Goal: Information Seeking & Learning: Find specific fact

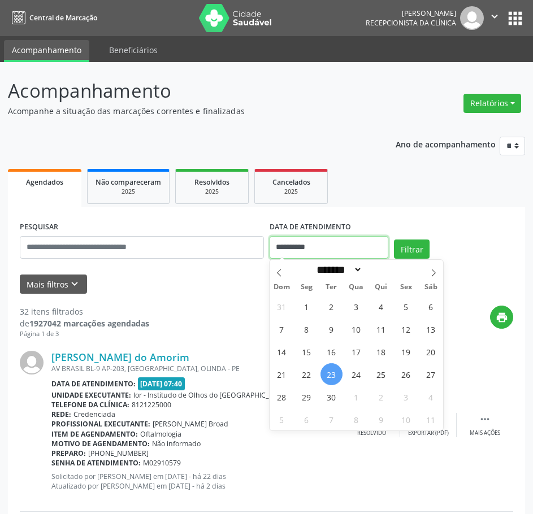
click at [308, 242] on input "**********" at bounding box center [328, 247] width 119 height 23
click at [357, 377] on span "24" at bounding box center [356, 374] width 22 height 22
type input "**********"
click at [357, 377] on span "24" at bounding box center [356, 374] width 22 height 22
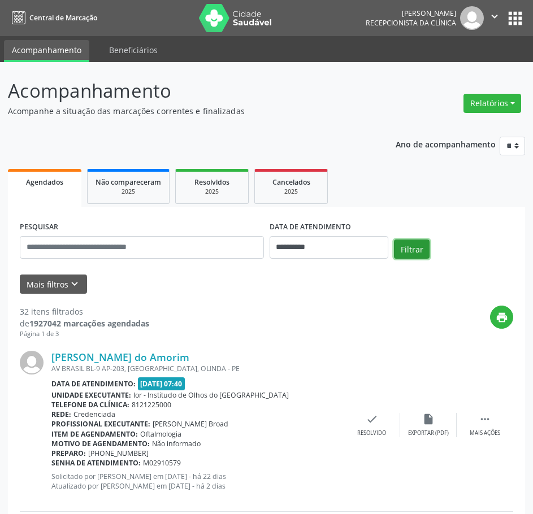
click at [407, 251] on button "Filtrar" at bounding box center [412, 248] width 36 height 19
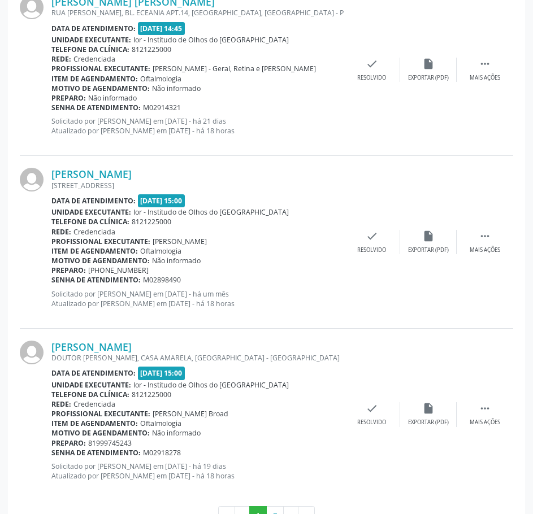
scroll to position [2464, 0]
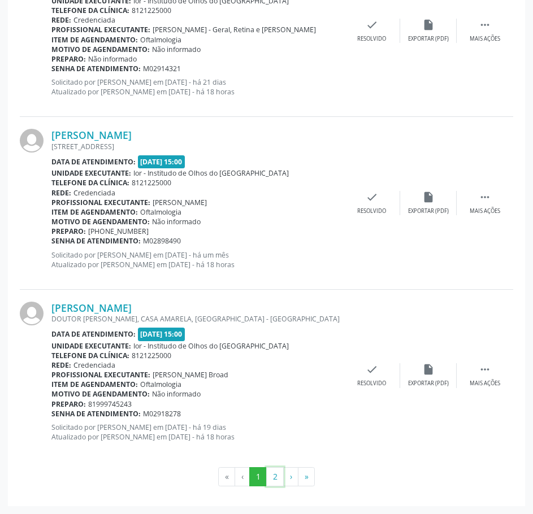
click at [280, 473] on button "2" at bounding box center [275, 476] width 18 height 19
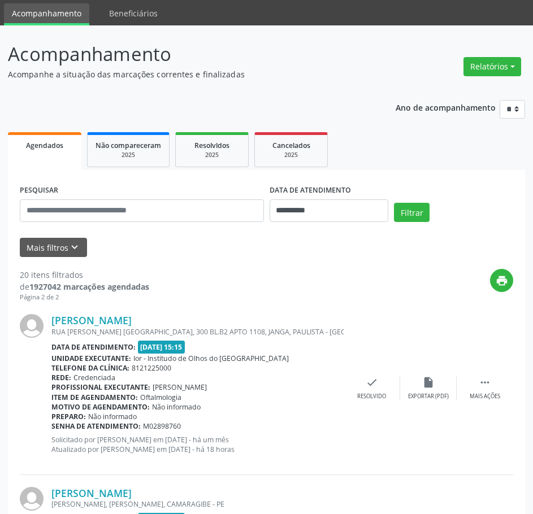
scroll to position [0, 0]
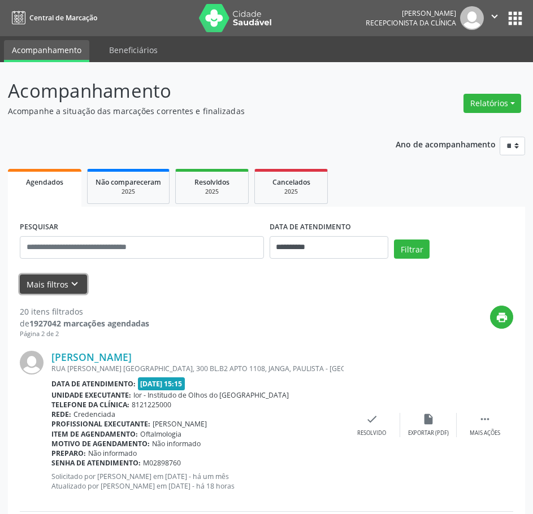
click at [68, 280] on icon "keyboard_arrow_down" at bounding box center [74, 284] width 12 height 12
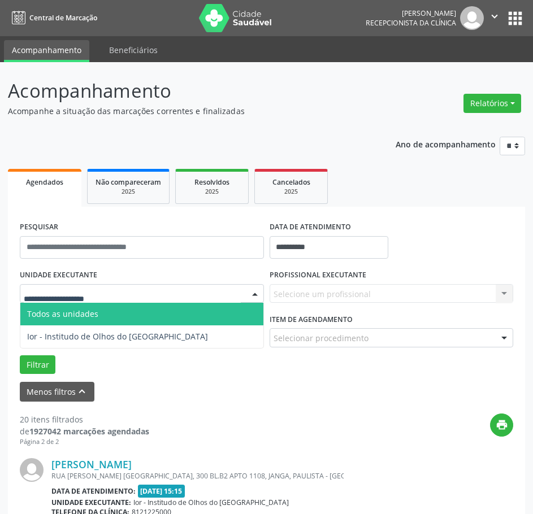
click at [117, 291] on div at bounding box center [142, 293] width 244 height 19
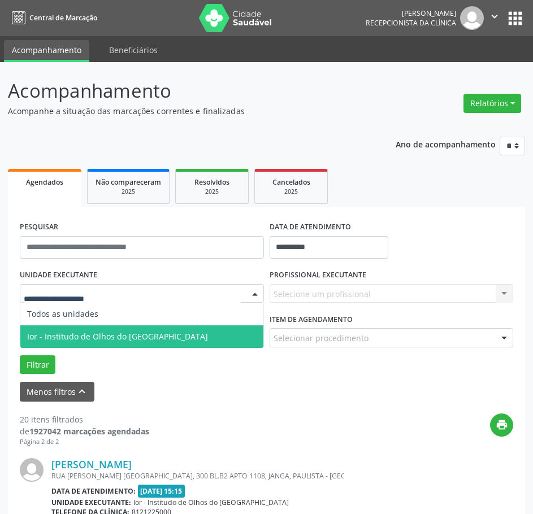
drag, startPoint x: 101, startPoint y: 330, endPoint x: 411, endPoint y: 276, distance: 315.4
click at [108, 330] on span "Ior - Institudo de Olhos do [GEOGRAPHIC_DATA]" at bounding box center [141, 336] width 243 height 23
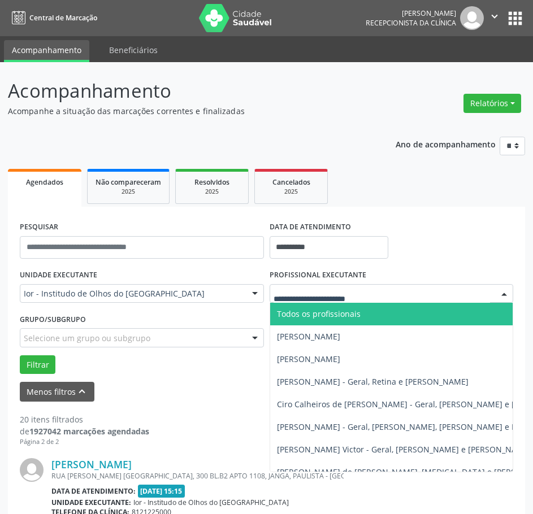
click at [435, 294] on div at bounding box center [391, 293] width 244 height 19
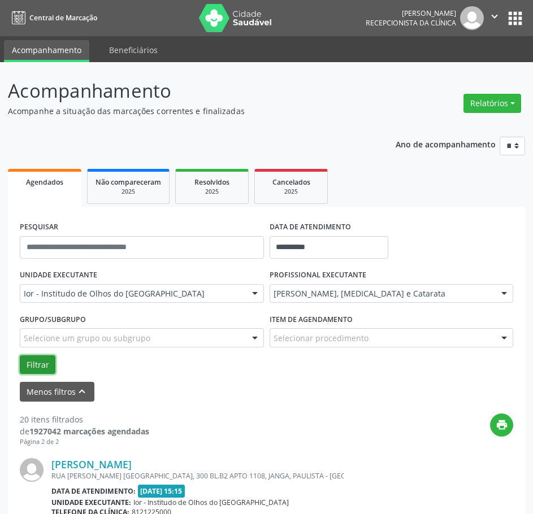
click at [36, 367] on button "Filtrar" at bounding box center [38, 364] width 36 height 19
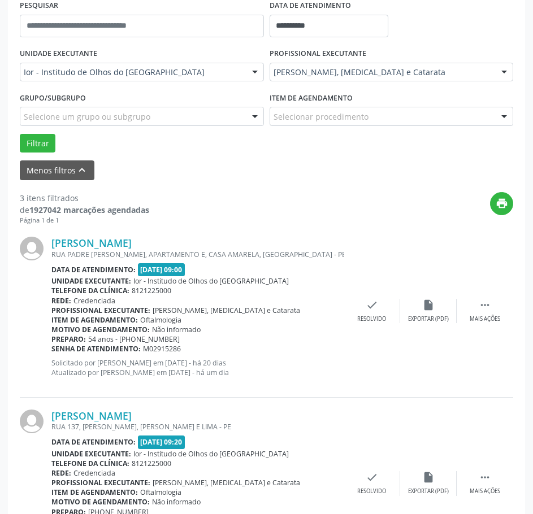
scroll to position [226, 0]
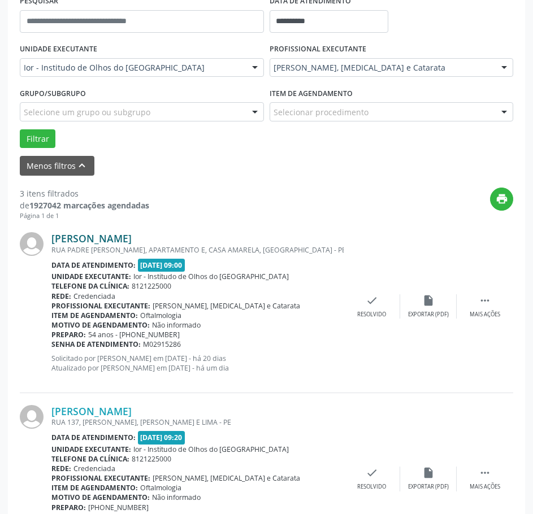
click at [124, 236] on link "[PERSON_NAME]" at bounding box center [91, 238] width 80 height 12
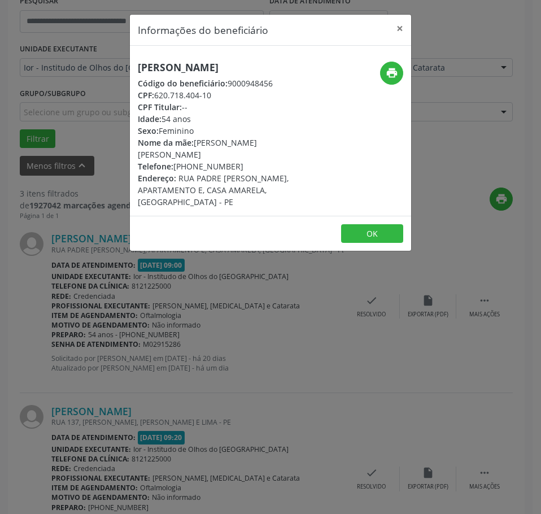
click at [185, 66] on h5 "[PERSON_NAME]" at bounding box center [224, 68] width 172 height 12
drag, startPoint x: 215, startPoint y: 97, endPoint x: 155, endPoint y: 99, distance: 59.3
click at [155, 99] on div "CPF: 620.718.404-10" at bounding box center [224, 95] width 172 height 12
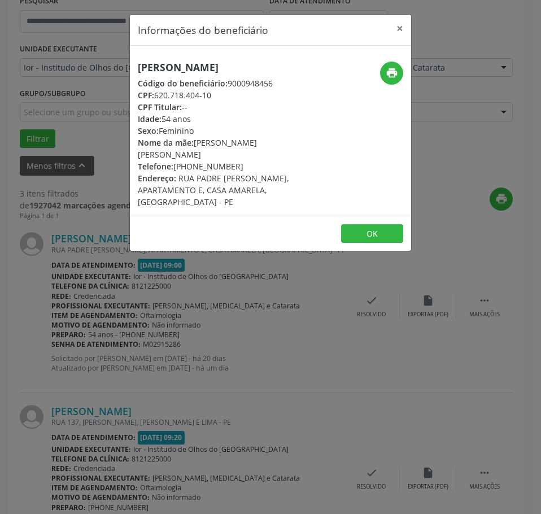
copy div "620.718.404-10"
click at [136, 253] on div "Informações do beneficiário × [PERSON_NAME][GEOGRAPHIC_DATA] Código do benefici…" at bounding box center [270, 257] width 541 height 514
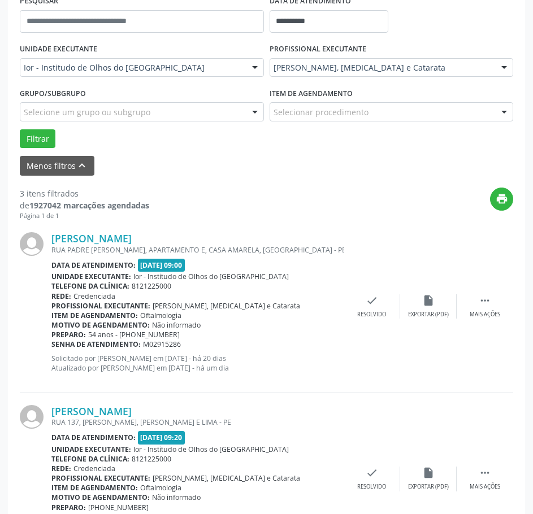
drag, startPoint x: 186, startPoint y: 343, endPoint x: 51, endPoint y: 345, distance: 135.0
click at [51, 345] on div "Senha de atendimento: M02915286" at bounding box center [197, 344] width 292 height 10
copy div "Senha de atendimento: M02915286"
click at [91, 238] on link "[PERSON_NAME]" at bounding box center [91, 238] width 80 height 12
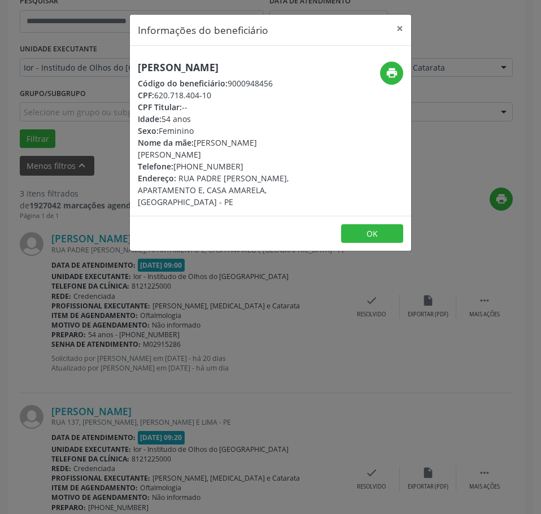
click at [184, 70] on h5 "[PERSON_NAME]" at bounding box center [224, 68] width 172 height 12
copy div "[PERSON_NAME]"
click at [143, 314] on div "Informações do beneficiário × [PERSON_NAME][GEOGRAPHIC_DATA] Código do benefici…" at bounding box center [270, 257] width 541 height 514
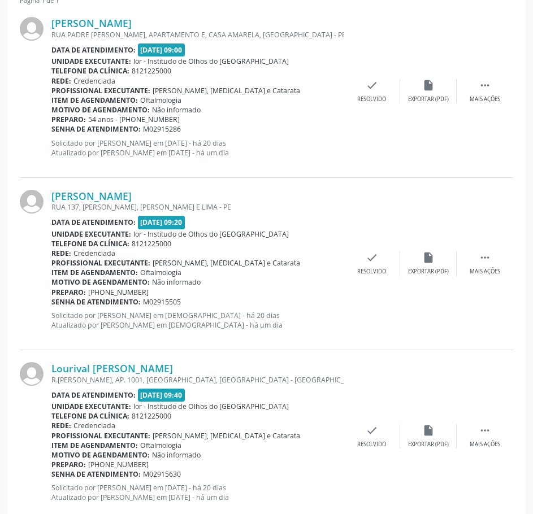
scroll to position [452, 0]
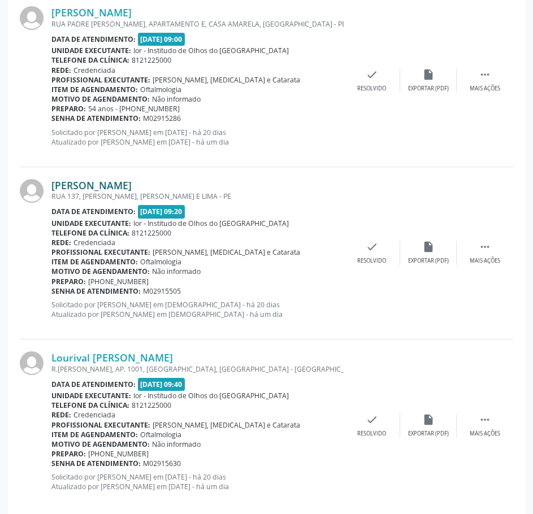
click at [99, 181] on link "[PERSON_NAME]" at bounding box center [91, 185] width 80 height 12
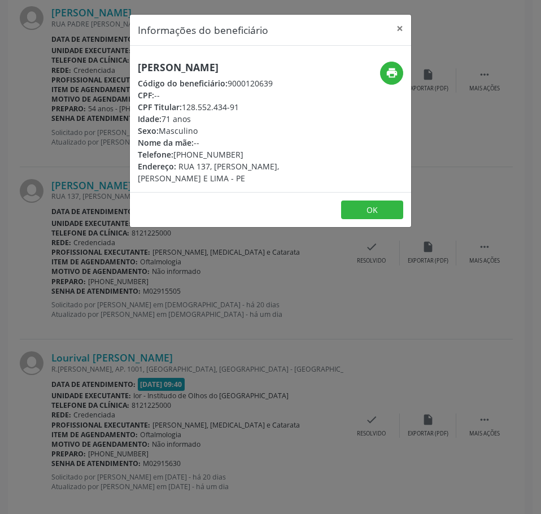
click at [189, 65] on h5 "[PERSON_NAME]" at bounding box center [224, 68] width 172 height 12
copy div "[PERSON_NAME]"
click at [391, 76] on icon "print" at bounding box center [392, 73] width 12 height 12
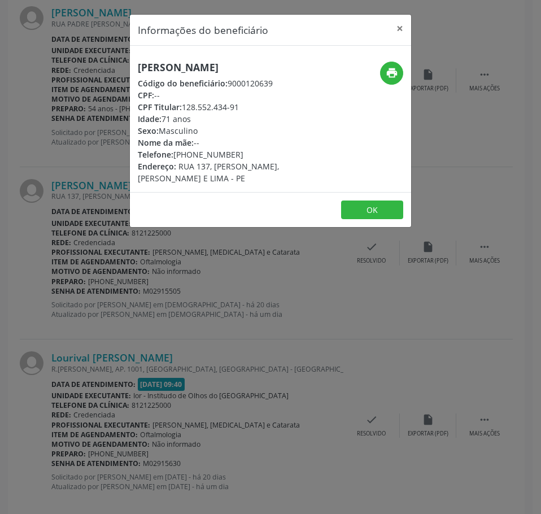
click at [160, 348] on div "Informações do beneficiário × [PERSON_NAME] Código do beneficiário: 9000120639 …" at bounding box center [270, 257] width 541 height 514
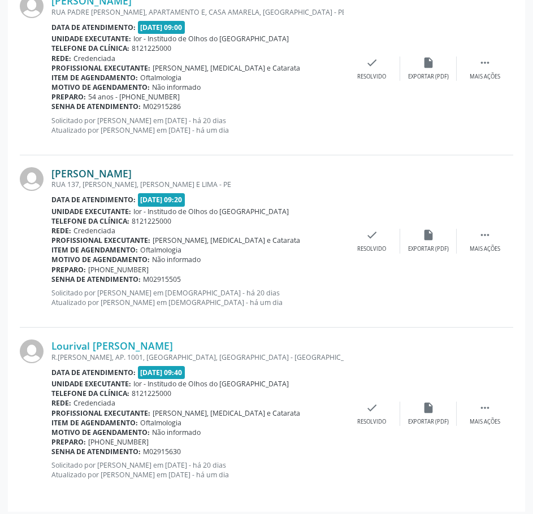
scroll to position [469, 0]
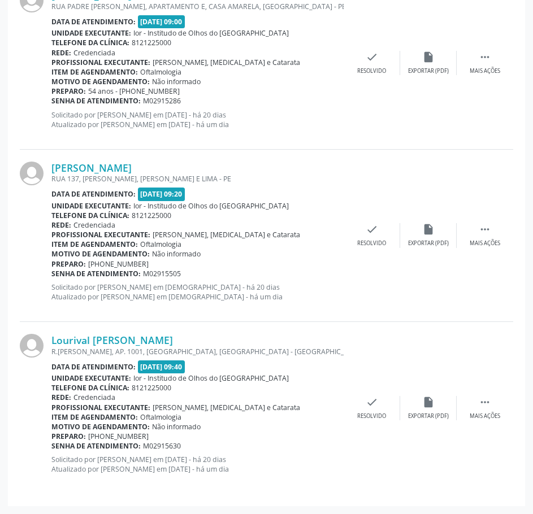
drag, startPoint x: 181, startPoint y: 273, endPoint x: 53, endPoint y: 276, distance: 128.8
click at [53, 276] on div "Senha de atendimento: M02915505" at bounding box center [197, 274] width 292 height 10
copy div "Senha de atendimento: M02915505"
click at [85, 338] on link "Lourival [PERSON_NAME]" at bounding box center [111, 340] width 121 height 12
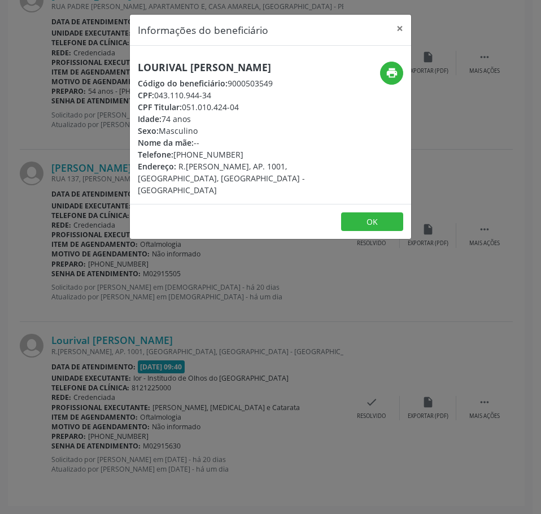
click at [207, 64] on h5 "Lourival [PERSON_NAME]" at bounding box center [224, 68] width 172 height 12
copy div "Lourival [PERSON_NAME]"
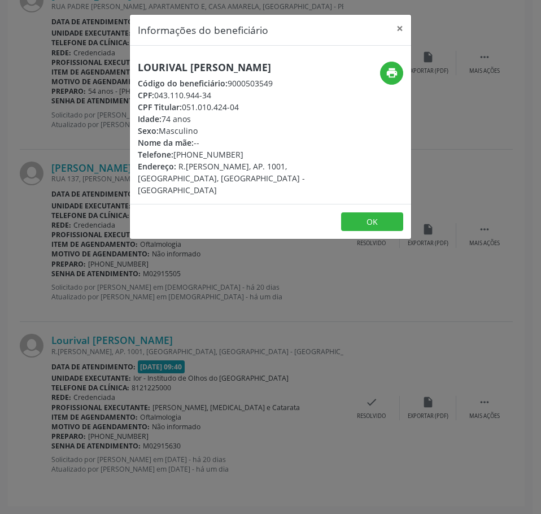
click at [273, 394] on div "Informações do beneficiário × Lourival [PERSON_NAME] Código do beneficiário: 90…" at bounding box center [270, 257] width 541 height 514
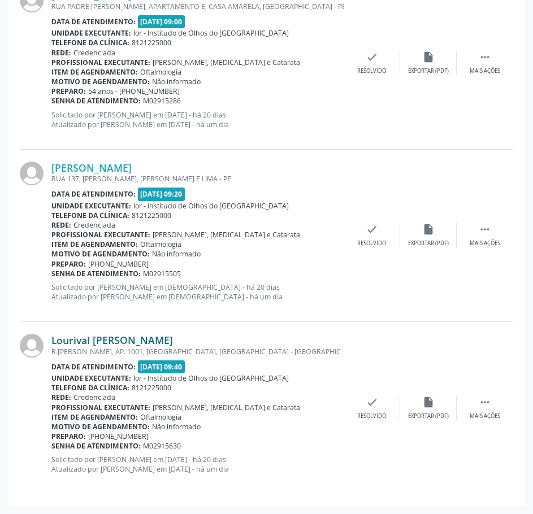
click at [116, 340] on link "Lourival [PERSON_NAME]" at bounding box center [111, 340] width 121 height 12
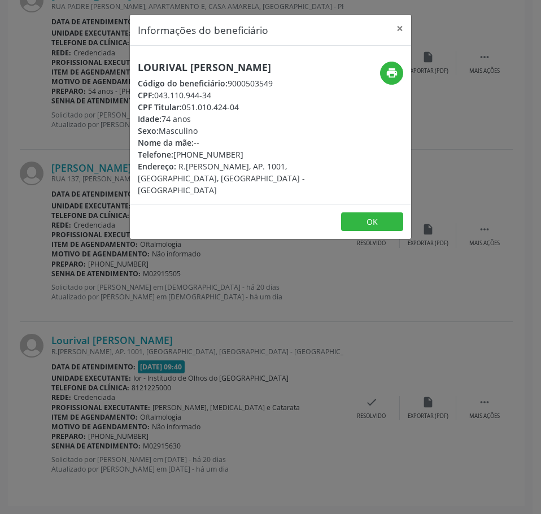
drag, startPoint x: 213, startPoint y: 94, endPoint x: 156, endPoint y: 97, distance: 56.5
click at [156, 97] on div "CPF: 043.110.944-34" at bounding box center [224, 95] width 172 height 12
copy div "043.110.944-34"
click at [250, 324] on div "Informações do beneficiário × Lourival [PERSON_NAME] Código do beneficiário: 90…" at bounding box center [270, 257] width 541 height 514
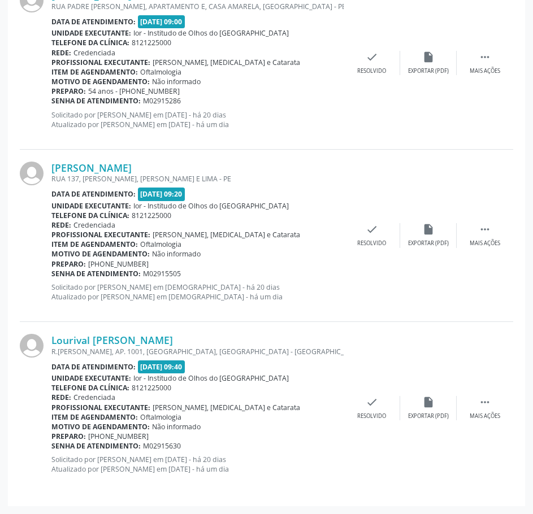
drag, startPoint x: 185, startPoint y: 447, endPoint x: 49, endPoint y: 448, distance: 136.1
click at [49, 448] on div "Lourival [PERSON_NAME] R.[PERSON_NAME], AP. 1001, [GEOGRAPHIC_DATA], [GEOGRAPHI…" at bounding box center [266, 408] width 493 height 172
click at [49, 448] on div at bounding box center [36, 408] width 32 height 148
drag, startPoint x: 179, startPoint y: 446, endPoint x: 53, endPoint y: 446, distance: 125.9
click at [53, 446] on div "Senha de atendimento: M02915630" at bounding box center [197, 446] width 292 height 10
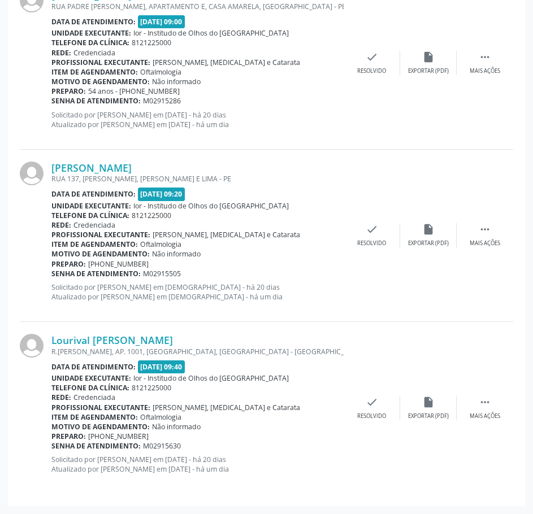
copy div "Senha de atendimento: M02915630"
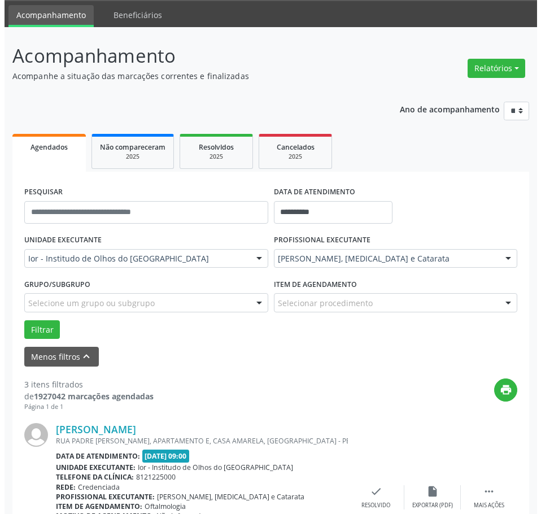
scroll to position [0, 0]
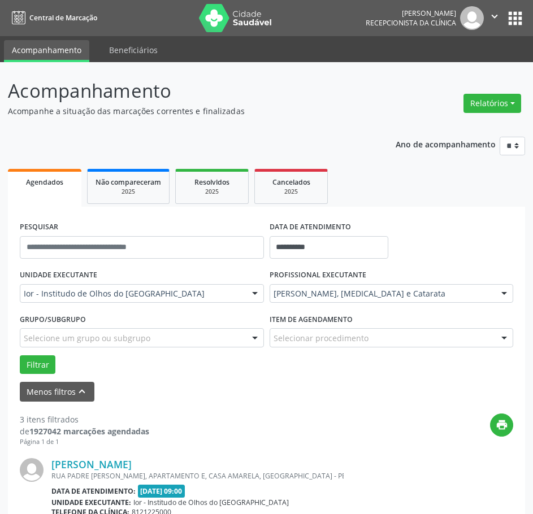
click at [319, 300] on div "[PERSON_NAME], [MEDICAL_DATA] e Catarata" at bounding box center [391, 293] width 244 height 19
click at [38, 369] on button "Filtrar" at bounding box center [38, 364] width 36 height 19
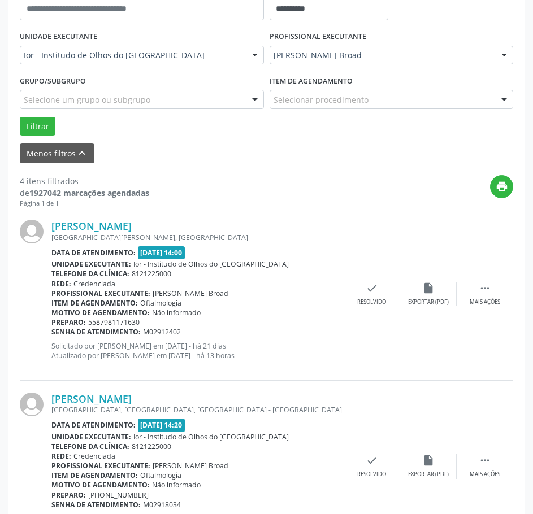
scroll to position [246, 0]
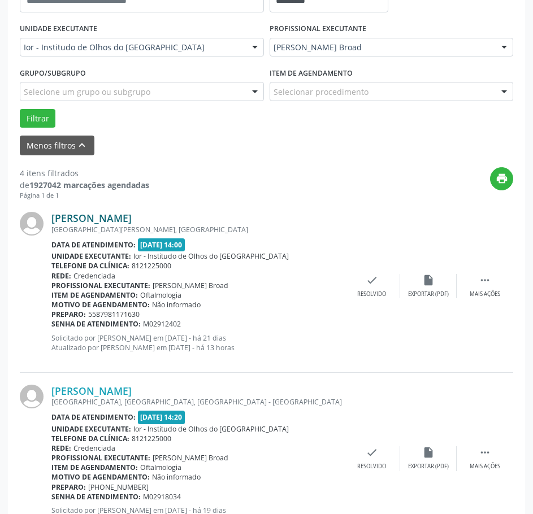
click at [132, 214] on link "[PERSON_NAME]" at bounding box center [91, 218] width 80 height 12
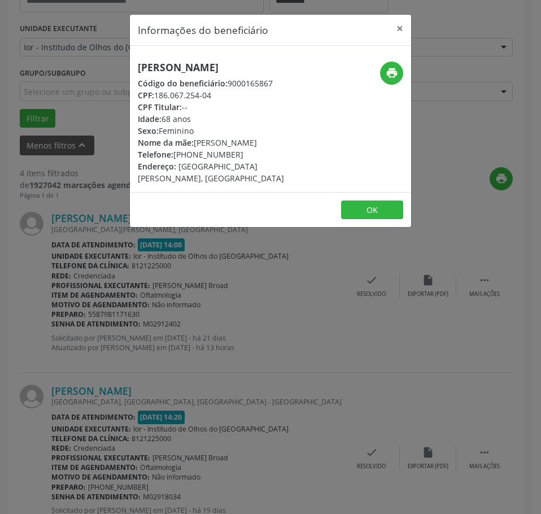
click at [198, 64] on h5 "[PERSON_NAME]" at bounding box center [224, 68] width 172 height 12
copy div "[PERSON_NAME]"
drag, startPoint x: 215, startPoint y: 94, endPoint x: 158, endPoint y: 91, distance: 57.7
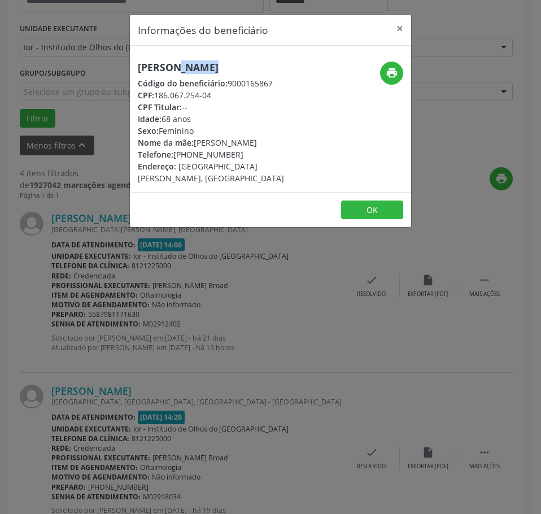
click at [158, 91] on div "CPF: 186.067.254-04" at bounding box center [224, 95] width 172 height 12
click at [136, 326] on div "Informações do beneficiário × [PERSON_NAME] Código do beneficiário: 9000165867 …" at bounding box center [270, 257] width 541 height 514
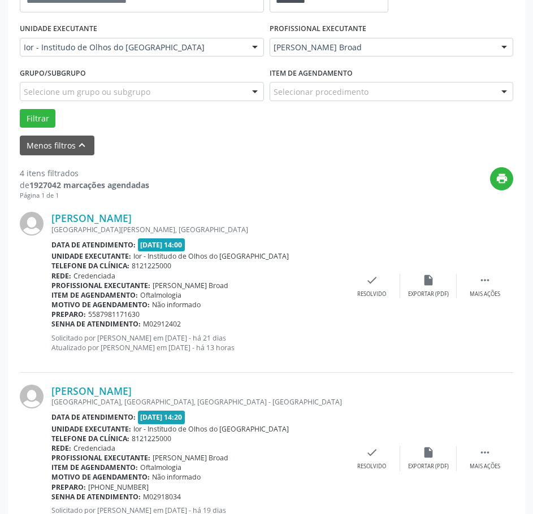
drag, startPoint x: 179, startPoint y: 326, endPoint x: 53, endPoint y: 324, distance: 126.0
click at [53, 324] on div "Senha de atendimento: M02912402" at bounding box center [197, 324] width 292 height 10
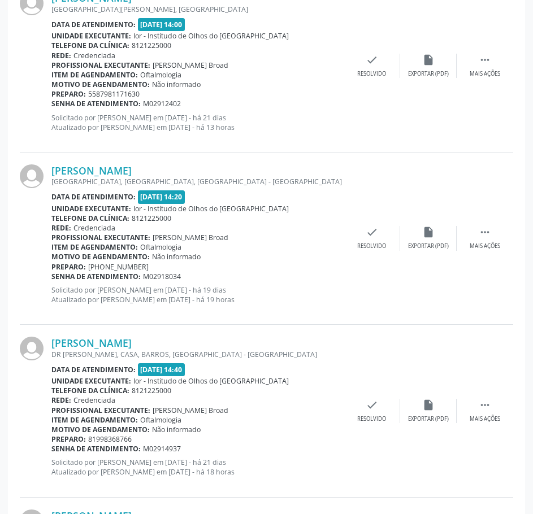
scroll to position [472, 0]
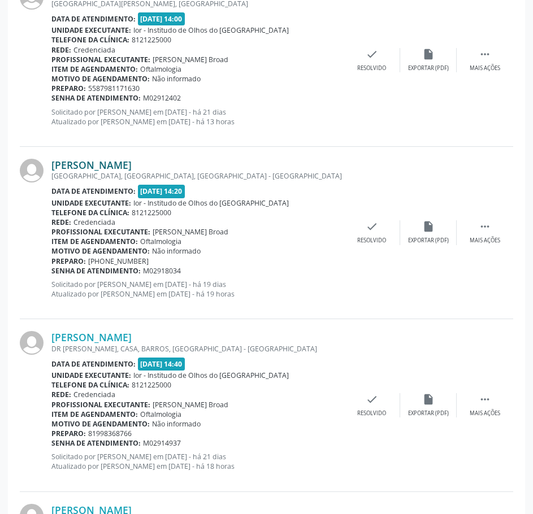
click at [132, 163] on link "[PERSON_NAME]" at bounding box center [91, 165] width 80 height 12
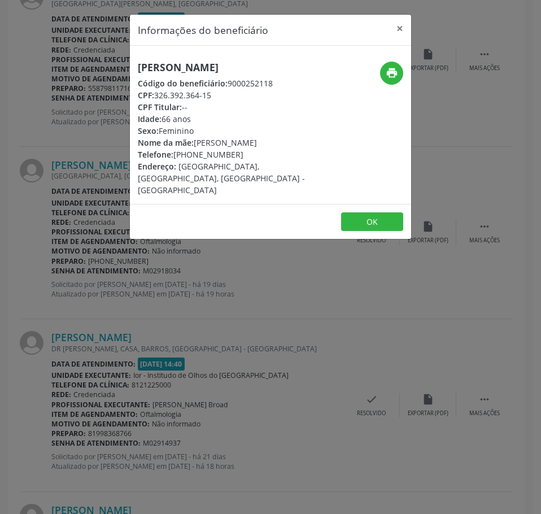
click at [223, 64] on h5 "[PERSON_NAME]" at bounding box center [224, 68] width 172 height 12
drag, startPoint x: 213, startPoint y: 97, endPoint x: 156, endPoint y: 98, distance: 57.6
click at [156, 98] on div "CPF: 326.392.364-15" at bounding box center [224, 95] width 172 height 12
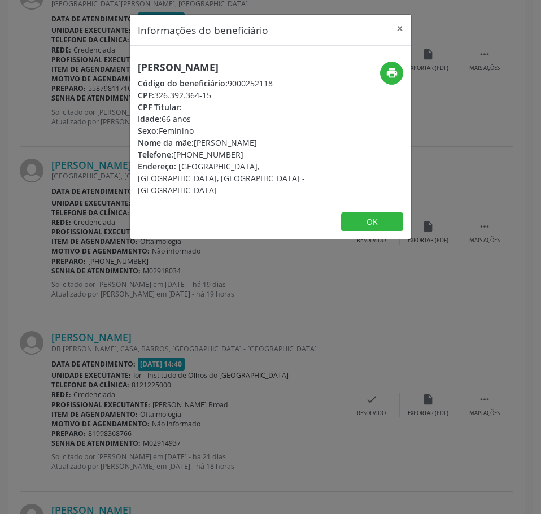
click at [137, 243] on div "Informações do beneficiário × [PERSON_NAME] Código do beneficiário: 9000252118 …" at bounding box center [270, 257] width 541 height 514
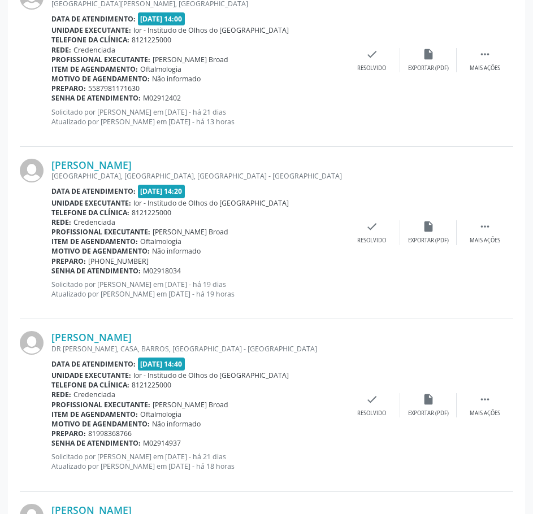
drag, startPoint x: 181, startPoint y: 272, endPoint x: 51, endPoint y: 269, distance: 129.4
click at [51, 269] on div "Senha de atendimento: M02918034" at bounding box center [197, 271] width 292 height 10
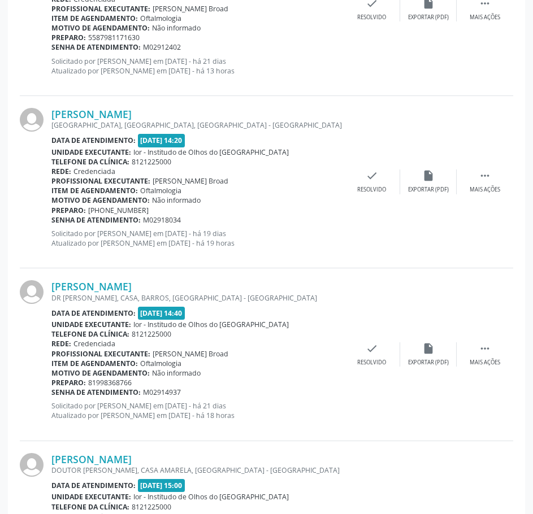
scroll to position [642, 0]
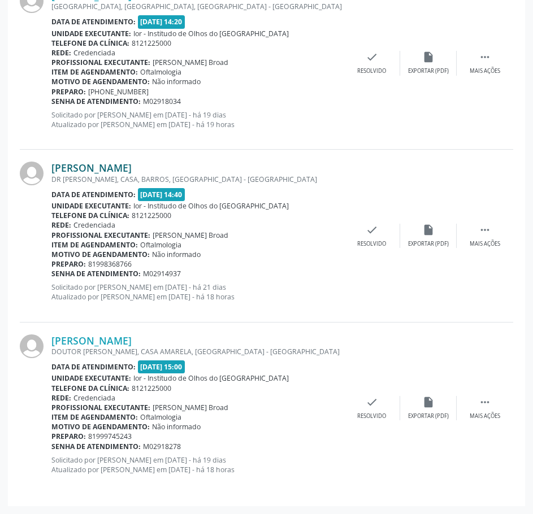
click at [132, 171] on link "[PERSON_NAME]" at bounding box center [91, 168] width 80 height 12
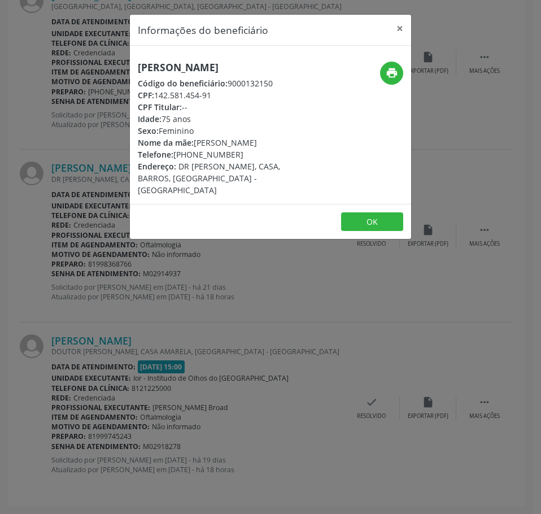
click at [199, 64] on h5 "[PERSON_NAME]" at bounding box center [224, 68] width 172 height 12
drag, startPoint x: 212, startPoint y: 93, endPoint x: 156, endPoint y: 90, distance: 56.0
click at [156, 90] on div "CPF: 142.581.454-91" at bounding box center [224, 95] width 172 height 12
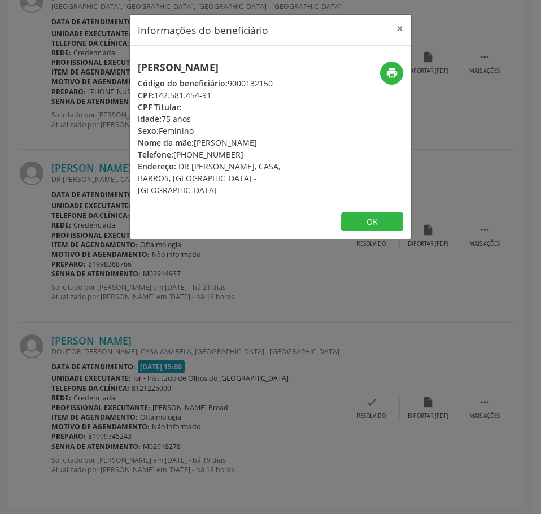
click at [152, 315] on div "Informações do beneficiário × [PERSON_NAME] Código do beneficiário: 9000132150 …" at bounding box center [270, 257] width 541 height 514
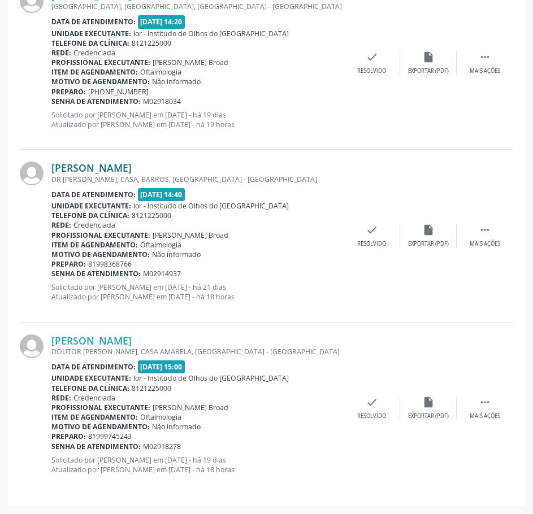
click at [132, 173] on link "[PERSON_NAME]" at bounding box center [91, 168] width 80 height 12
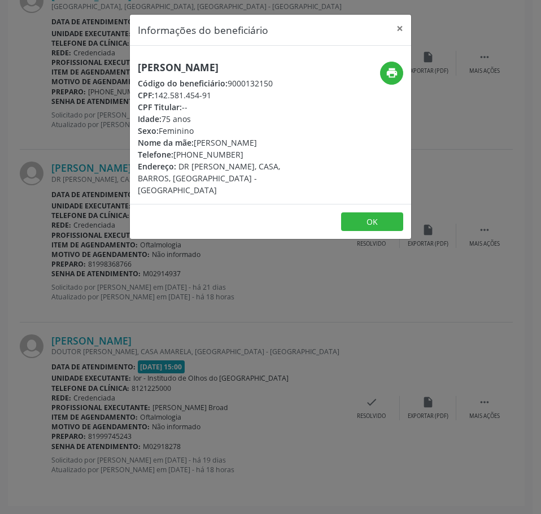
click at [172, 288] on div "Informações do beneficiário × [PERSON_NAME] Código do beneficiário: 9000132150 …" at bounding box center [270, 257] width 541 height 514
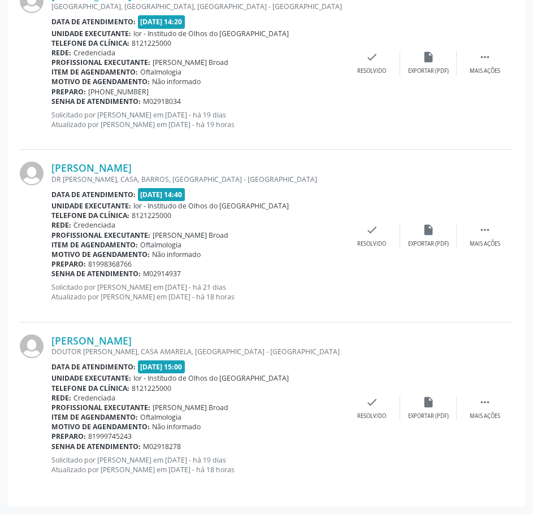
drag, startPoint x: 185, startPoint y: 272, endPoint x: 52, endPoint y: 276, distance: 132.8
click at [52, 276] on div "Senha de atendimento: M02914937" at bounding box center [197, 274] width 292 height 10
click at [132, 342] on link "[PERSON_NAME]" at bounding box center [91, 340] width 80 height 12
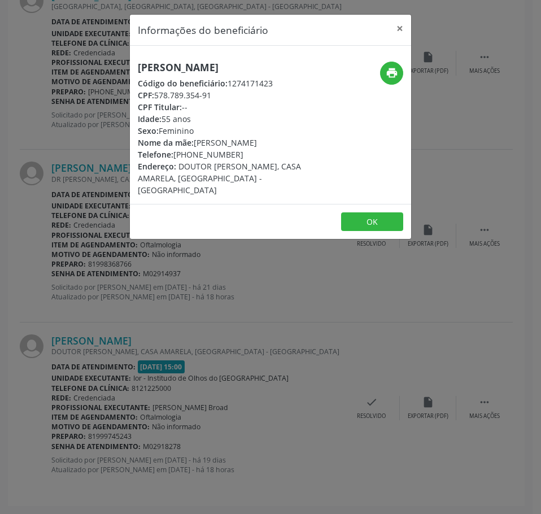
click at [202, 62] on h5 "[PERSON_NAME]" at bounding box center [224, 68] width 172 height 12
drag, startPoint x: 212, startPoint y: 106, endPoint x: 156, endPoint y: 105, distance: 55.9
click at [156, 101] on div "CPF: 578.789.354-91" at bounding box center [224, 95] width 172 height 12
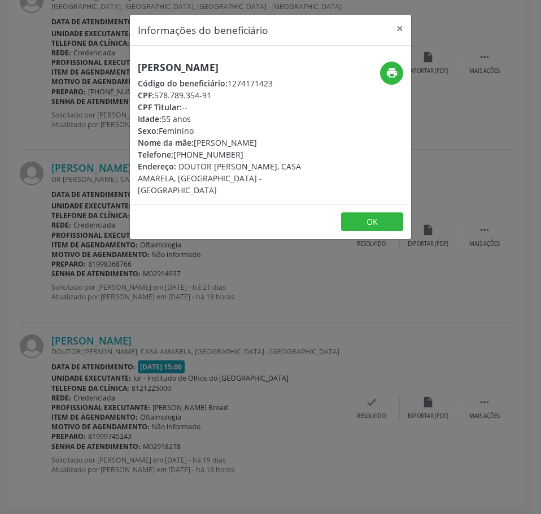
drag, startPoint x: 154, startPoint y: 435, endPoint x: 181, endPoint y: 410, distance: 37.2
click at [155, 435] on div "Informações do beneficiário × [PERSON_NAME] Código do beneficiário: 1274171423 …" at bounding box center [270, 257] width 541 height 514
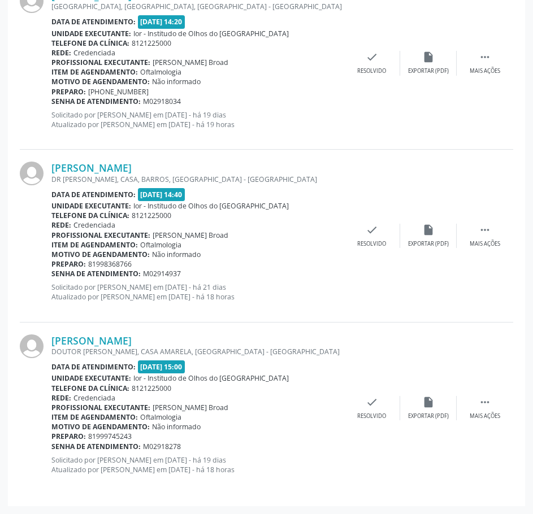
drag, startPoint x: 181, startPoint y: 449, endPoint x: 53, endPoint y: 447, distance: 128.2
click at [53, 447] on div "Senha de atendimento: M02918278" at bounding box center [197, 447] width 292 height 10
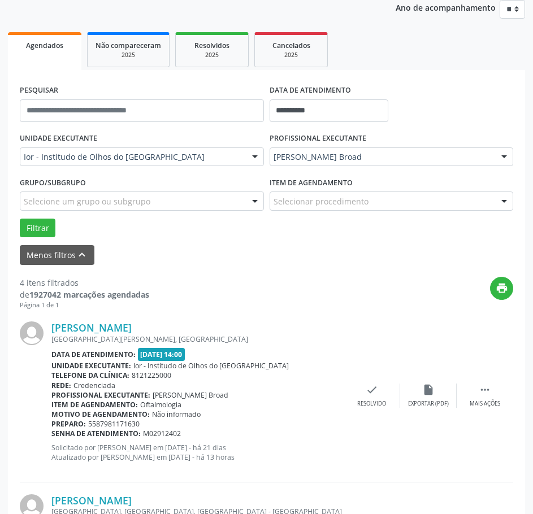
scroll to position [0, 0]
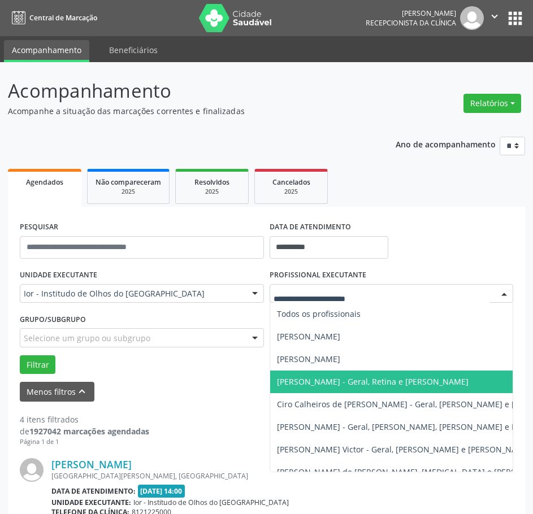
click at [403, 376] on span "[PERSON_NAME] - Geral, Retina e [PERSON_NAME]" at bounding box center [372, 381] width 191 height 11
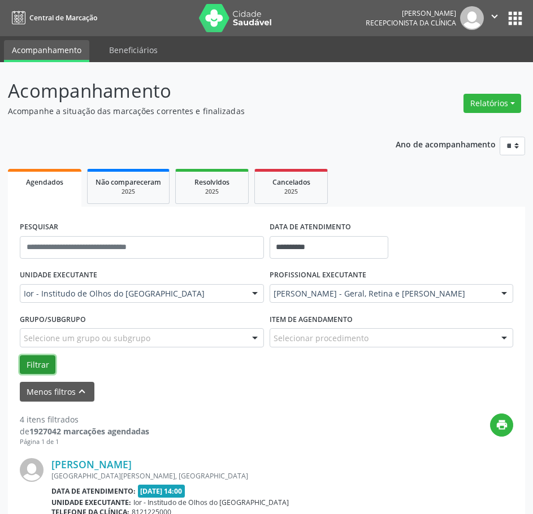
click at [27, 363] on button "Filtrar" at bounding box center [38, 364] width 36 height 19
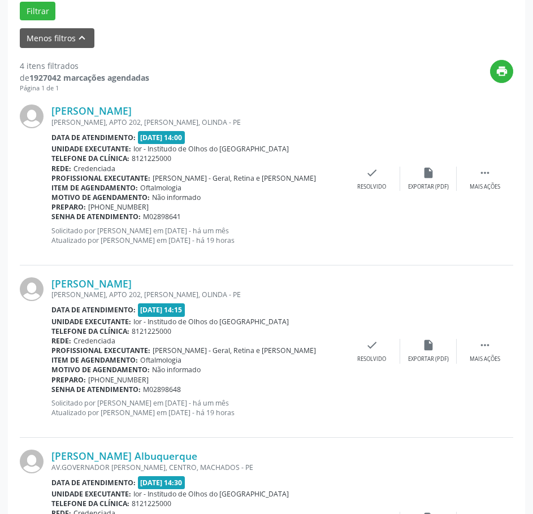
scroll to position [282, 0]
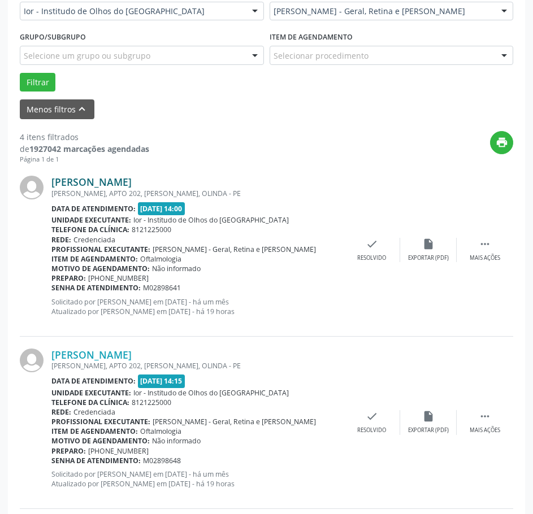
click at [132, 181] on link "[PERSON_NAME]" at bounding box center [91, 182] width 80 height 12
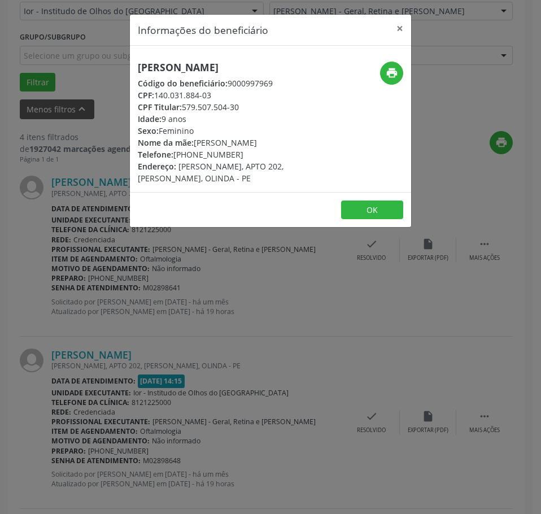
click at [191, 68] on h5 "[PERSON_NAME]" at bounding box center [224, 68] width 172 height 12
click at [403, 30] on button "×" at bounding box center [400, 29] width 23 height 28
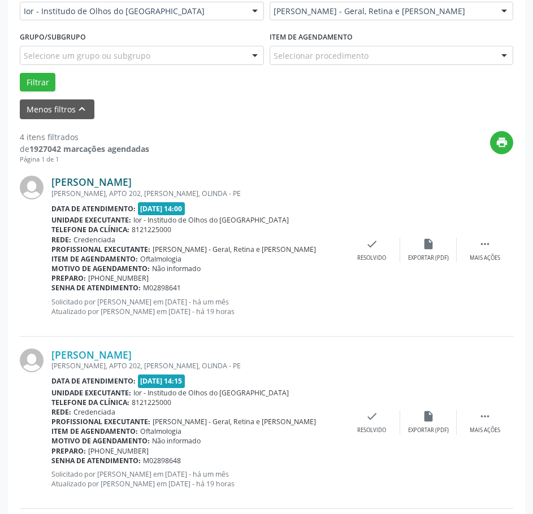
click at [132, 178] on link "[PERSON_NAME]" at bounding box center [91, 182] width 80 height 12
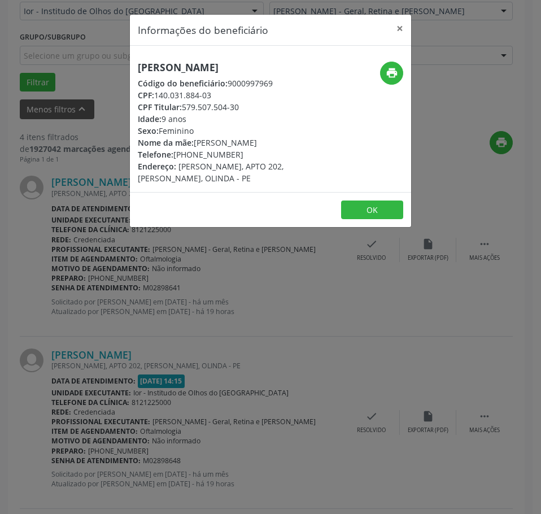
click at [191, 73] on h5 "[PERSON_NAME]" at bounding box center [224, 68] width 172 height 12
click at [191, 72] on h5 "[PERSON_NAME]" at bounding box center [224, 68] width 172 height 12
click at [81, 281] on div "Informações do beneficiário × [PERSON_NAME] Código do beneficiário: 9000997969 …" at bounding box center [270, 257] width 541 height 514
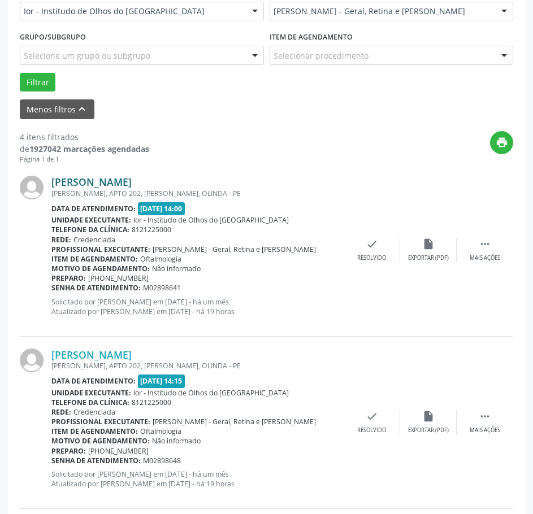
click at [132, 185] on link "[PERSON_NAME]" at bounding box center [91, 182] width 80 height 12
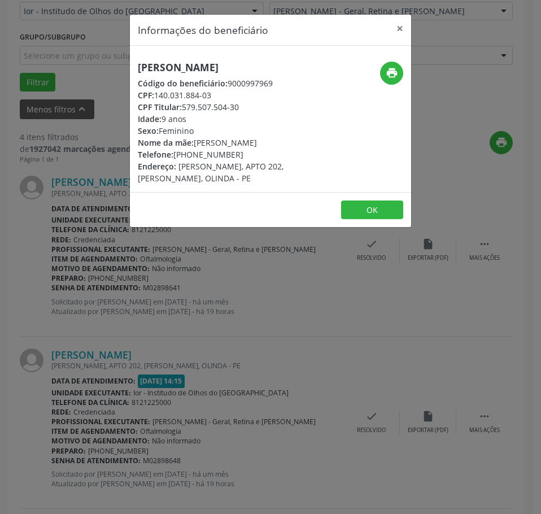
drag, startPoint x: 215, startPoint y: 94, endPoint x: 158, endPoint y: 90, distance: 57.2
click at [158, 90] on div "CPF: 140.031.884-03" at bounding box center [224, 95] width 172 height 12
click at [233, 324] on div "Informações do beneficiário × [PERSON_NAME] Código do beneficiário: 9000997969 …" at bounding box center [270, 257] width 541 height 514
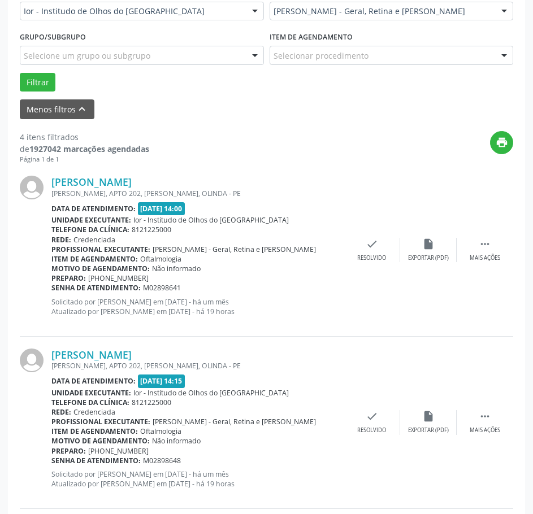
drag, startPoint x: 181, startPoint y: 289, endPoint x: 53, endPoint y: 291, distance: 128.2
click at [53, 291] on div "Senha de atendimento: M02898641" at bounding box center [197, 288] width 292 height 10
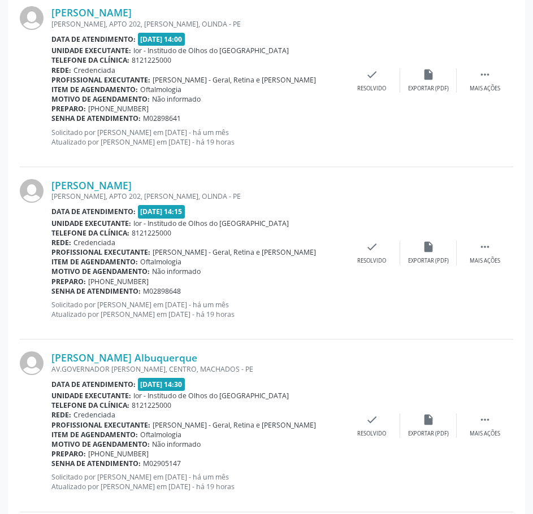
scroll to position [565, 0]
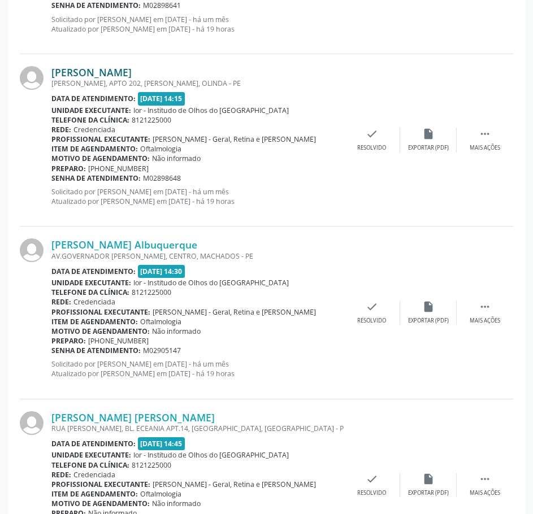
click at [132, 73] on link "[PERSON_NAME]" at bounding box center [91, 72] width 80 height 12
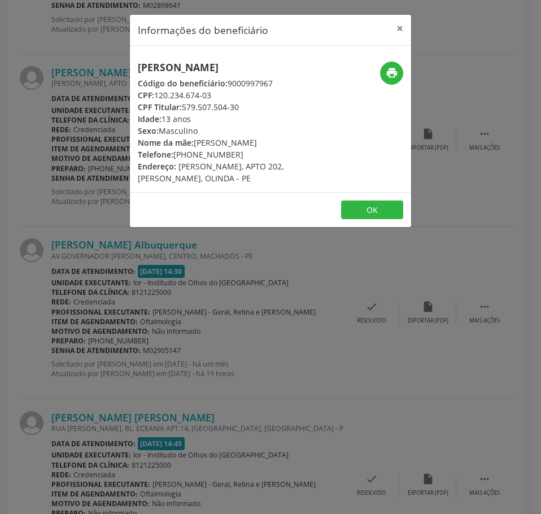
click at [198, 67] on h5 "[PERSON_NAME]" at bounding box center [224, 68] width 172 height 12
drag, startPoint x: 215, startPoint y: 94, endPoint x: 157, endPoint y: 93, distance: 57.6
click at [157, 93] on div "CPF: 120.234.674-03" at bounding box center [224, 95] width 172 height 12
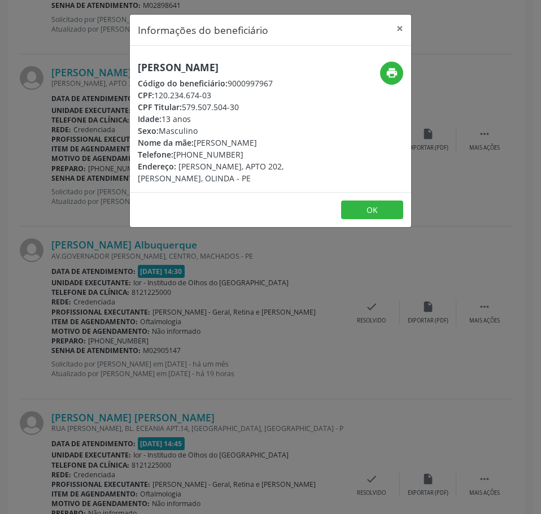
click at [179, 342] on div "Informações do beneficiário × [PERSON_NAME] Código do beneficiário: 9000997967 …" at bounding box center [270, 257] width 541 height 514
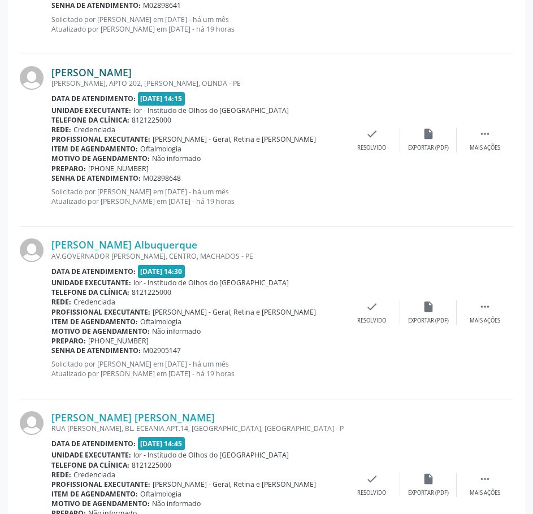
click at [112, 76] on link "[PERSON_NAME]" at bounding box center [91, 72] width 80 height 12
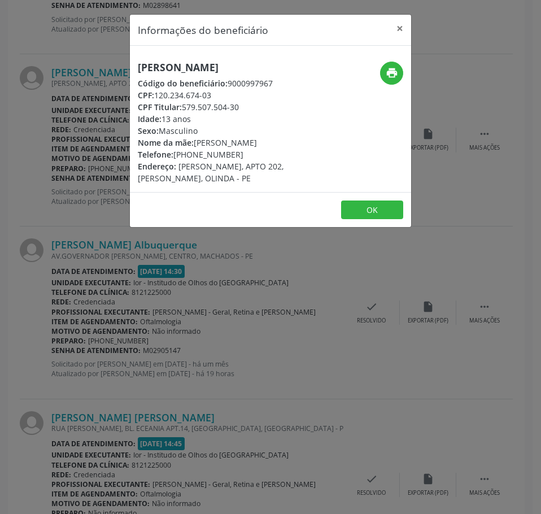
drag, startPoint x: 236, startPoint y: 155, endPoint x: 174, endPoint y: 155, distance: 62.1
click at [174, 155] on div "Telefone: [PHONE_NUMBER]" at bounding box center [224, 155] width 172 height 12
click at [254, 264] on div "Informações do beneficiário × [PERSON_NAME] Código do beneficiário: 9000997967 …" at bounding box center [270, 257] width 541 height 514
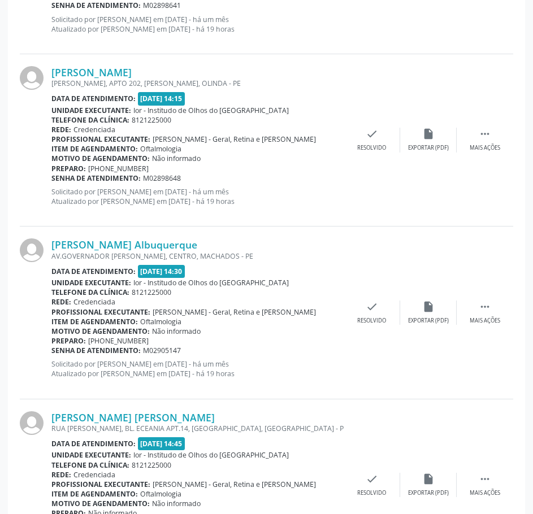
drag, startPoint x: 188, startPoint y: 177, endPoint x: 52, endPoint y: 178, distance: 136.1
click at [52, 178] on div "Senha de atendimento: M02898648" at bounding box center [197, 178] width 292 height 10
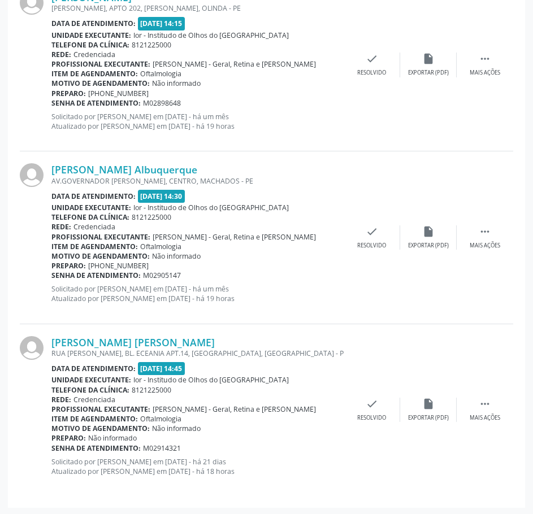
scroll to position [642, 0]
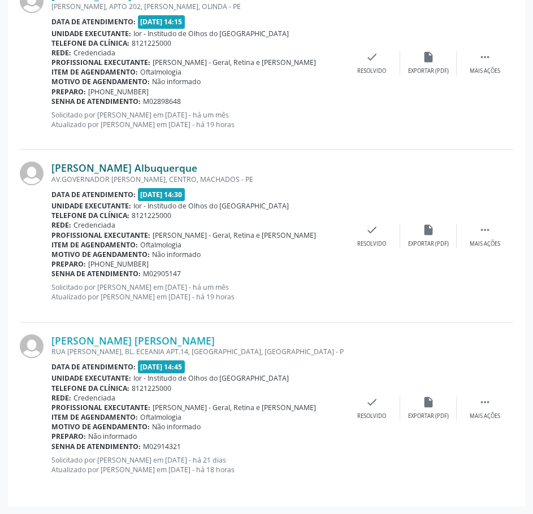
click at [197, 164] on link "[PERSON_NAME] Albuquerque" at bounding box center [124, 168] width 146 height 12
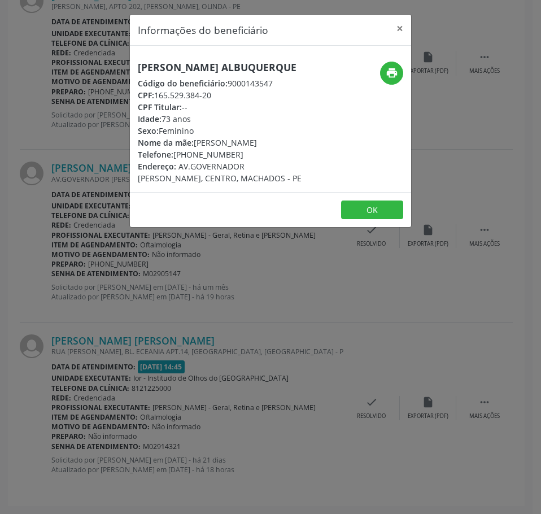
click at [197, 72] on h5 "[PERSON_NAME] Albuquerque" at bounding box center [224, 68] width 172 height 12
drag, startPoint x: 215, startPoint y: 110, endPoint x: 156, endPoint y: 109, distance: 58.2
click at [156, 101] on div "CPF: 165.529.384-20" at bounding box center [224, 95] width 172 height 12
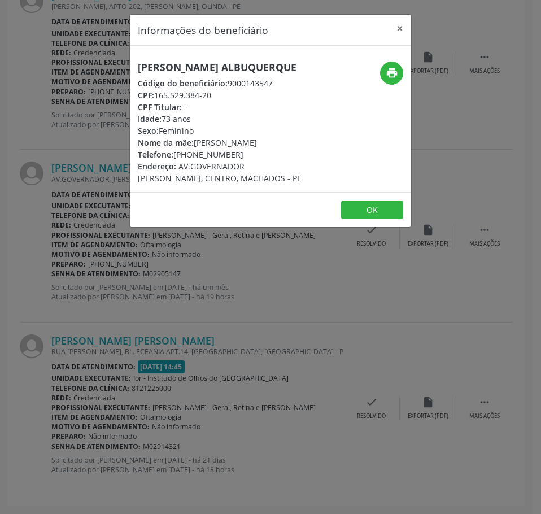
click at [167, 317] on div "Informações do beneficiário × [PERSON_NAME] Código do beneficiário: 9000143547 …" at bounding box center [270, 257] width 541 height 514
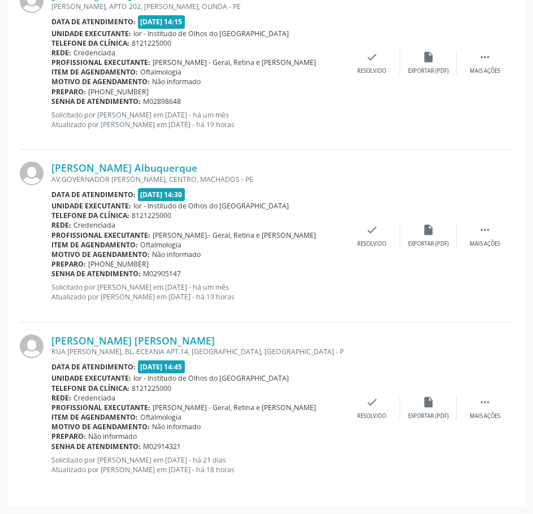
drag, startPoint x: 174, startPoint y: 273, endPoint x: 53, endPoint y: 277, distance: 121.5
click at [53, 277] on div "Senha de atendimento: M02905147" at bounding box center [197, 274] width 292 height 10
click at [119, 343] on link "[PERSON_NAME] [PERSON_NAME]" at bounding box center [132, 340] width 163 height 12
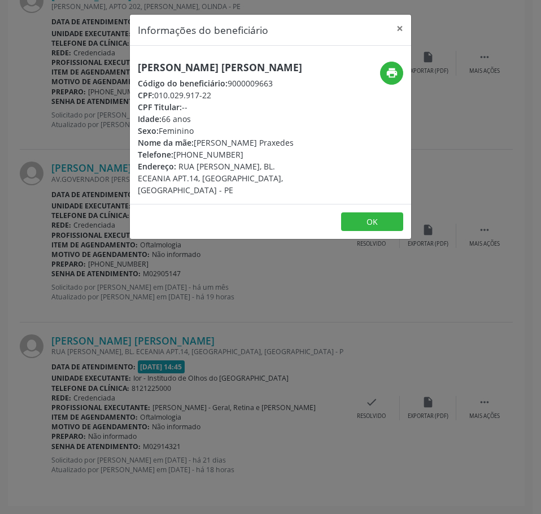
click at [189, 64] on h5 "[PERSON_NAME] [PERSON_NAME]" at bounding box center [224, 68] width 172 height 12
drag, startPoint x: 208, startPoint y: 95, endPoint x: 158, endPoint y: 98, distance: 49.8
click at [158, 98] on div "CPF: 010.029.917-22" at bounding box center [224, 95] width 172 height 12
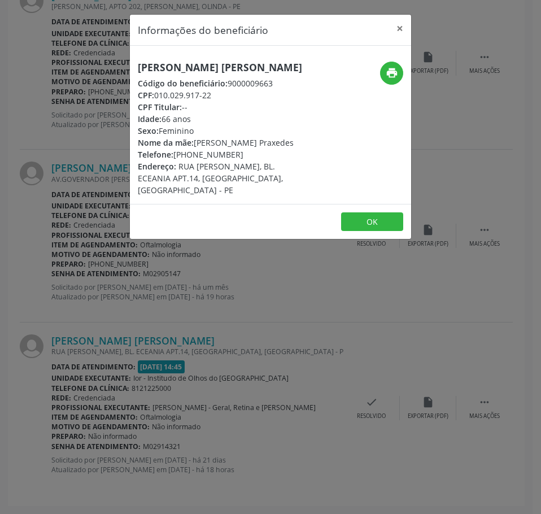
click at [189, 282] on div "Informações do beneficiário × [PERSON_NAME] [PERSON_NAME] Código do beneficiári…" at bounding box center [270, 257] width 541 height 514
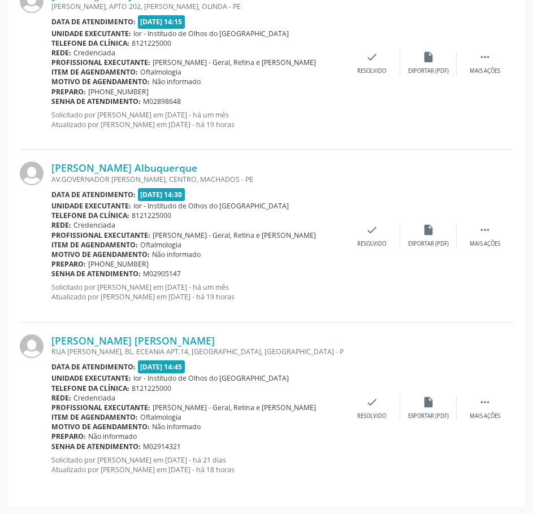
drag, startPoint x: 182, startPoint y: 448, endPoint x: 52, endPoint y: 447, distance: 129.9
click at [52, 447] on div "Senha de atendimento: M02914321" at bounding box center [197, 447] width 292 height 10
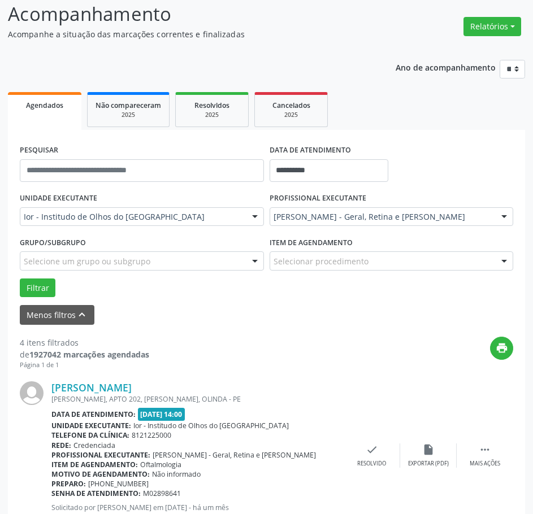
scroll to position [0, 0]
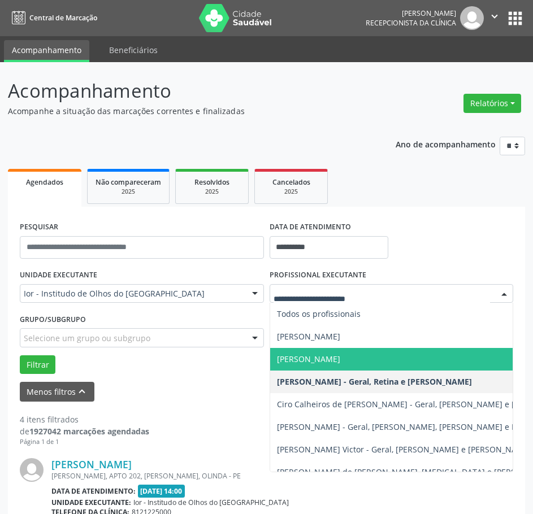
click at [355, 370] on span "[PERSON_NAME]" at bounding box center [425, 359] width 311 height 23
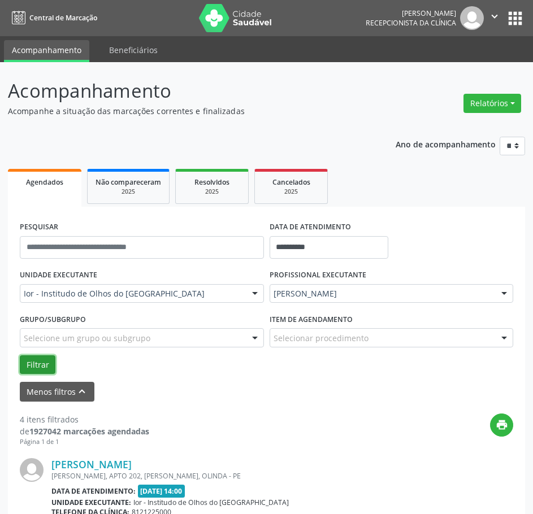
click at [34, 363] on button "Filtrar" at bounding box center [38, 364] width 36 height 19
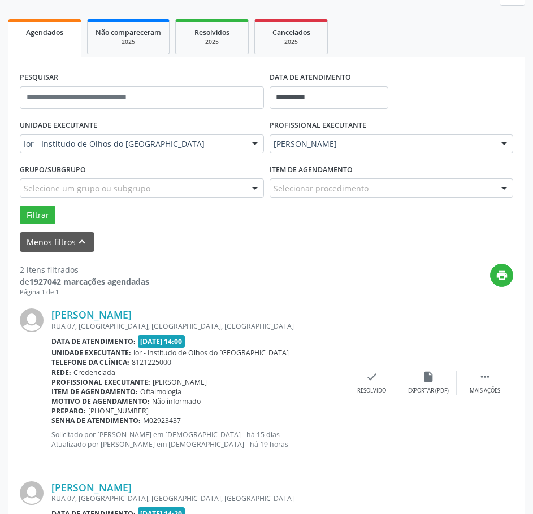
scroll to position [297, 0]
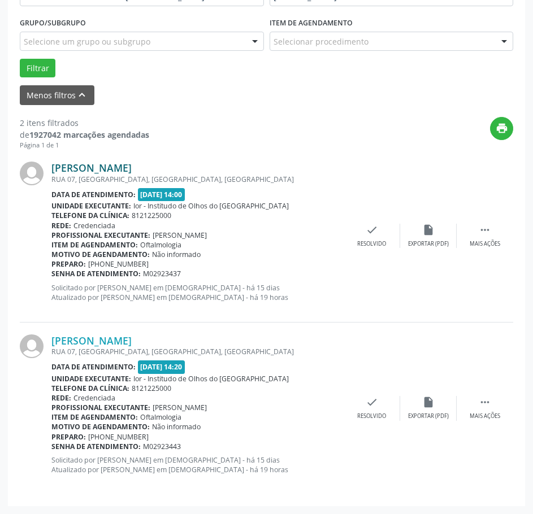
click at [125, 164] on link "[PERSON_NAME]" at bounding box center [91, 168] width 80 height 12
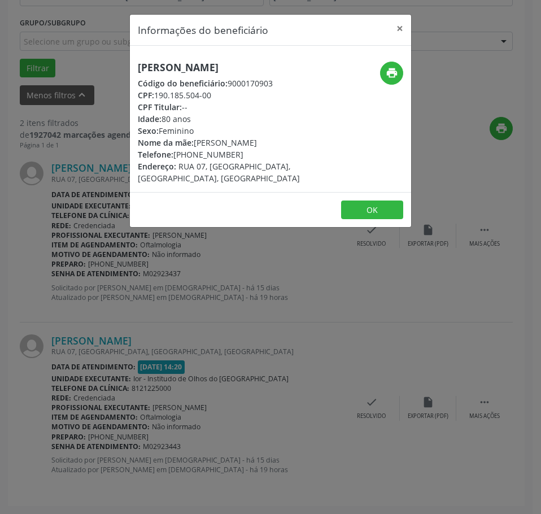
click at [213, 66] on h5 "[PERSON_NAME]" at bounding box center [224, 68] width 172 height 12
drag, startPoint x: 216, startPoint y: 109, endPoint x: 156, endPoint y: 109, distance: 59.9
click at [156, 101] on div "CPF: 190.185.504-00" at bounding box center [224, 95] width 172 height 12
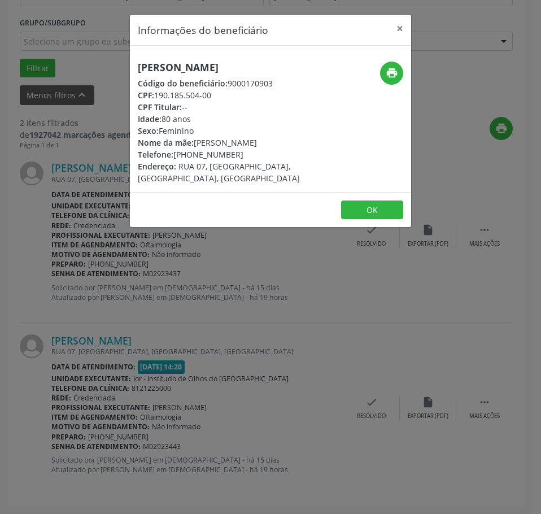
click at [348, 408] on div "Informações do beneficiário × [PERSON_NAME] Código do beneficiário: 9000170903 …" at bounding box center [270, 257] width 541 height 514
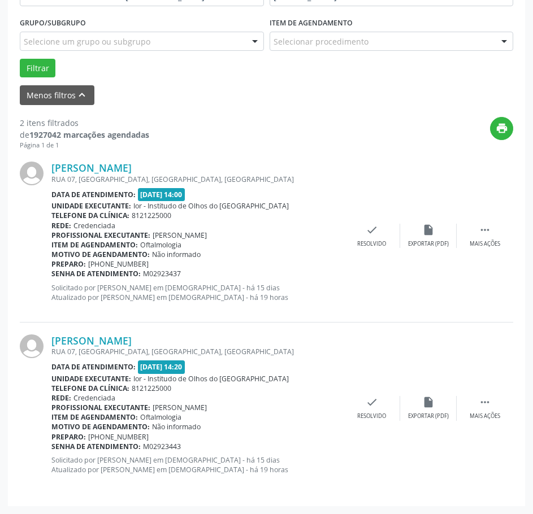
drag, startPoint x: 182, startPoint y: 274, endPoint x: 53, endPoint y: 273, distance: 129.3
click at [53, 273] on div "Senha de atendimento: M02923437" at bounding box center [197, 274] width 292 height 10
click at [101, 339] on link "[PERSON_NAME]" at bounding box center [91, 340] width 80 height 12
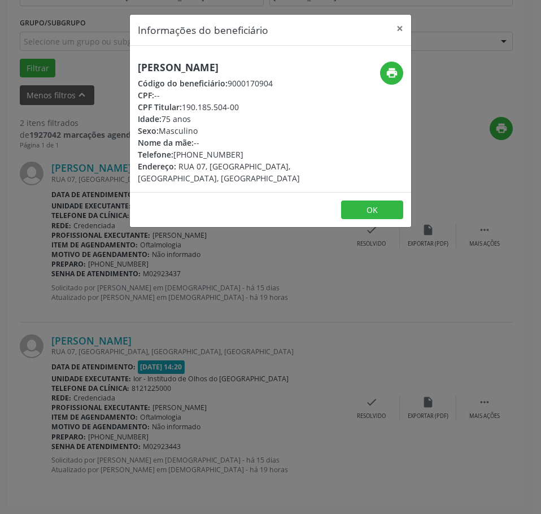
click at [220, 70] on h5 "[PERSON_NAME]" at bounding box center [224, 68] width 172 height 12
click at [205, 322] on div "Informações do beneficiário × [PERSON_NAME] Código do beneficiário: 9000170904 …" at bounding box center [270, 257] width 541 height 514
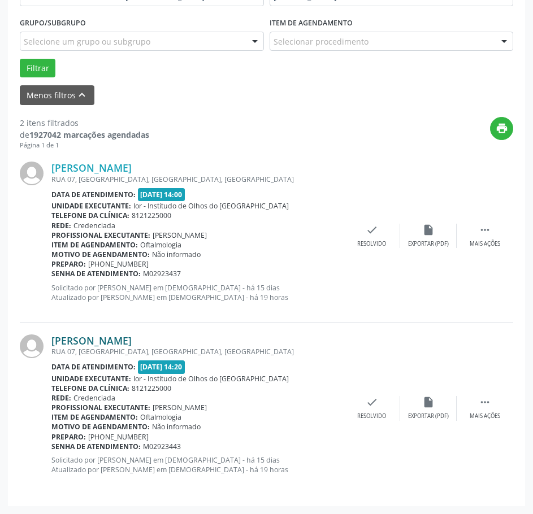
click at [116, 342] on link "[PERSON_NAME]" at bounding box center [91, 340] width 80 height 12
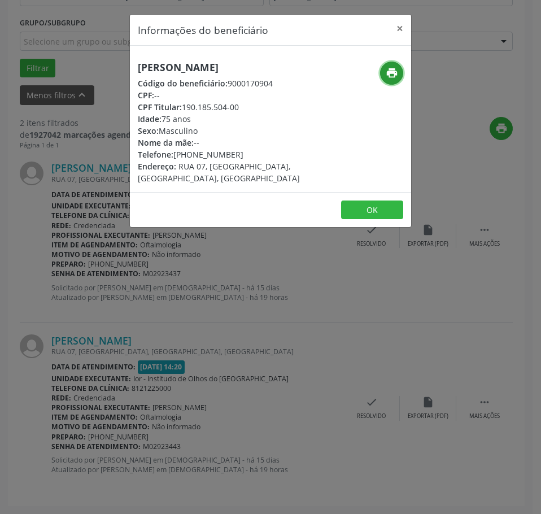
click at [393, 71] on icon "print" at bounding box center [392, 73] width 12 height 12
drag, startPoint x: 236, startPoint y: 154, endPoint x: 175, endPoint y: 155, distance: 61.6
click at [175, 155] on div "Telefone: [PHONE_NUMBER]" at bounding box center [224, 155] width 172 height 12
drag, startPoint x: 269, startPoint y: 328, endPoint x: 218, endPoint y: 321, distance: 51.8
click at [268, 328] on div "Informações do beneficiário × [PERSON_NAME] Código do beneficiário: 9000170904 …" at bounding box center [270, 257] width 541 height 514
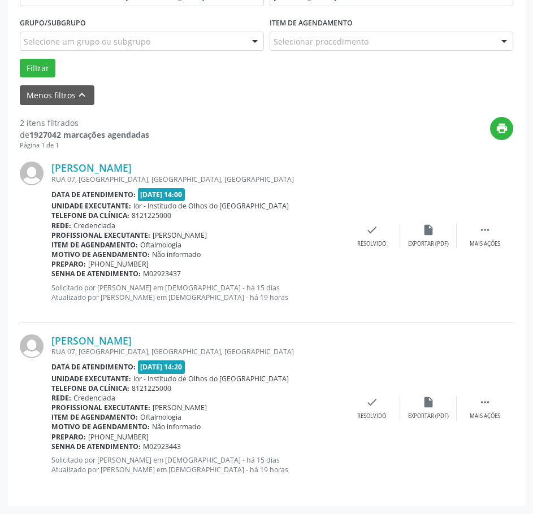
drag, startPoint x: 181, startPoint y: 447, endPoint x: 49, endPoint y: 447, distance: 131.6
click at [50, 448] on div "[PERSON_NAME] RUA 07, [GEOGRAPHIC_DATA], [GEOGRAPHIC_DATA], [GEOGRAPHIC_DATA] D…" at bounding box center [266, 408] width 493 height 172
click at [184, 428] on span "Não informado" at bounding box center [176, 427] width 49 height 10
drag, startPoint x: 191, startPoint y: 446, endPoint x: 49, endPoint y: 446, distance: 142.3
click at [50, 445] on div "[PERSON_NAME] RUA 07, [GEOGRAPHIC_DATA], [GEOGRAPHIC_DATA], [GEOGRAPHIC_DATA] D…" at bounding box center [266, 408] width 493 height 172
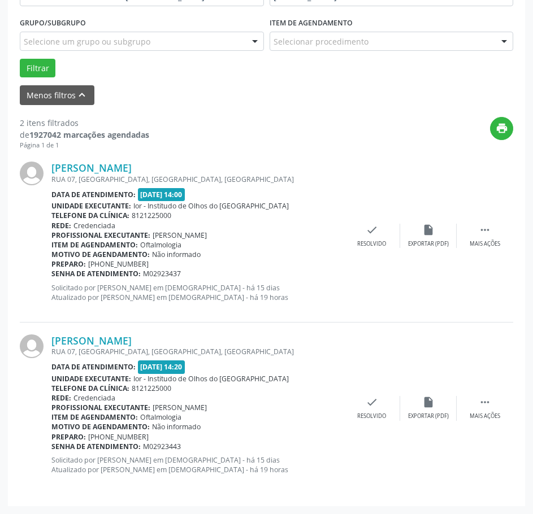
click at [152, 441] on div "Preparo: [PHONE_NUMBER]" at bounding box center [197, 437] width 292 height 10
drag, startPoint x: 186, startPoint y: 443, endPoint x: 53, endPoint y: 449, distance: 133.4
click at [53, 449] on div "Senha de atendimento: M02923443" at bounding box center [197, 447] width 292 height 10
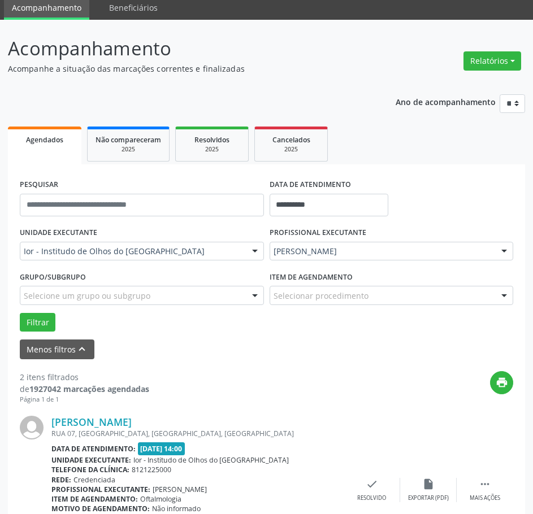
scroll to position [14, 0]
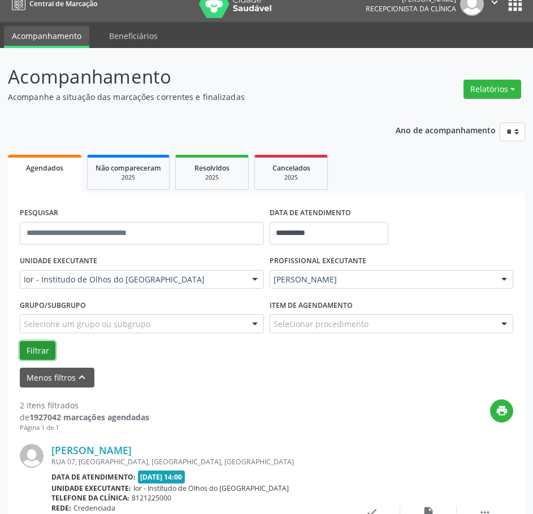
click at [44, 356] on button "Filtrar" at bounding box center [38, 350] width 36 height 19
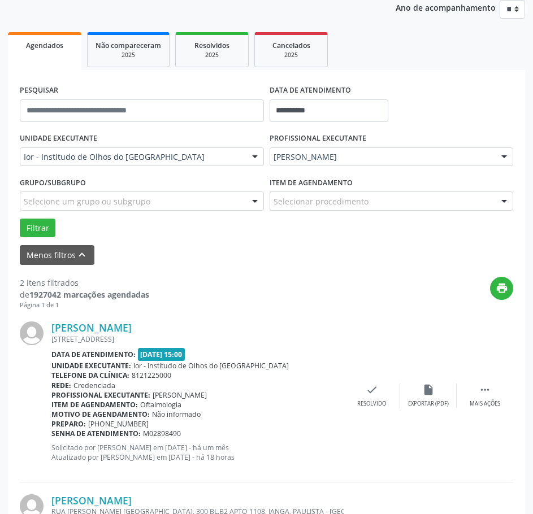
scroll to position [297, 0]
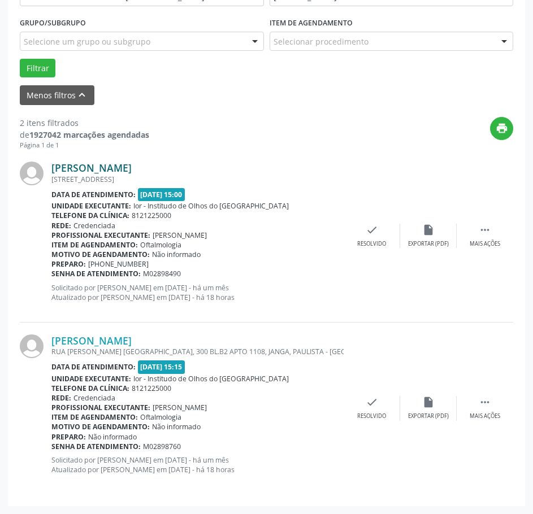
click at [132, 171] on link "[PERSON_NAME]" at bounding box center [91, 168] width 80 height 12
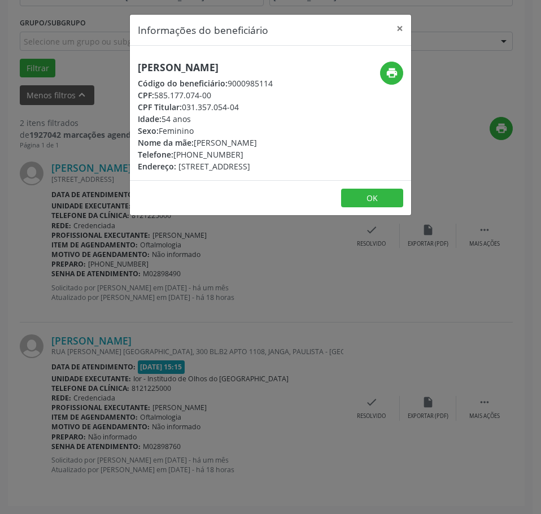
drag, startPoint x: 238, startPoint y: 324, endPoint x: 238, endPoint y: 311, distance: 12.4
click at [238, 320] on div "Informações do beneficiário × [PERSON_NAME] Código do beneficiário: 9000985114 …" at bounding box center [270, 257] width 541 height 514
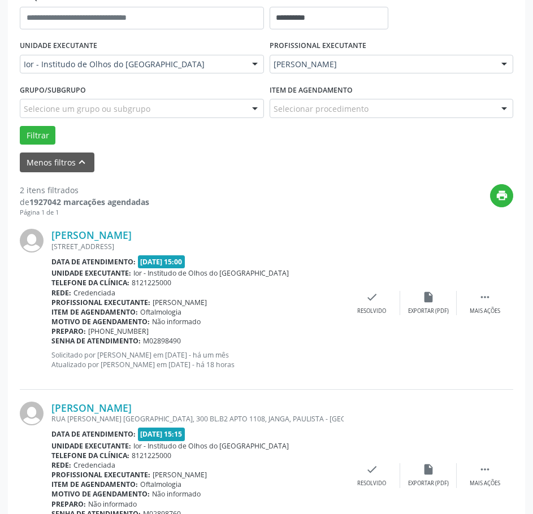
scroll to position [127, 0]
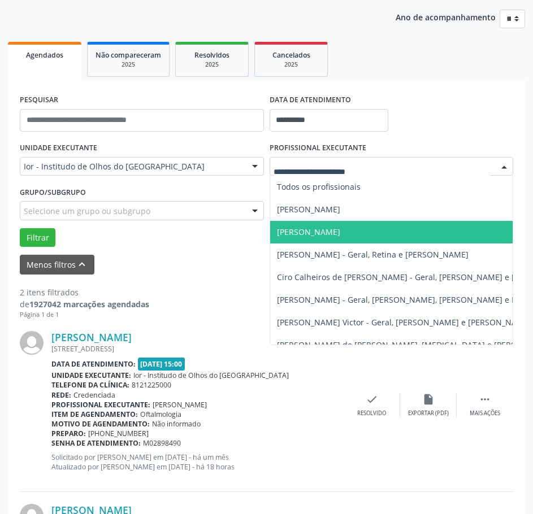
drag, startPoint x: 341, startPoint y: 229, endPoint x: 145, endPoint y: 242, distance: 196.4
click at [339, 229] on span "[PERSON_NAME]" at bounding box center [425, 232] width 311 height 23
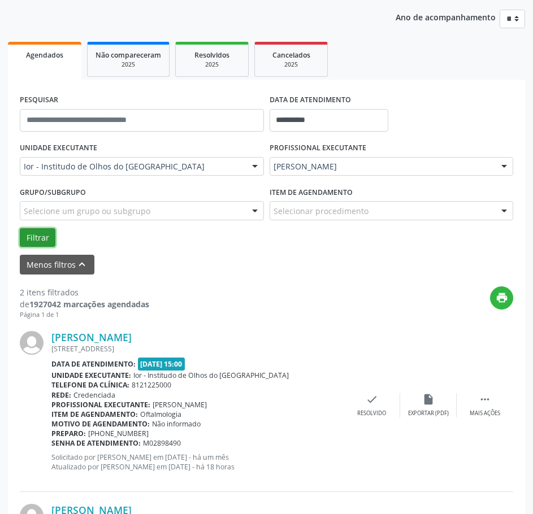
click at [38, 241] on button "Filtrar" at bounding box center [38, 237] width 36 height 19
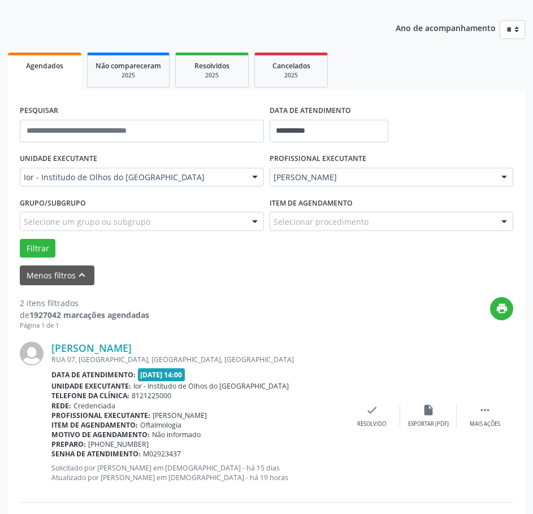
scroll to position [297, 0]
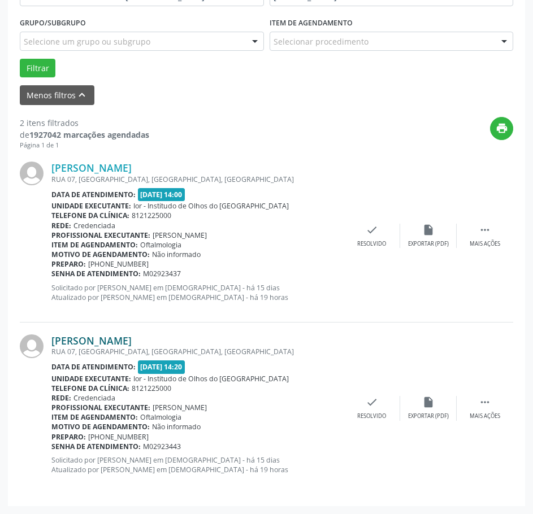
click at [108, 345] on link "[PERSON_NAME]" at bounding box center [91, 340] width 80 height 12
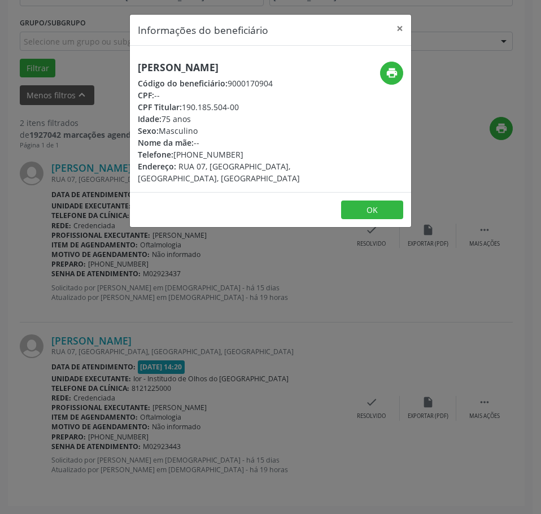
click at [169, 73] on h5 "[PERSON_NAME]" at bounding box center [224, 68] width 172 height 12
click at [267, 339] on div "Informações do beneficiário × [PERSON_NAME] Código do beneficiário: 9000170904 …" at bounding box center [270, 257] width 541 height 514
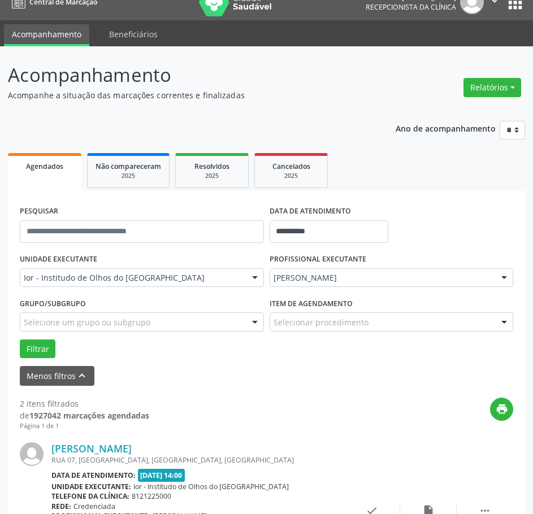
scroll to position [14, 0]
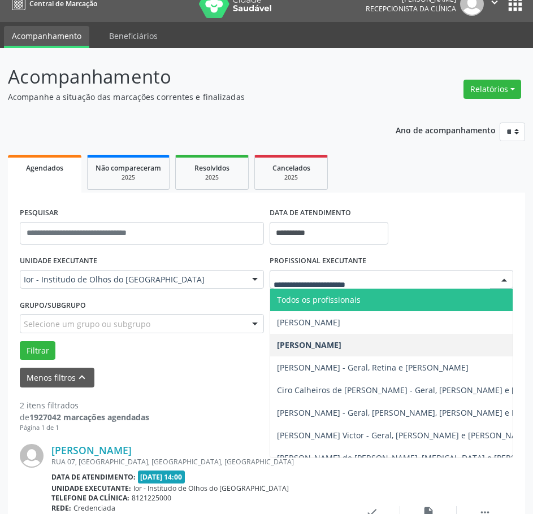
click at [333, 281] on input "text" at bounding box center [381, 285] width 217 height 23
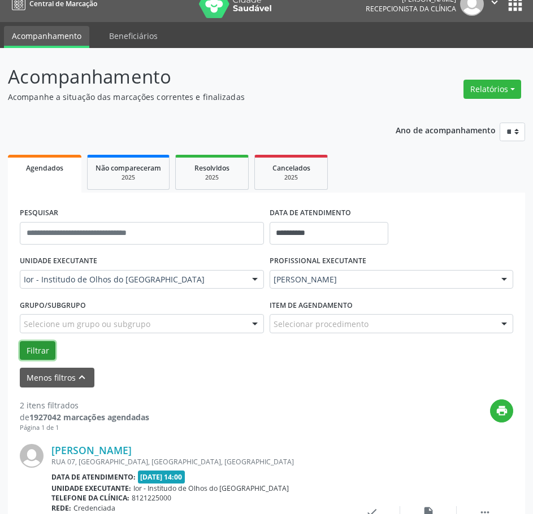
click at [27, 348] on button "Filtrar" at bounding box center [38, 350] width 36 height 19
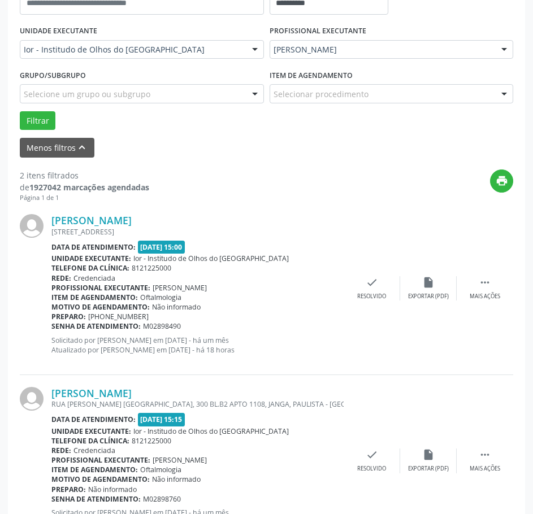
scroll to position [297, 0]
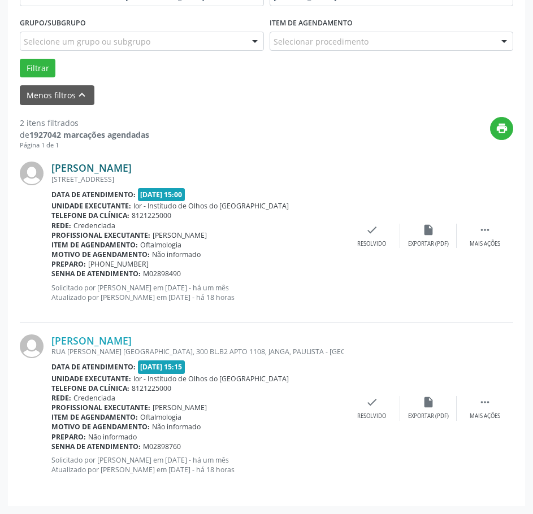
click at [106, 164] on link "[PERSON_NAME]" at bounding box center [91, 168] width 80 height 12
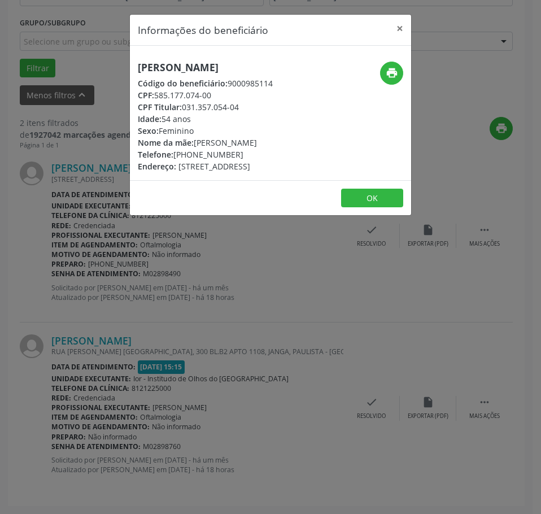
drag, startPoint x: 212, startPoint y: 98, endPoint x: 156, endPoint y: 94, distance: 56.6
click at [156, 94] on div "CPF: 585.177.074-00" at bounding box center [205, 95] width 135 height 12
click at [329, 366] on div "Informações do beneficiário × [PERSON_NAME] Código do beneficiário: 9000985114 …" at bounding box center [270, 257] width 541 height 514
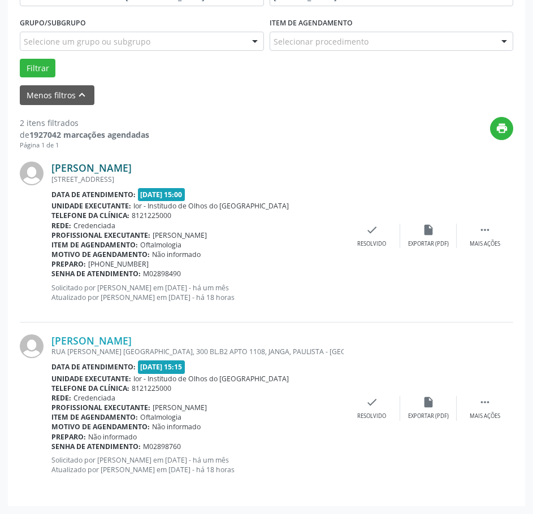
click at [132, 170] on link "[PERSON_NAME]" at bounding box center [91, 168] width 80 height 12
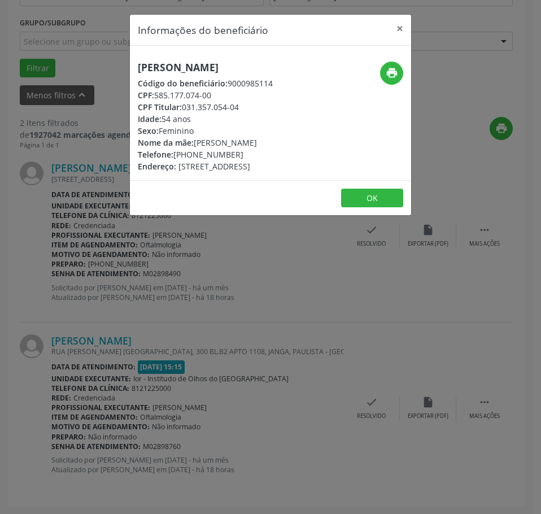
drag, startPoint x: 238, startPoint y: 154, endPoint x: 175, endPoint y: 156, distance: 63.3
click at [175, 156] on div "Telefone: [PHONE_NUMBER]" at bounding box center [205, 155] width 135 height 12
click at [249, 338] on div "Informações do beneficiário × [PERSON_NAME] Código do beneficiário: 9000985114 …" at bounding box center [270, 257] width 541 height 514
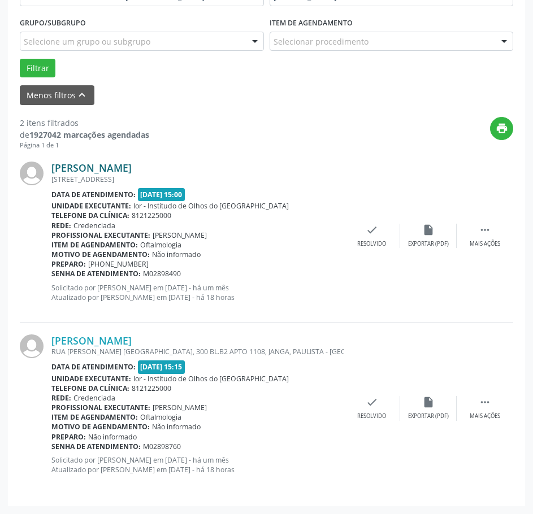
click at [132, 170] on link "[PERSON_NAME]" at bounding box center [91, 168] width 80 height 12
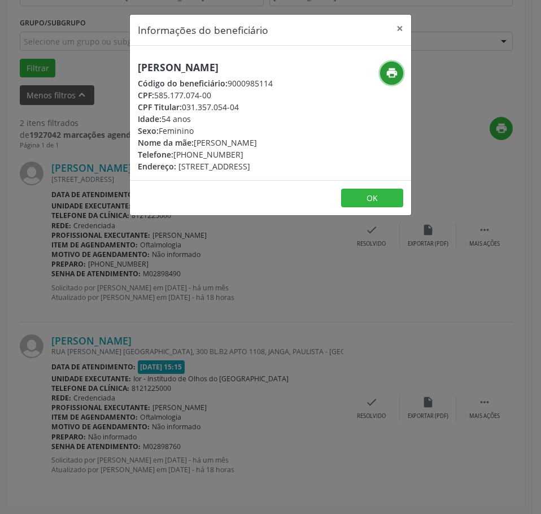
click at [390, 76] on icon "print" at bounding box center [392, 73] width 12 height 12
click at [176, 399] on div "Informações do beneficiário × [PERSON_NAME] Código do beneficiário: 9000985114 …" at bounding box center [270, 257] width 541 height 514
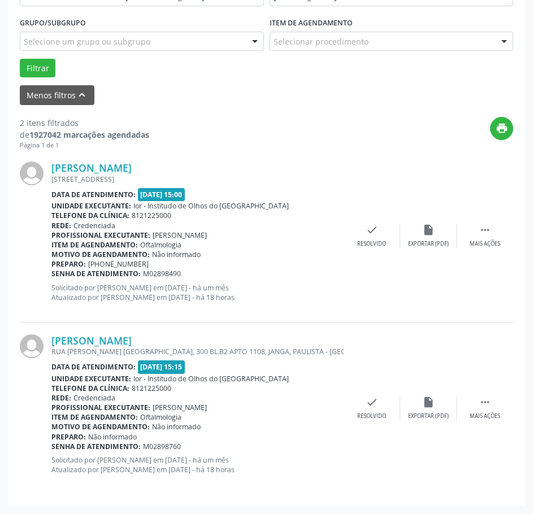
drag, startPoint x: 162, startPoint y: 276, endPoint x: 53, endPoint y: 273, distance: 109.0
click at [53, 273] on div "Senha de atendimento: M02898490" at bounding box center [197, 274] width 292 height 10
click at [132, 167] on link "[PERSON_NAME]" at bounding box center [91, 168] width 80 height 12
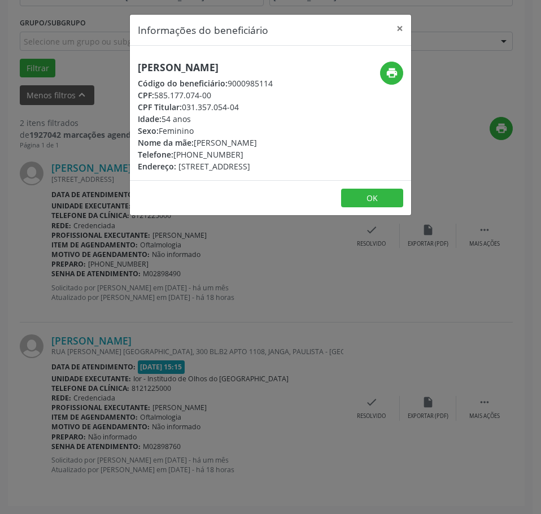
click at [237, 66] on h5 "[PERSON_NAME]" at bounding box center [205, 68] width 135 height 12
drag, startPoint x: 123, startPoint y: 344, endPoint x: 114, endPoint y: 338, distance: 11.1
click at [116, 341] on div "Informações do beneficiário × [PERSON_NAME] Código do beneficiário: 9000985114 …" at bounding box center [270, 257] width 541 height 514
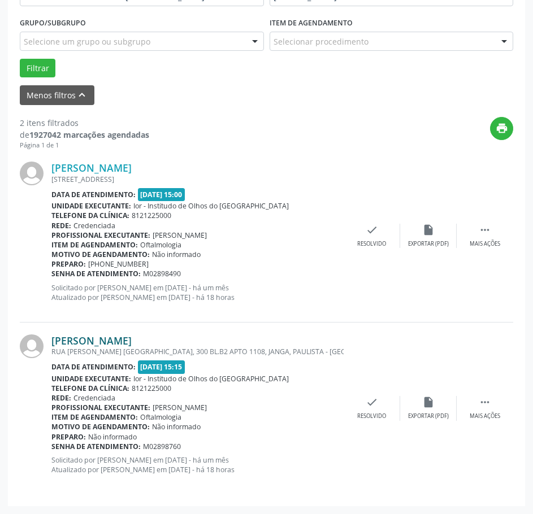
click at [119, 338] on link "[PERSON_NAME]" at bounding box center [91, 340] width 80 height 12
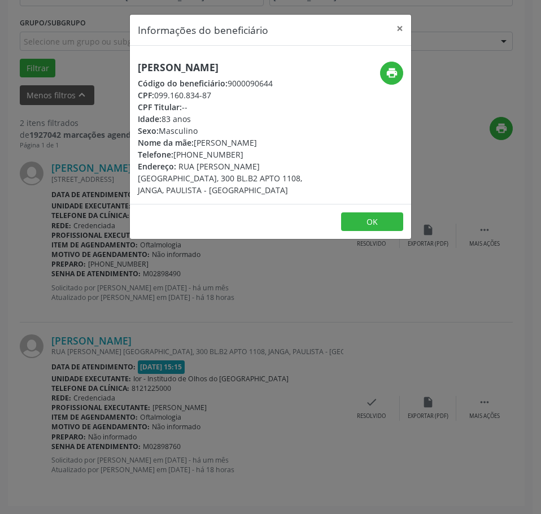
drag, startPoint x: 217, startPoint y: 99, endPoint x: 158, endPoint y: 95, distance: 58.8
click at [158, 95] on div "CPF: 099.160.834-87" at bounding box center [224, 95] width 172 height 12
click at [190, 358] on div "Informações do beneficiário × [PERSON_NAME] Código do beneficiário: 9000090644 …" at bounding box center [270, 257] width 541 height 514
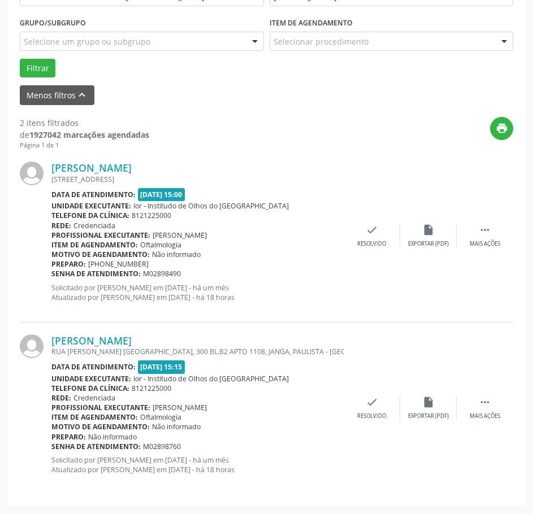
drag, startPoint x: 180, startPoint y: 446, endPoint x: 57, endPoint y: 446, distance: 122.6
click at [55, 446] on div "Senha de atendimento: M02898760" at bounding box center [197, 447] width 292 height 10
drag, startPoint x: 198, startPoint y: 440, endPoint x: 178, endPoint y: 444, distance: 20.8
click at [195, 440] on div "Preparo: Não informado" at bounding box center [197, 437] width 292 height 10
click at [176, 446] on span "M02898760" at bounding box center [162, 447] width 38 height 10
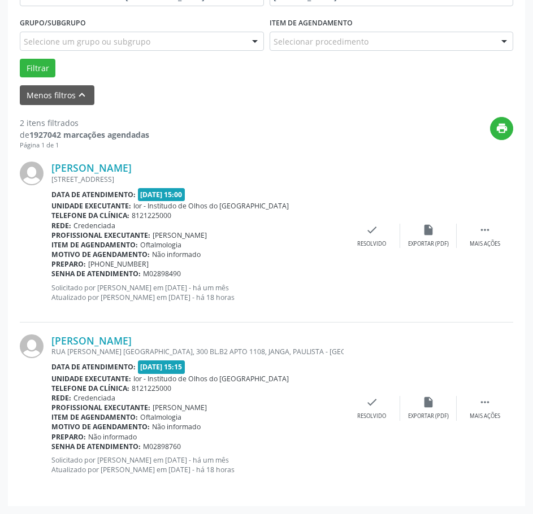
drag, startPoint x: 184, startPoint y: 444, endPoint x: 50, endPoint y: 447, distance: 133.3
click at [52, 448] on div "Senha de atendimento: M02898760" at bounding box center [197, 447] width 292 height 10
click at [132, 342] on link "[PERSON_NAME]" at bounding box center [91, 340] width 80 height 12
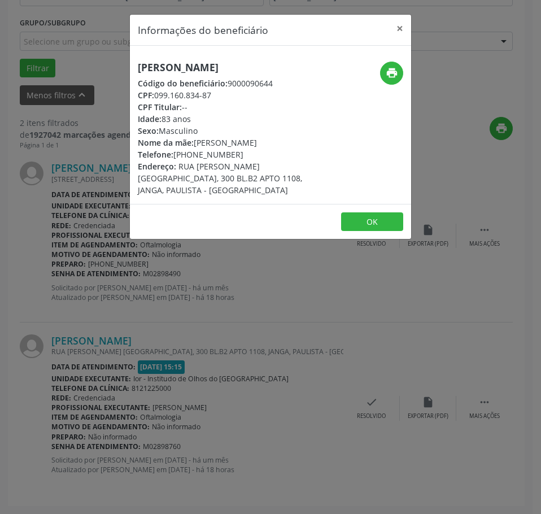
click at [230, 306] on div "Informações do beneficiário × [PERSON_NAME] Código do beneficiário: 9000090644 …" at bounding box center [270, 257] width 541 height 514
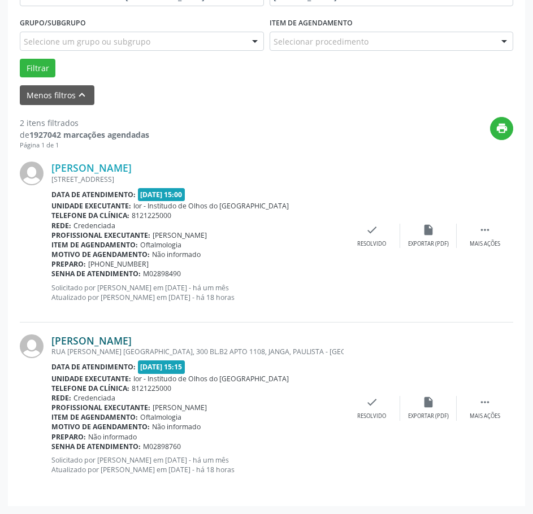
click at [132, 339] on link "[PERSON_NAME]" at bounding box center [91, 340] width 80 height 12
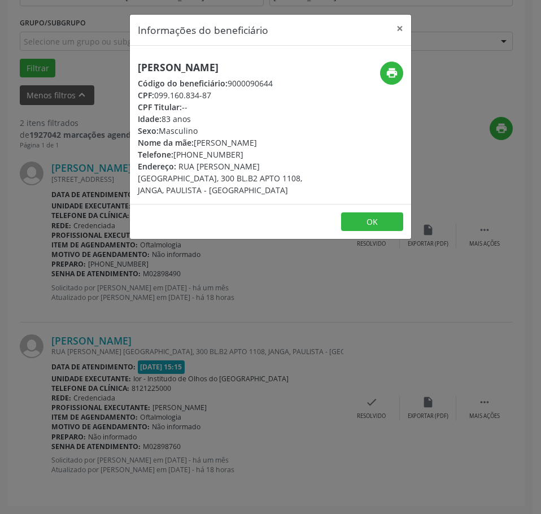
click at [172, 75] on div "[PERSON_NAME] Código do beneficiário: 9000090644 CPF: 099.160.834-87 CPF Titula…" at bounding box center [224, 129] width 172 height 134
click at [103, 171] on div "Informações do beneficiário × [PERSON_NAME] Código do beneficiário: 9000090644 …" at bounding box center [270, 257] width 541 height 514
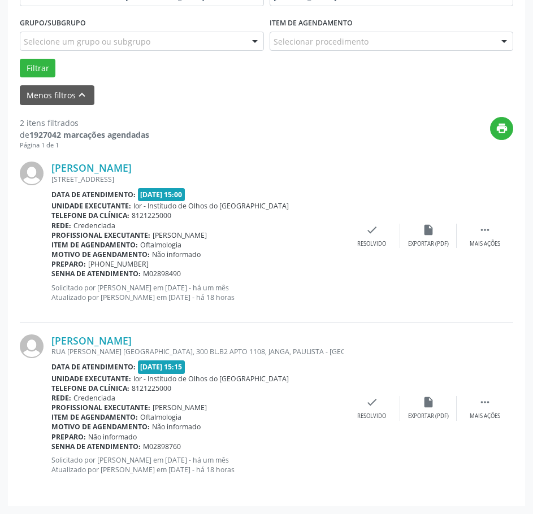
scroll to position [71, 0]
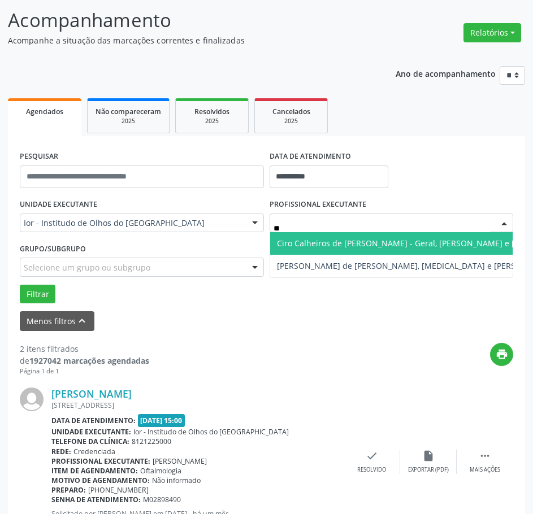
type input "***"
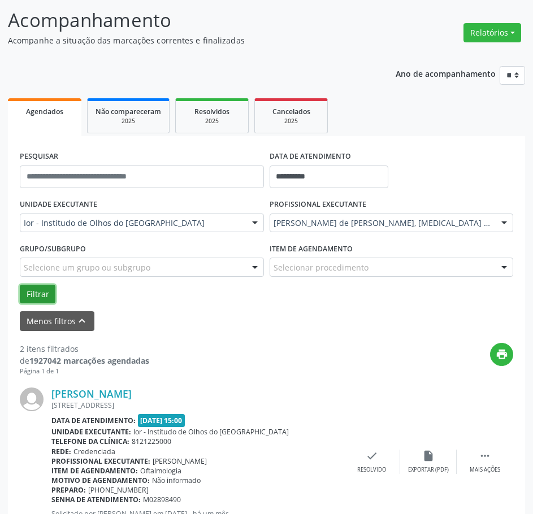
click at [50, 297] on button "Filtrar" at bounding box center [38, 294] width 36 height 19
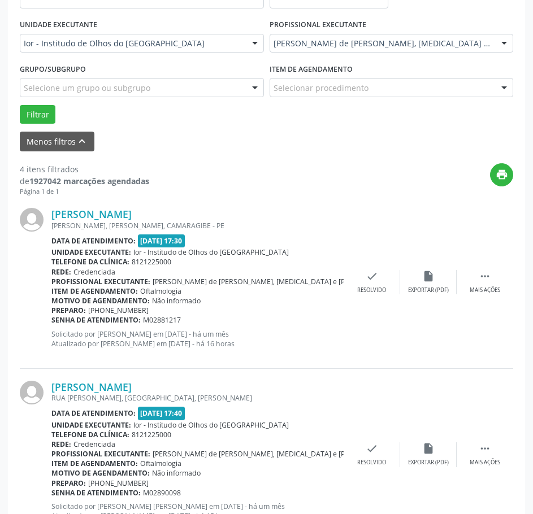
scroll to position [77, 0]
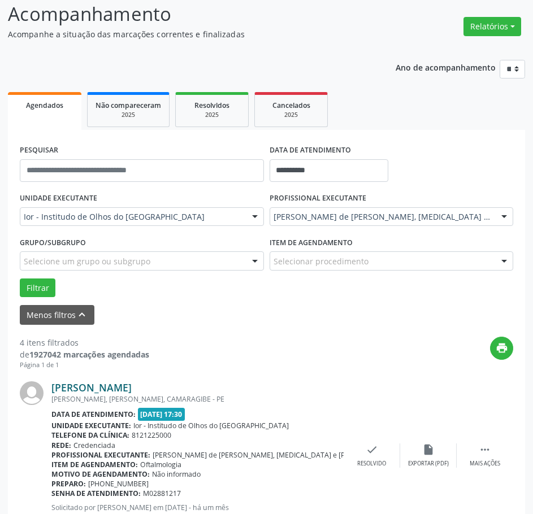
click at [95, 384] on link "[PERSON_NAME]" at bounding box center [91, 387] width 80 height 12
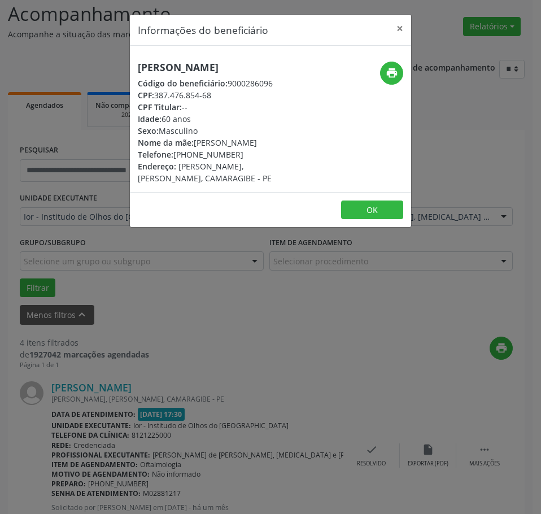
click at [200, 63] on h5 "[PERSON_NAME]" at bounding box center [224, 68] width 172 height 12
click at [239, 355] on div "Informações do beneficiário × [PERSON_NAME] Código do beneficiário: 9000286096 …" at bounding box center [270, 257] width 541 height 514
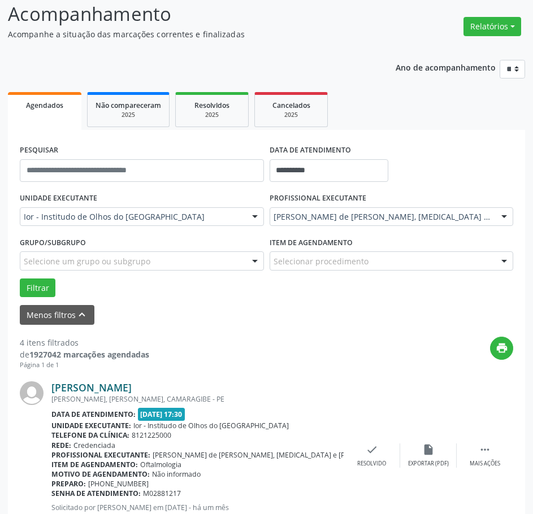
click at [115, 382] on link "[PERSON_NAME]" at bounding box center [91, 387] width 80 height 12
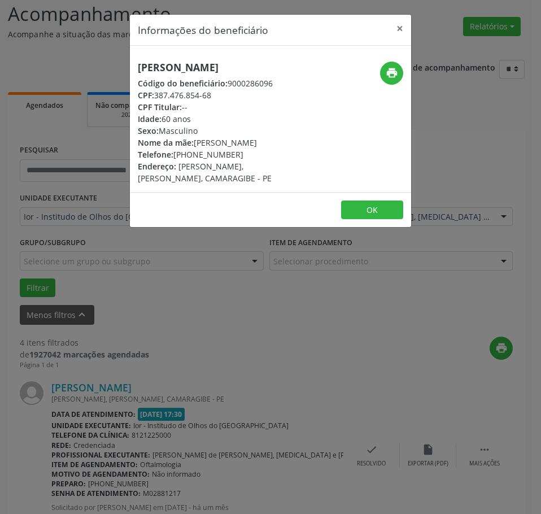
drag, startPoint x: 208, startPoint y: 248, endPoint x: 173, endPoint y: 281, distance: 47.5
click at [207, 250] on div "Informações do beneficiário × [PERSON_NAME] Código do beneficiário: 9000286096 …" at bounding box center [270, 257] width 541 height 514
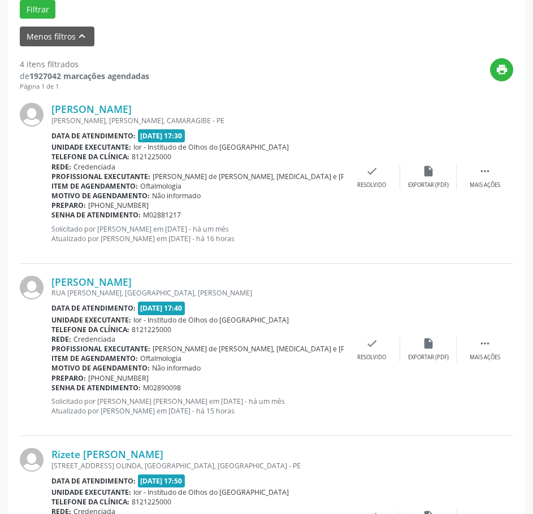
scroll to position [416, 0]
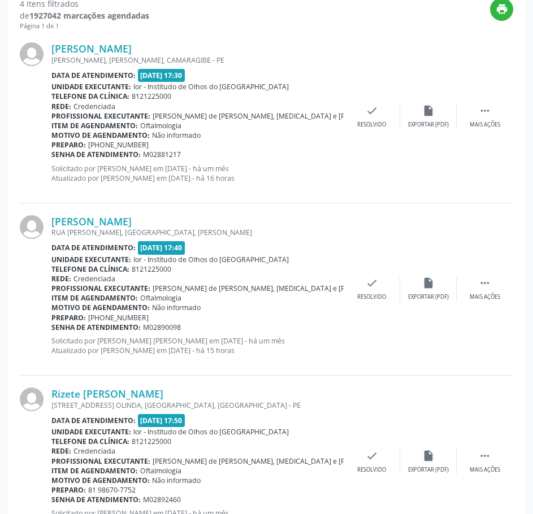
drag, startPoint x: 185, startPoint y: 155, endPoint x: 51, endPoint y: 155, distance: 133.9
click at [51, 155] on div "Senha de atendimento: M02881217" at bounding box center [197, 155] width 292 height 10
click at [118, 43] on link "[PERSON_NAME]" at bounding box center [91, 48] width 80 height 12
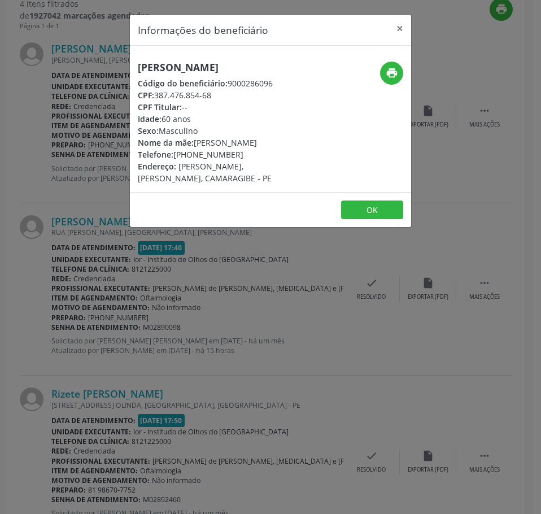
click at [174, 67] on h5 "[PERSON_NAME]" at bounding box center [224, 68] width 172 height 12
click at [77, 243] on div "Informações do beneficiário × [PERSON_NAME] Código do beneficiário: 9000286096 …" at bounding box center [270, 257] width 541 height 514
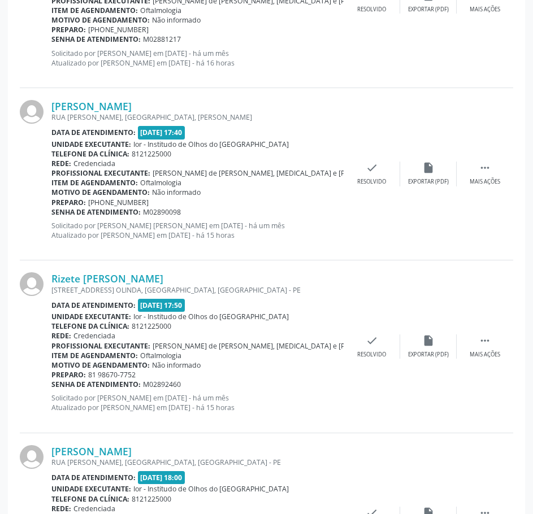
scroll to position [585, 0]
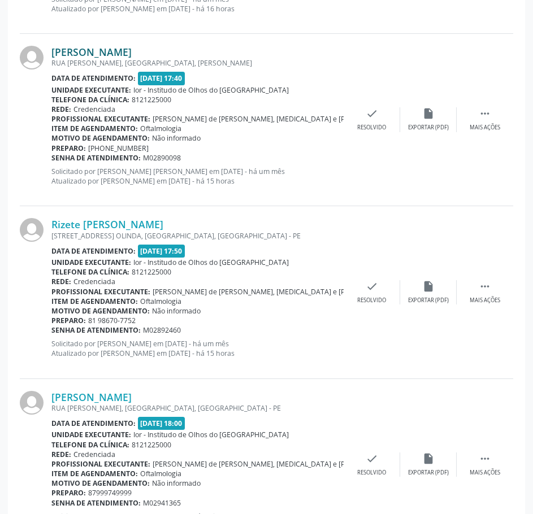
click at [124, 46] on link "[PERSON_NAME]" at bounding box center [91, 52] width 80 height 12
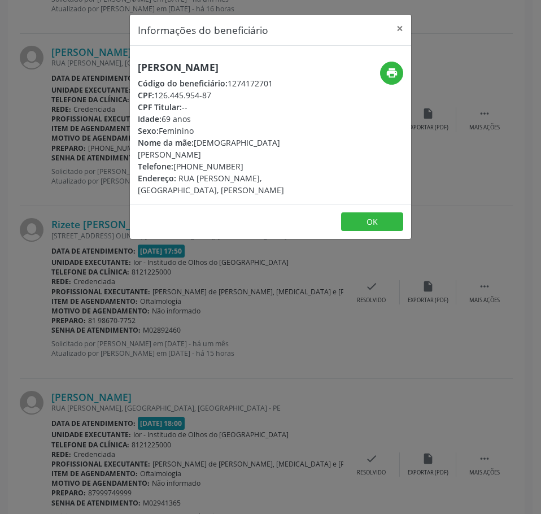
click at [188, 68] on h5 "[PERSON_NAME]" at bounding box center [224, 68] width 172 height 12
drag, startPoint x: 213, startPoint y: 94, endPoint x: 154, endPoint y: 93, distance: 58.8
click at [154, 93] on div "CPF: 126.445.954-87" at bounding box center [224, 95] width 172 height 12
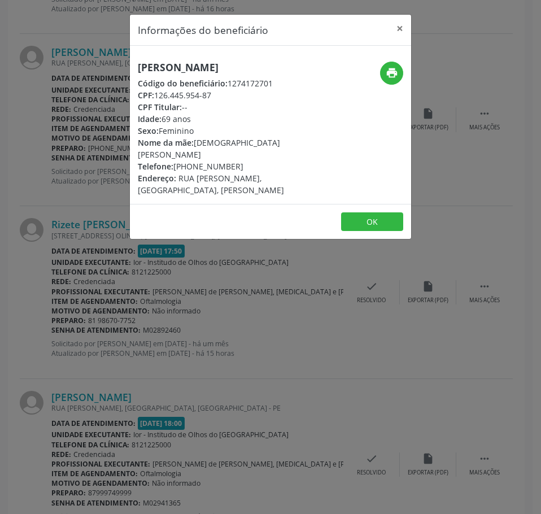
click at [171, 359] on div "Informações do beneficiário × [PERSON_NAME] Código do beneficiário: 1274172701 …" at bounding box center [270, 257] width 541 height 514
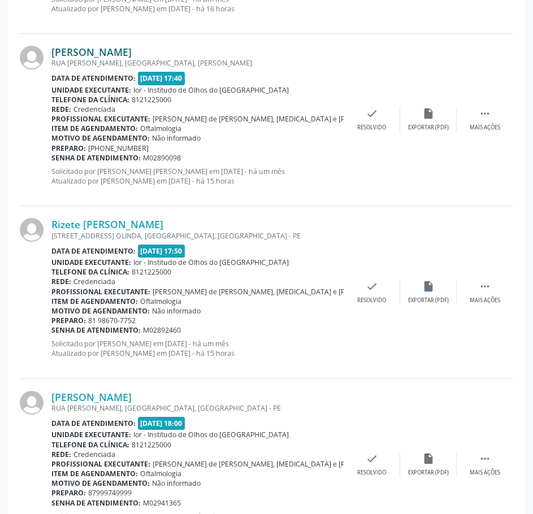
click at [122, 49] on link "[PERSON_NAME]" at bounding box center [91, 52] width 80 height 12
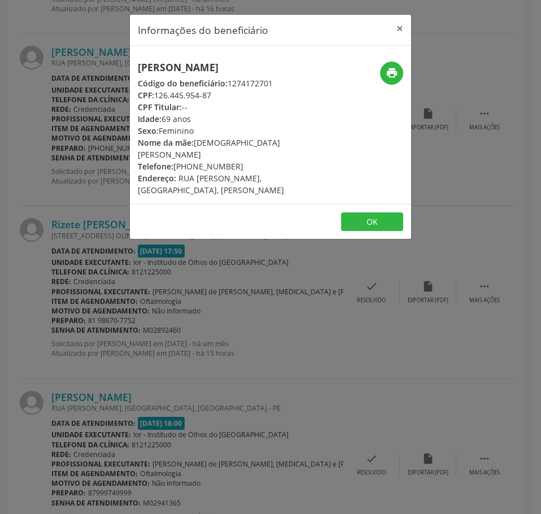
click at [135, 254] on div "Informações do beneficiário × [PERSON_NAME] Código do beneficiário: 1274172701 …" at bounding box center [270, 257] width 541 height 514
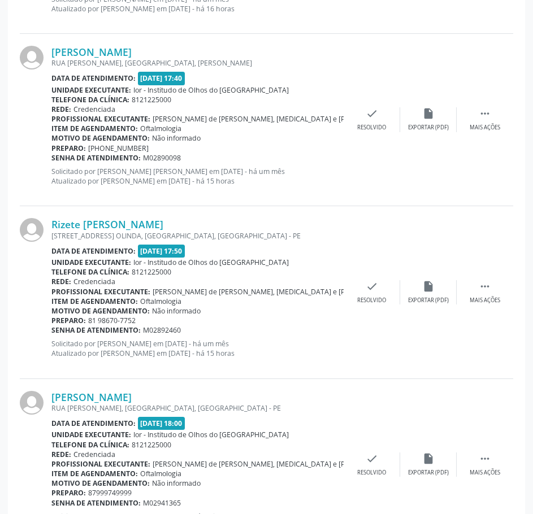
drag, startPoint x: 183, startPoint y: 161, endPoint x: 51, endPoint y: 158, distance: 131.6
click at [51, 158] on div "Senha de atendimento: M02890098" at bounding box center [197, 158] width 292 height 10
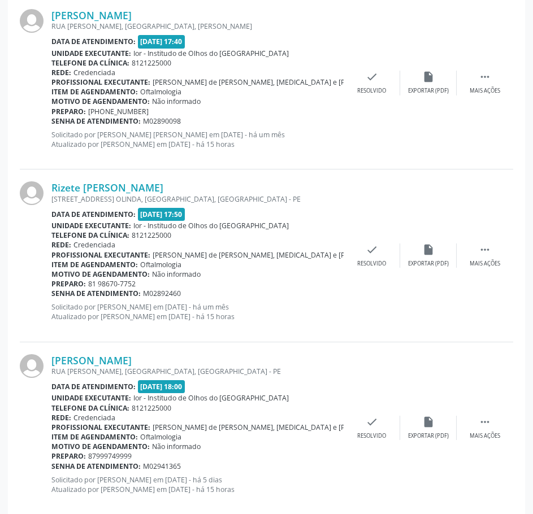
scroll to position [642, 0]
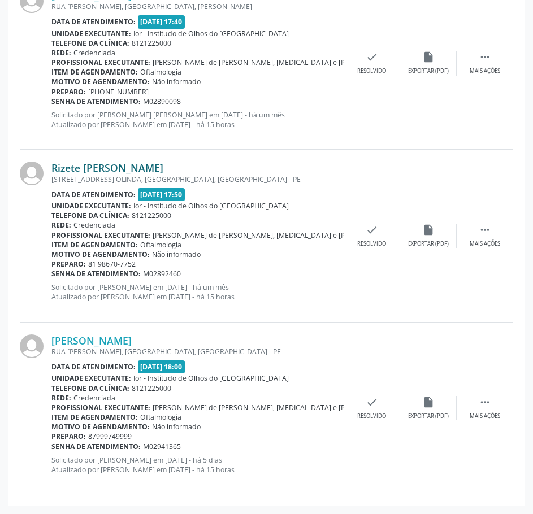
click at [163, 167] on link "Rizete [PERSON_NAME]" at bounding box center [107, 168] width 112 height 12
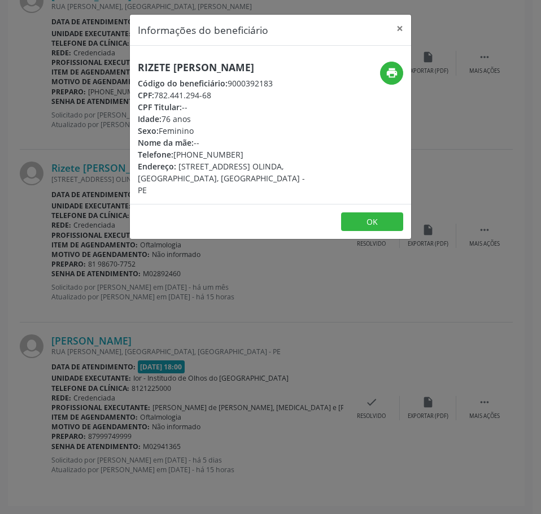
click at [179, 67] on h5 "Rizete [PERSON_NAME]" at bounding box center [224, 68] width 172 height 12
drag, startPoint x: 216, startPoint y: 106, endPoint x: 156, endPoint y: 103, distance: 59.4
click at [156, 101] on div "CPF: 782.441.294-68" at bounding box center [224, 95] width 172 height 12
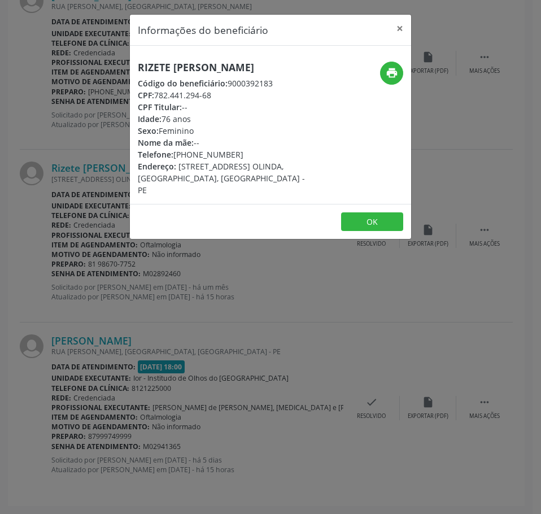
click at [202, 342] on div "Informações do beneficiário × Rizete [PERSON_NAME] Código do beneficiário: 9000…" at bounding box center [270, 257] width 541 height 514
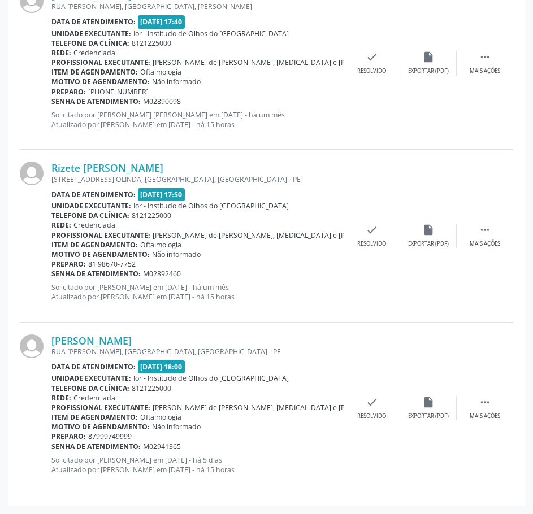
drag, startPoint x: 182, startPoint y: 276, endPoint x: 50, endPoint y: 274, distance: 132.7
click at [51, 275] on div "Senha de atendimento: M02892460" at bounding box center [197, 274] width 292 height 10
click at [163, 171] on link "Rizete [PERSON_NAME]" at bounding box center [107, 168] width 112 height 12
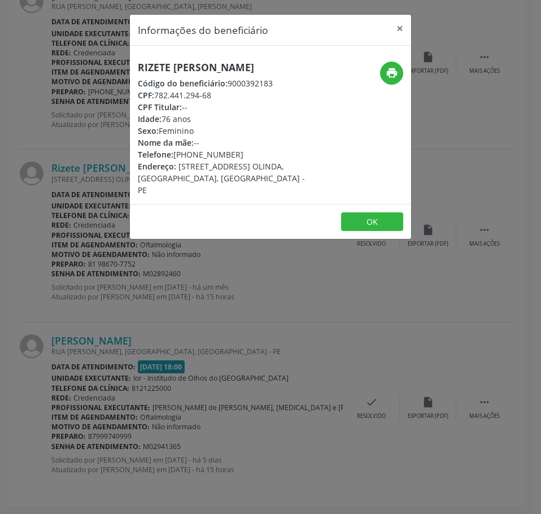
click at [228, 63] on h5 "Rizete [PERSON_NAME]" at bounding box center [224, 68] width 172 height 12
click at [120, 304] on div "Informações do beneficiário × Rizete [PERSON_NAME] Código do beneficiário: 9000…" at bounding box center [270, 257] width 541 height 514
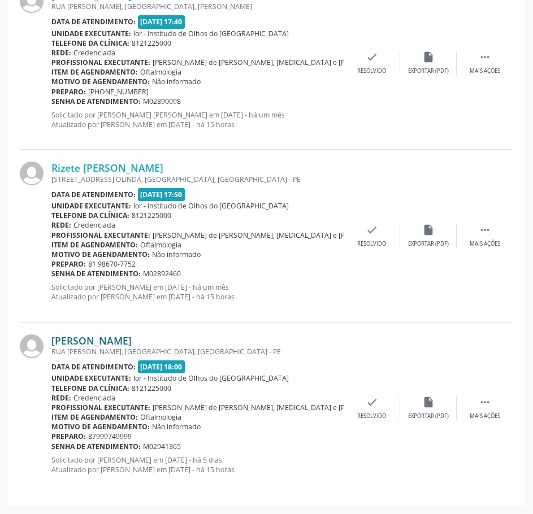
click at [104, 342] on link "[PERSON_NAME]" at bounding box center [91, 340] width 80 height 12
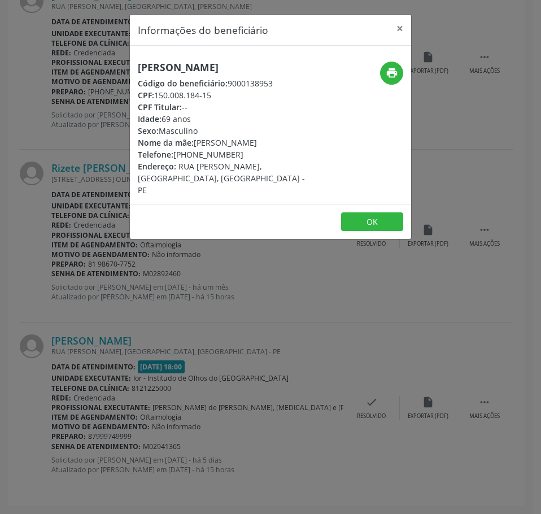
drag, startPoint x: 216, startPoint y: 97, endPoint x: 158, endPoint y: 95, distance: 58.8
click at [158, 95] on div "CPF: 150.008.184-15" at bounding box center [224, 95] width 172 height 12
click at [198, 320] on div "Informações do beneficiário × [PERSON_NAME] Código do beneficiário: 9000138953 …" at bounding box center [270, 257] width 541 height 514
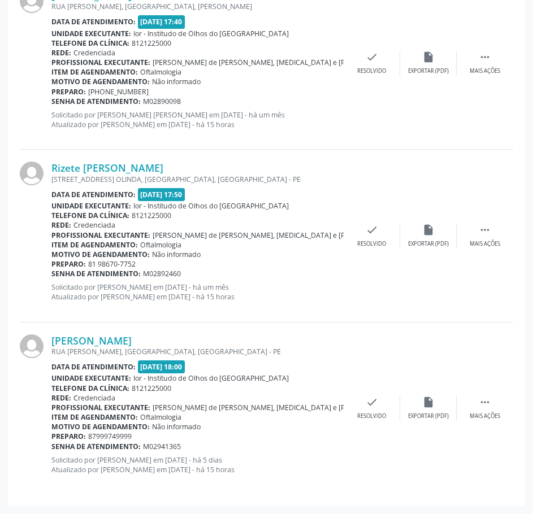
drag, startPoint x: 194, startPoint y: 434, endPoint x: 199, endPoint y: 448, distance: 15.4
click at [199, 448] on div "[PERSON_NAME] [GEOGRAPHIC_DATA][PERSON_NAME], [GEOGRAPHIC_DATA], [GEOGRAPHIC_DA…" at bounding box center [197, 408] width 292 height 148
click at [195, 448] on div "Senha de atendimento: M02941365" at bounding box center [197, 447] width 292 height 10
drag, startPoint x: 183, startPoint y: 443, endPoint x: 53, endPoint y: 447, distance: 130.5
click at [53, 447] on div "Senha de atendimento: M02941365" at bounding box center [197, 447] width 292 height 10
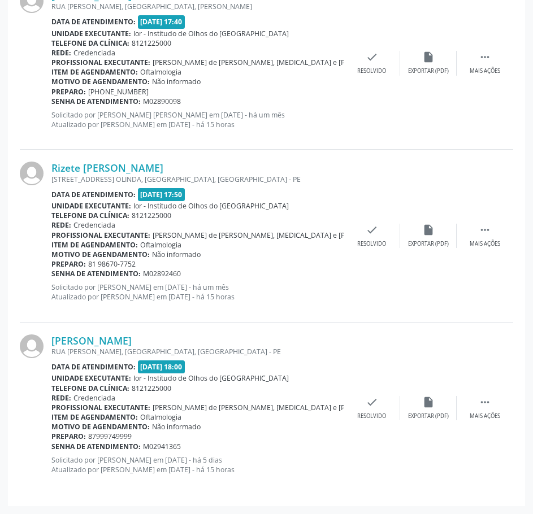
click at [75, 331] on div "[PERSON_NAME] [GEOGRAPHIC_DATA][PERSON_NAME], [GEOGRAPHIC_DATA], [GEOGRAPHIC_DA…" at bounding box center [266, 408] width 493 height 172
click at [89, 340] on link "[PERSON_NAME]" at bounding box center [91, 340] width 80 height 12
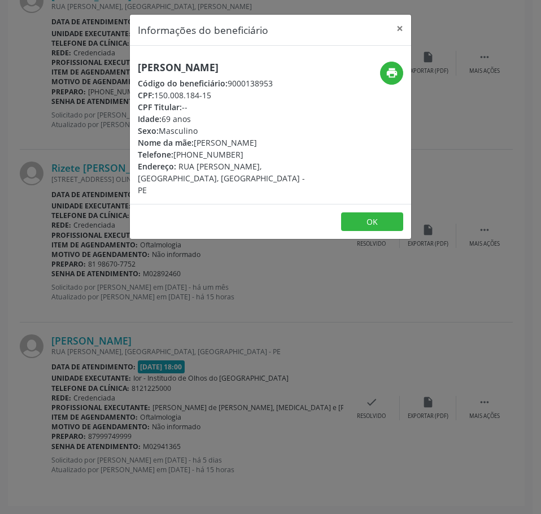
click at [198, 73] on h5 "[PERSON_NAME]" at bounding box center [224, 68] width 172 height 12
click at [197, 72] on h5 "[PERSON_NAME]" at bounding box center [224, 68] width 172 height 12
click at [398, 27] on button "×" at bounding box center [400, 29] width 23 height 28
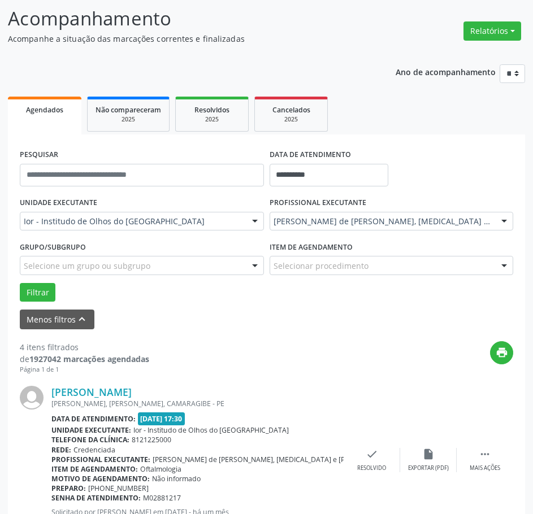
scroll to position [0, 0]
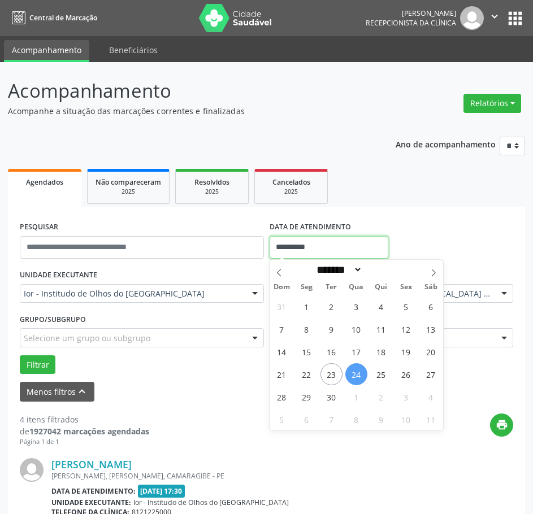
click at [312, 245] on input "**********" at bounding box center [328, 247] width 119 height 23
click at [379, 366] on span "25" at bounding box center [381, 374] width 22 height 22
type input "**********"
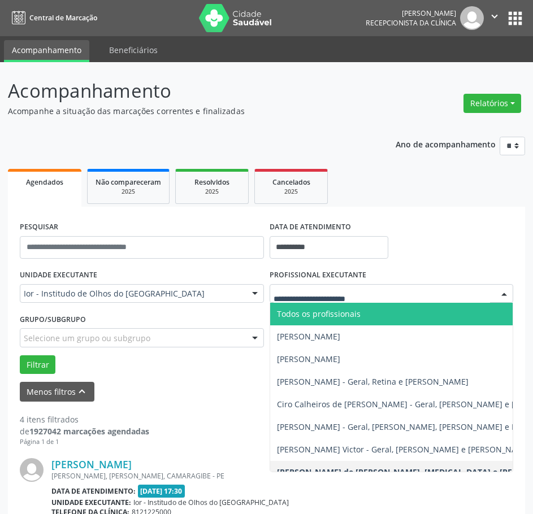
drag, startPoint x: 331, startPoint y: 301, endPoint x: 332, endPoint y: 307, distance: 6.3
click at [331, 302] on input "text" at bounding box center [381, 299] width 217 height 23
click at [332, 308] on span "Todos os profissionais" at bounding box center [425, 314] width 311 height 23
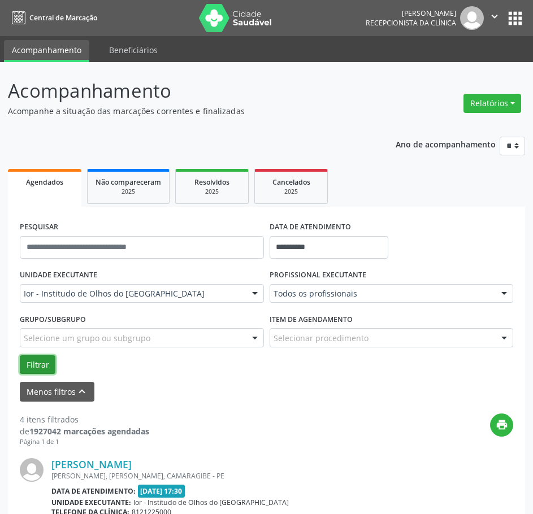
click at [43, 362] on button "Filtrar" at bounding box center [38, 364] width 36 height 19
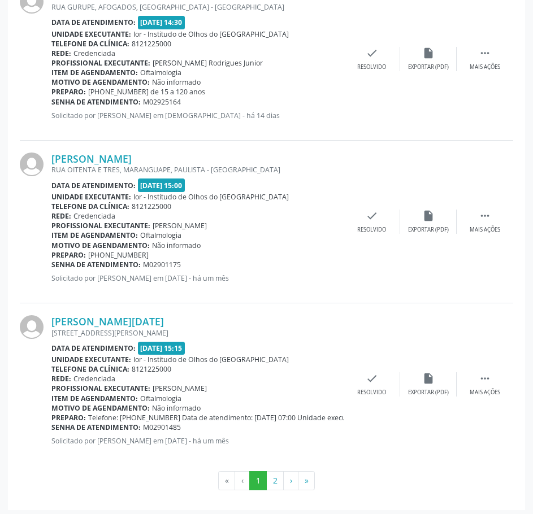
scroll to position [2504, 0]
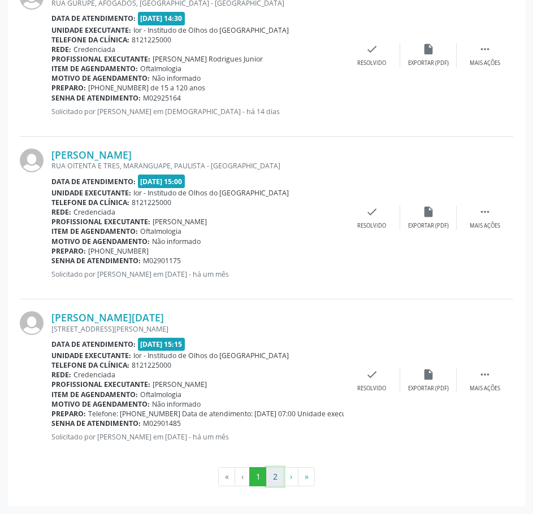
click at [274, 483] on button "2" at bounding box center [275, 476] width 18 height 19
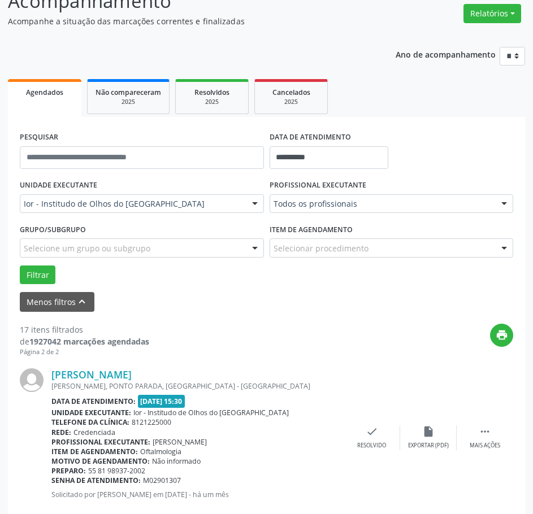
scroll to position [0, 0]
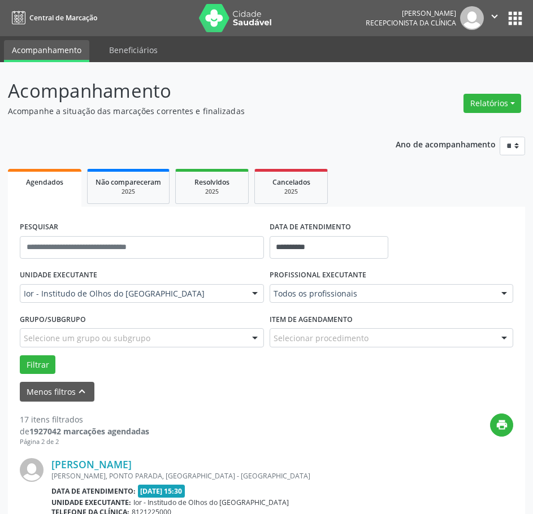
click at [340, 300] on div "Todos os profissionais" at bounding box center [391, 293] width 244 height 19
click at [49, 369] on button "Filtrar" at bounding box center [38, 364] width 36 height 19
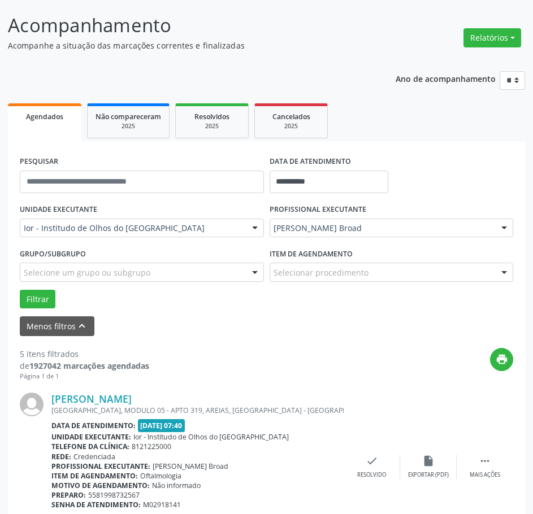
scroll to position [339, 0]
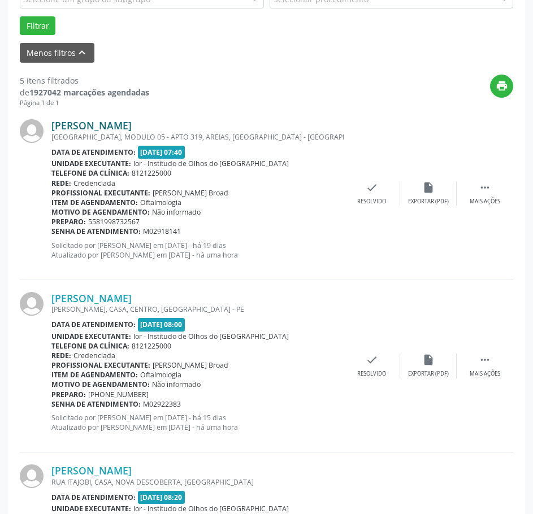
click at [132, 124] on link "[PERSON_NAME]" at bounding box center [91, 125] width 80 height 12
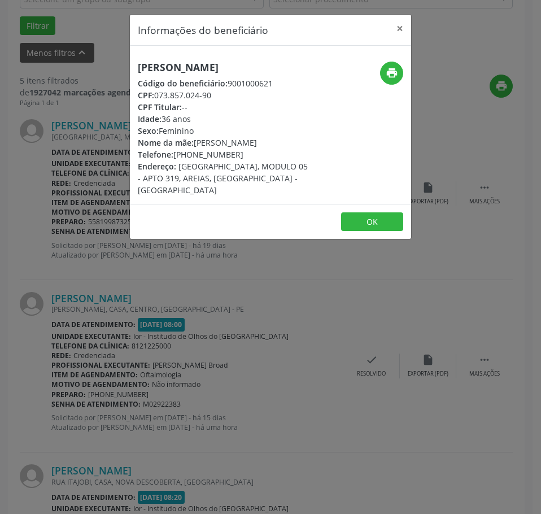
click at [155, 63] on h5 "[PERSON_NAME]" at bounding box center [224, 68] width 172 height 12
drag, startPoint x: 216, startPoint y: 107, endPoint x: 158, endPoint y: 107, distance: 57.6
click at [158, 101] on div "CPF: 073.857.024-90" at bounding box center [224, 95] width 172 height 12
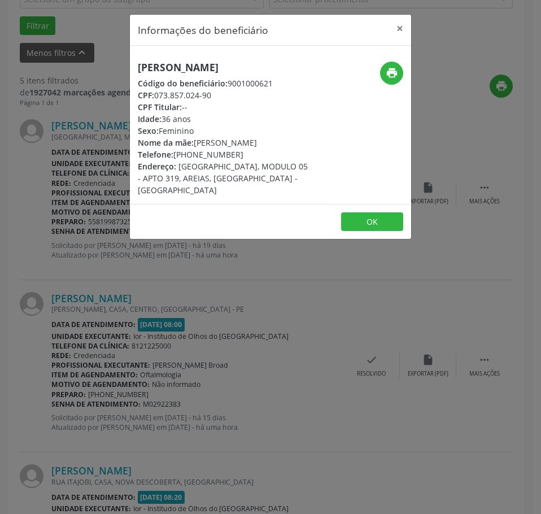
click at [51, 175] on div "Informações do beneficiário × [PERSON_NAME] Código do beneficiário: 9001000621 …" at bounding box center [270, 257] width 541 height 514
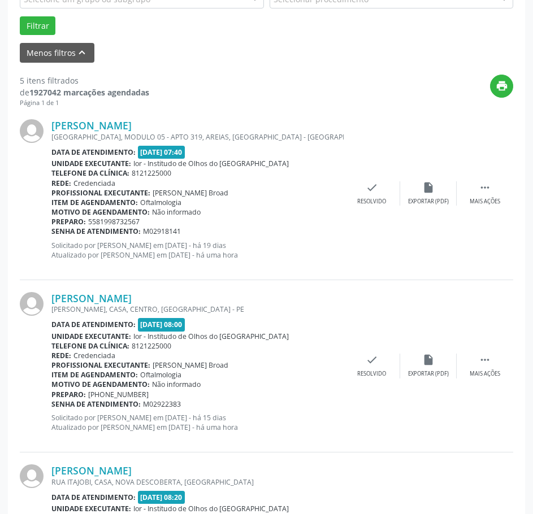
drag, startPoint x: 182, startPoint y: 232, endPoint x: 51, endPoint y: 228, distance: 131.1
click at [51, 228] on div "Senha de atendimento: M02918141" at bounding box center [197, 231] width 292 height 10
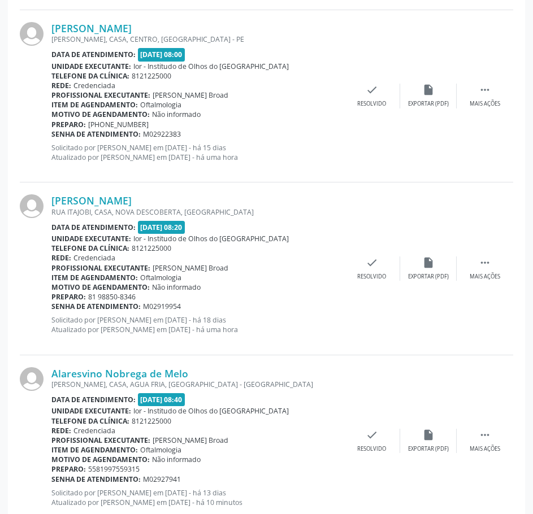
scroll to position [621, 0]
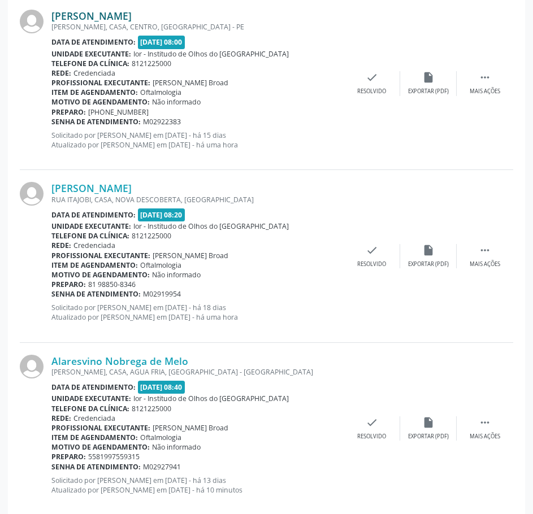
click at [132, 16] on link "[PERSON_NAME]" at bounding box center [91, 16] width 80 height 12
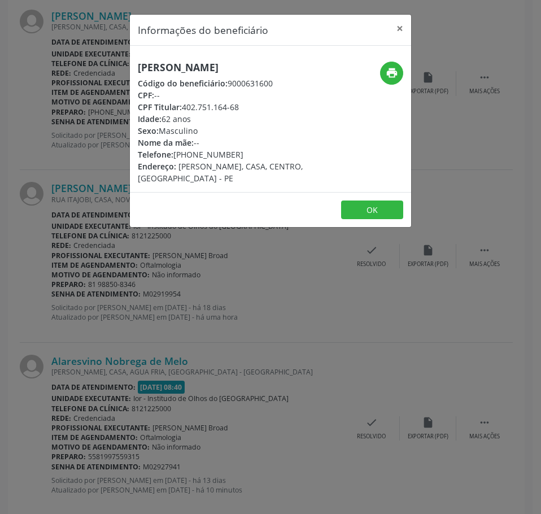
click at [178, 348] on div "Informações do beneficiário × [PERSON_NAME] Código do beneficiário: 9000631600 …" at bounding box center [270, 257] width 541 height 514
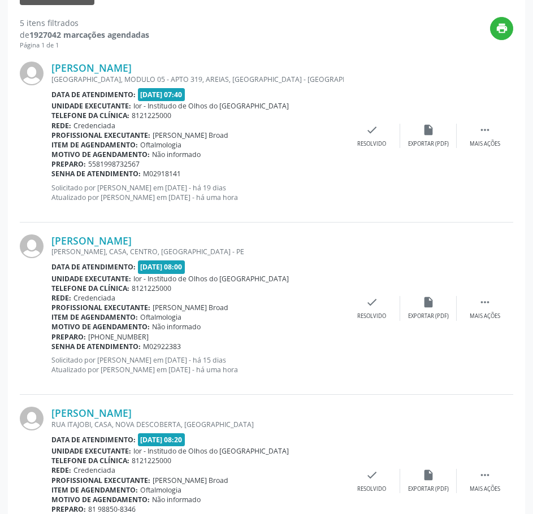
scroll to position [395, 0]
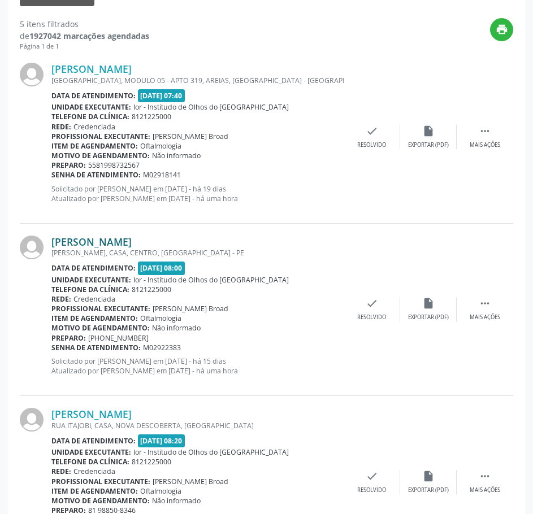
click at [115, 245] on link "[PERSON_NAME]" at bounding box center [91, 242] width 80 height 12
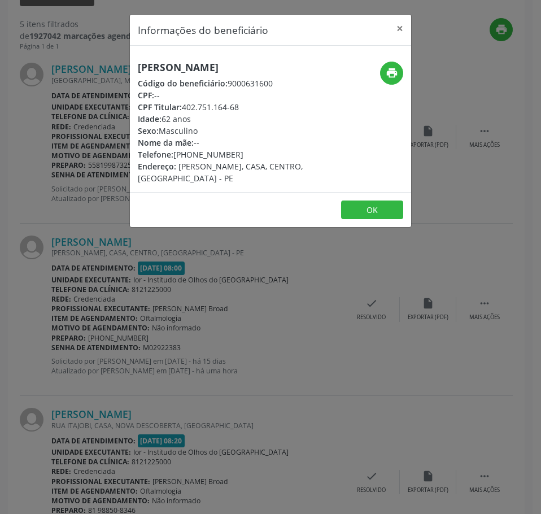
click at [199, 63] on h5 "[PERSON_NAME]" at bounding box center [224, 68] width 172 height 12
click at [396, 73] on icon "print" at bounding box center [392, 73] width 12 height 12
drag, startPoint x: 236, startPoint y: 155, endPoint x: 173, endPoint y: 155, distance: 62.7
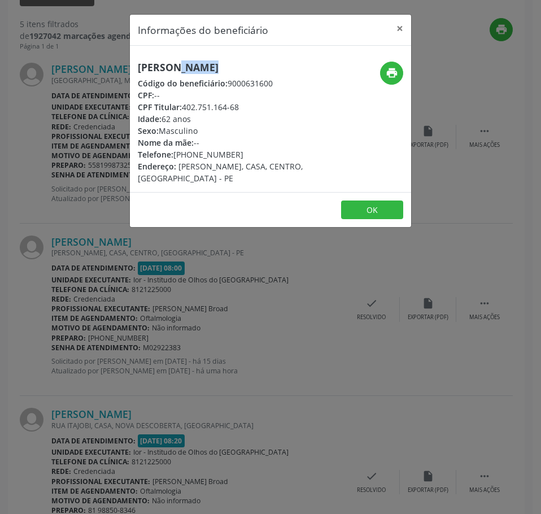
click at [173, 155] on div "Telefone: [PHONE_NUMBER]" at bounding box center [224, 155] width 172 height 12
drag, startPoint x: 262, startPoint y: 287, endPoint x: 257, endPoint y: 282, distance: 6.8
click at [262, 287] on div "Informações do beneficiário × [PERSON_NAME] Código do beneficiário: 9000631600 …" at bounding box center [270, 257] width 541 height 514
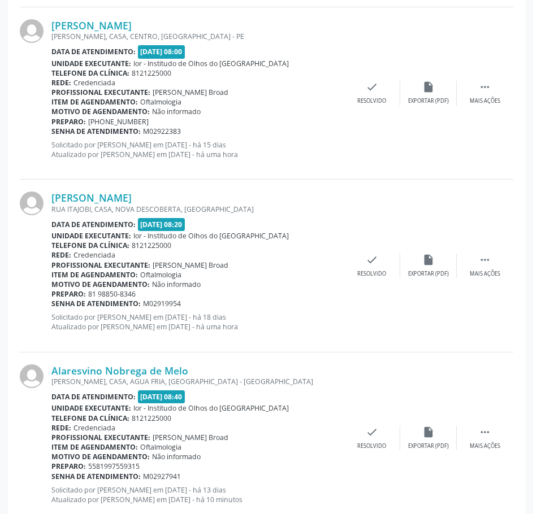
scroll to position [621, 0]
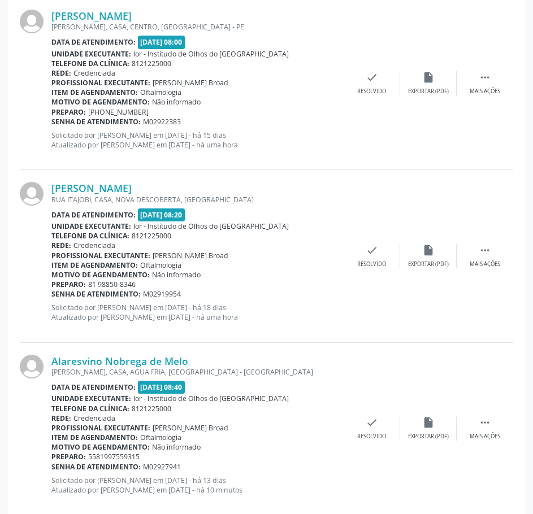
drag, startPoint x: 182, startPoint y: 121, endPoint x: 53, endPoint y: 122, distance: 129.9
click at [53, 122] on div "Senha de atendimento: M02922383" at bounding box center [197, 122] width 292 height 10
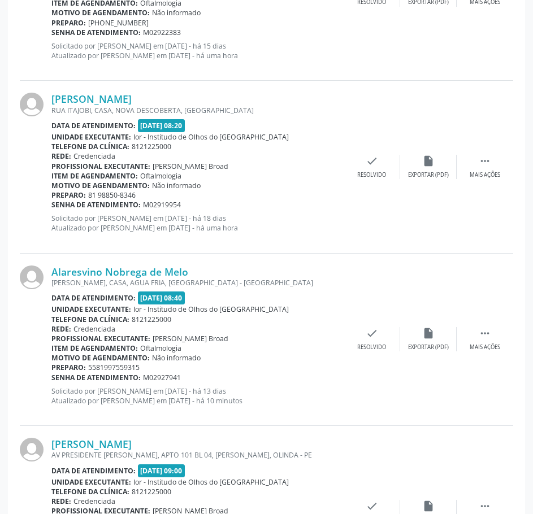
scroll to position [734, 0]
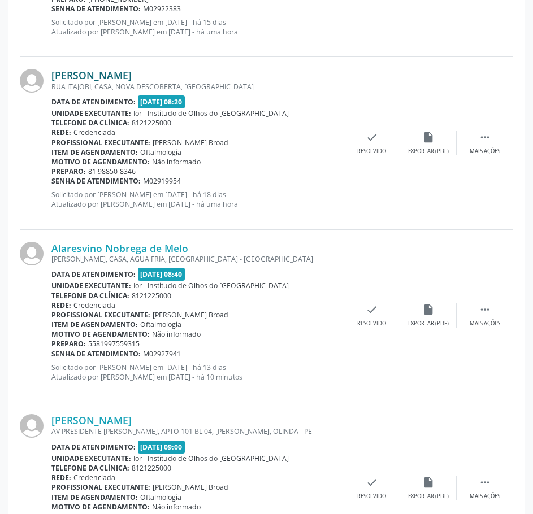
click at [132, 75] on link "[PERSON_NAME]" at bounding box center [91, 75] width 80 height 12
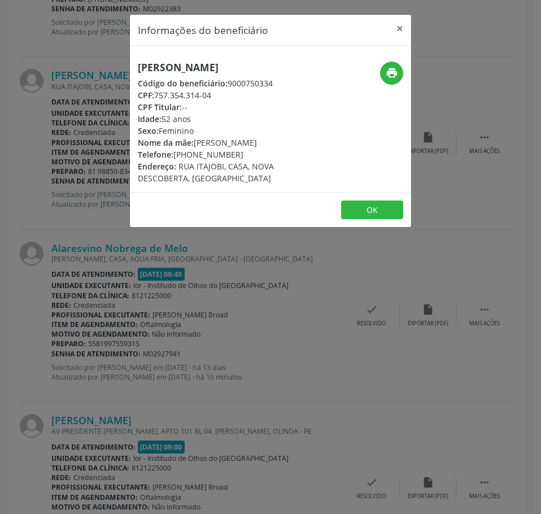
click at [180, 64] on h5 "[PERSON_NAME]" at bounding box center [224, 68] width 172 height 12
click at [181, 65] on h5 "[PERSON_NAME]" at bounding box center [224, 68] width 172 height 12
drag, startPoint x: 212, startPoint y: 98, endPoint x: 156, endPoint y: 99, distance: 55.9
click at [156, 99] on div "CPF: 757.354.314-04" at bounding box center [224, 95] width 172 height 12
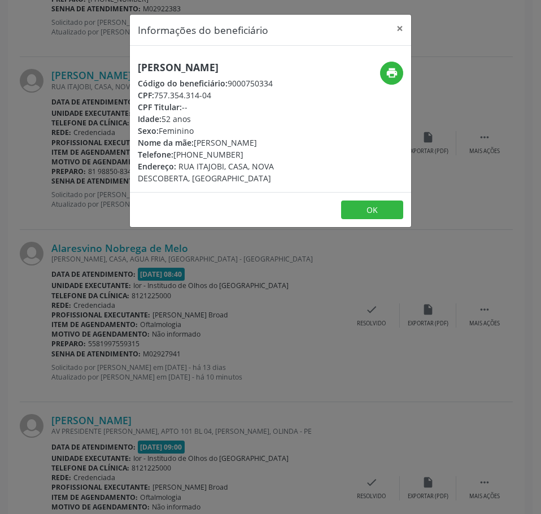
click at [142, 303] on div "Informações do beneficiário × [PERSON_NAME] Código do beneficiário: 9000750334 …" at bounding box center [270, 257] width 541 height 514
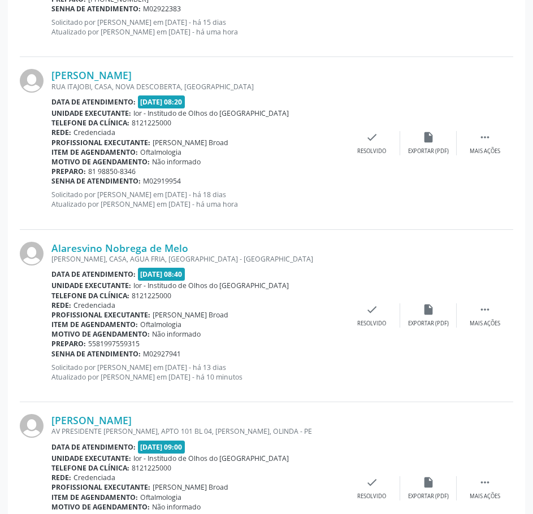
drag, startPoint x: 183, startPoint y: 184, endPoint x: 53, endPoint y: 179, distance: 130.0
click at [53, 179] on div "Senha de atendimento: M02919954" at bounding box center [197, 181] width 292 height 10
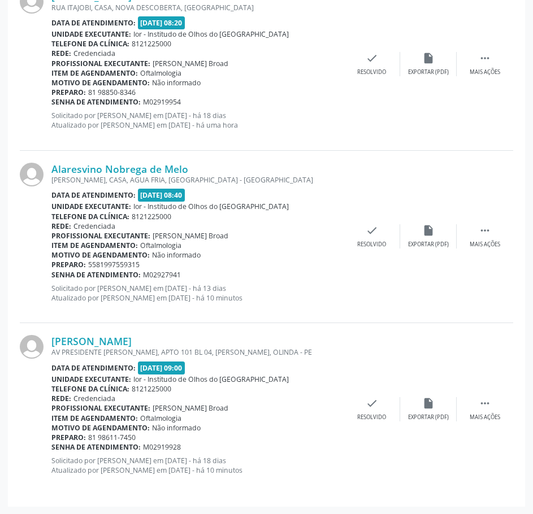
scroll to position [814, 0]
click at [132, 166] on link "Alaresvino Nobrega de Melo" at bounding box center [119, 168] width 137 height 12
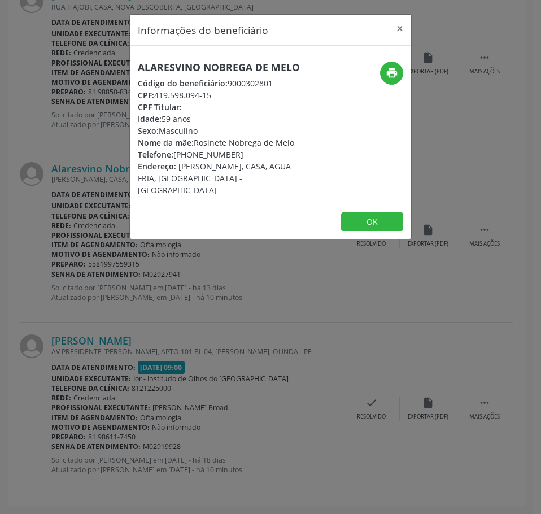
click at [246, 64] on h5 "Alaresvino Nobrega de Melo" at bounding box center [224, 68] width 172 height 12
drag, startPoint x: 216, startPoint y: 97, endPoint x: 157, endPoint y: 97, distance: 58.7
click at [157, 97] on div "CPF: 419.598.094-15" at bounding box center [224, 95] width 172 height 12
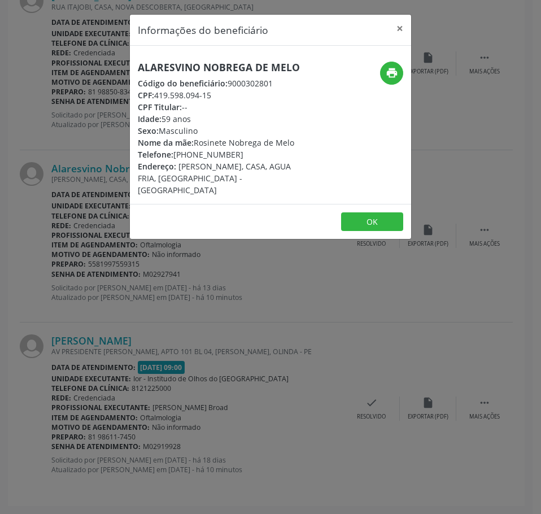
click at [135, 254] on div "Informações do beneficiário × Alaresvino Nobrega de Melo Código do beneficiário…" at bounding box center [270, 257] width 541 height 514
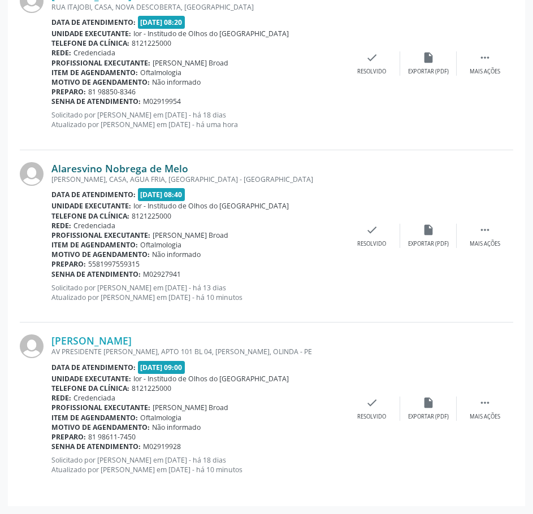
click at [146, 169] on link "Alaresvino Nobrega de Melo" at bounding box center [119, 168] width 137 height 12
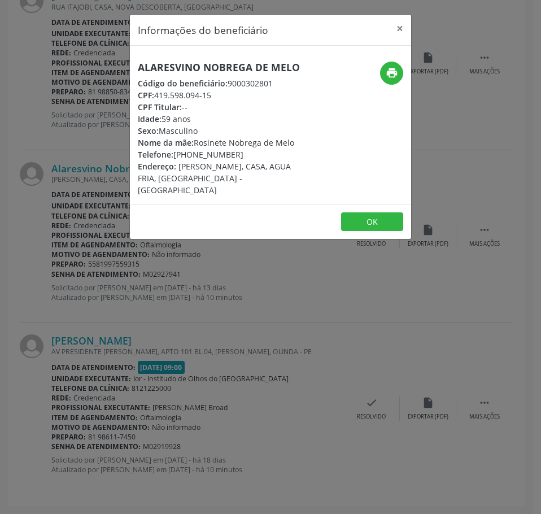
click at [167, 249] on div "Informações do beneficiário × Alaresvino Nobrega de Melo Código do beneficiário…" at bounding box center [270, 257] width 541 height 514
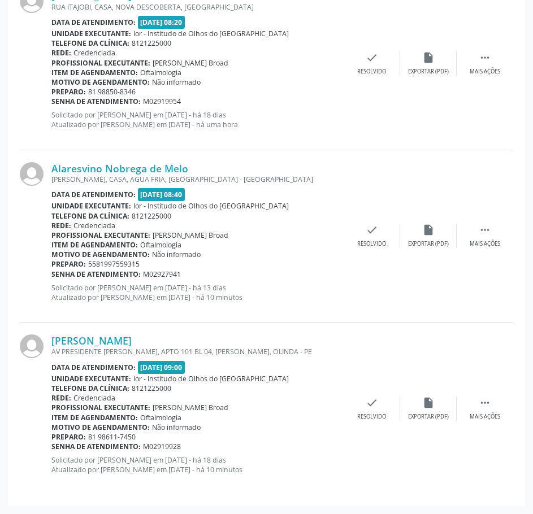
drag, startPoint x: 182, startPoint y: 276, endPoint x: 52, endPoint y: 274, distance: 129.9
click at [52, 274] on div "Senha de atendimento: M02927941" at bounding box center [197, 274] width 292 height 10
click at [107, 342] on link "[PERSON_NAME]" at bounding box center [91, 340] width 80 height 12
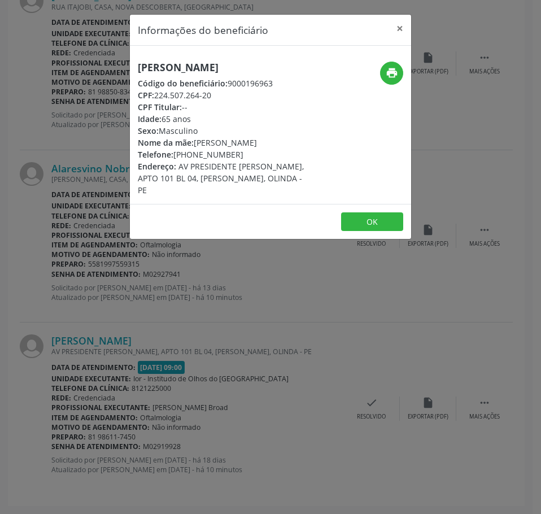
click at [193, 66] on h5 "[PERSON_NAME]" at bounding box center [224, 68] width 172 height 12
drag, startPoint x: 213, startPoint y: 94, endPoint x: 155, endPoint y: 93, distance: 58.2
click at [155, 93] on div "CPF: 224.507.264-20" at bounding box center [224, 95] width 172 height 12
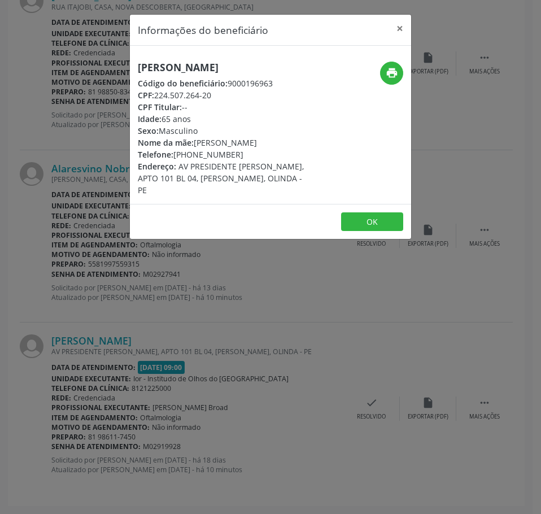
click at [191, 320] on div "Informações do beneficiário × [PERSON_NAME] Código do beneficiário: 9000196963 …" at bounding box center [270, 257] width 541 height 514
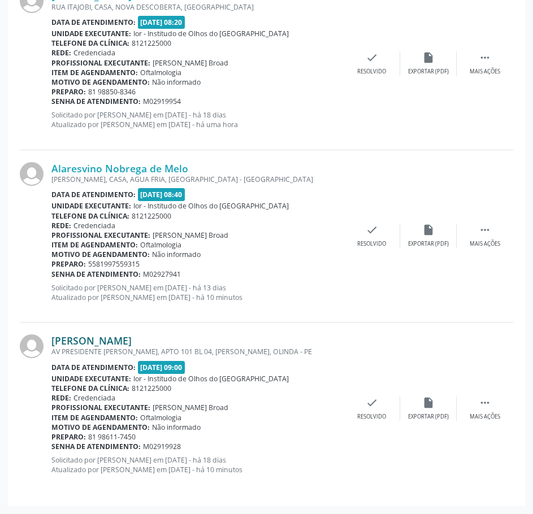
click at [129, 341] on link "[PERSON_NAME]" at bounding box center [91, 340] width 80 height 12
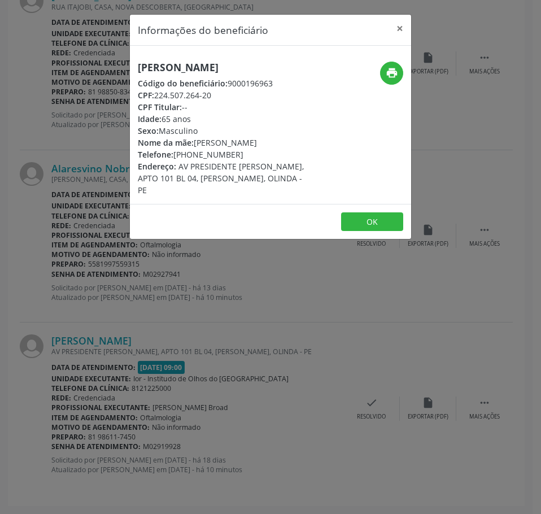
drag, startPoint x: 233, startPoint y: 152, endPoint x: 176, endPoint y: 157, distance: 57.2
click at [176, 157] on div "Telefone: [PHONE_NUMBER]" at bounding box center [224, 155] width 172 height 12
click at [399, 76] on button "print" at bounding box center [391, 73] width 23 height 23
click at [110, 355] on div "Informações do beneficiário × [PERSON_NAME] Código do beneficiário: 9000196963 …" at bounding box center [270, 257] width 541 height 514
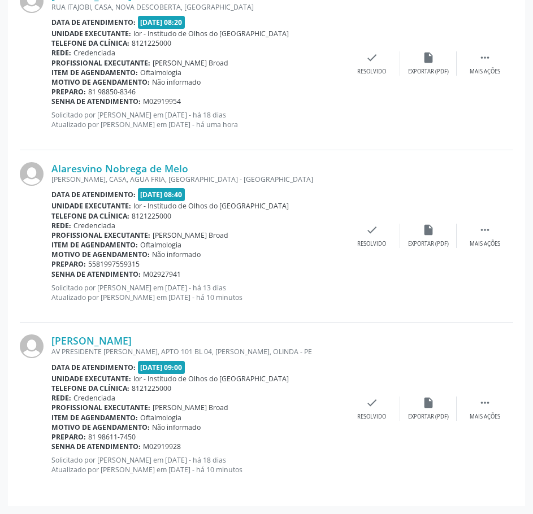
drag, startPoint x: 184, startPoint y: 447, endPoint x: 52, endPoint y: 448, distance: 132.2
click at [52, 448] on div "Senha de atendimento: M02919928" at bounding box center [197, 447] width 292 height 10
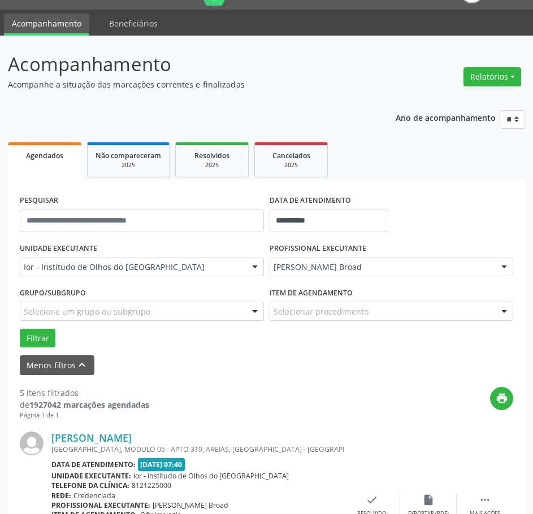
scroll to position [23, 0]
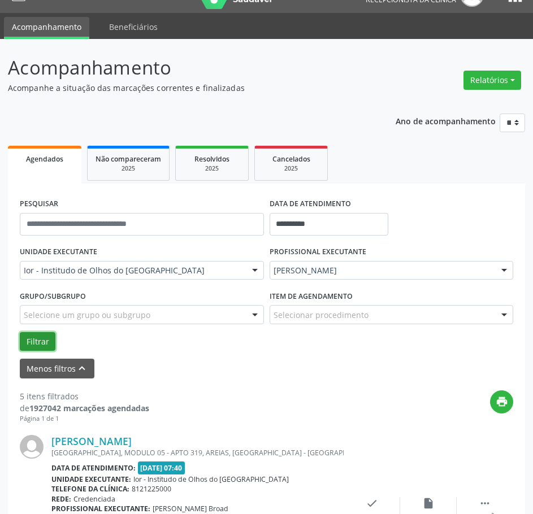
click at [42, 342] on button "Filtrar" at bounding box center [38, 341] width 36 height 19
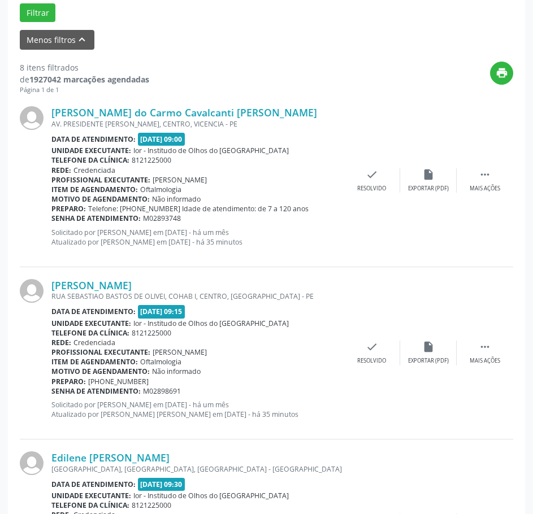
scroll to position [267, 0]
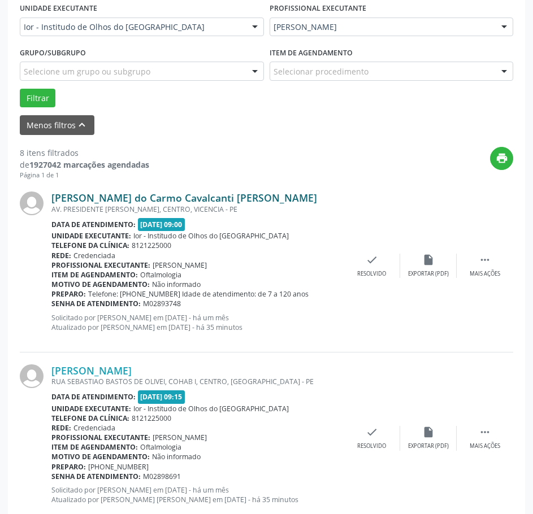
click at [204, 203] on link "[PERSON_NAME] do Carmo Cavalcanti [PERSON_NAME]" at bounding box center [183, 197] width 265 height 12
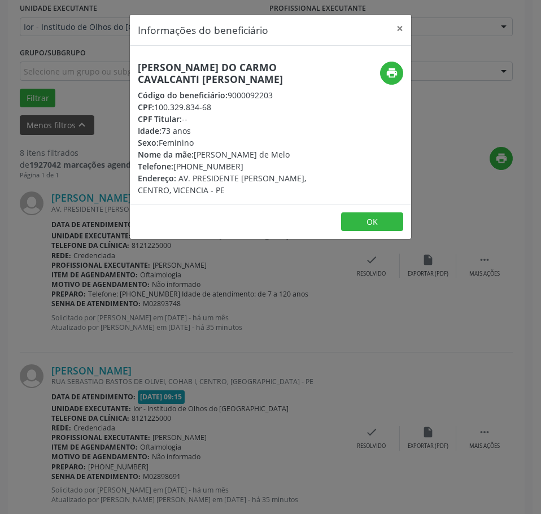
click at [238, 65] on h5 "[PERSON_NAME] do Carmo Cavalcanti [PERSON_NAME]" at bounding box center [224, 74] width 172 height 24
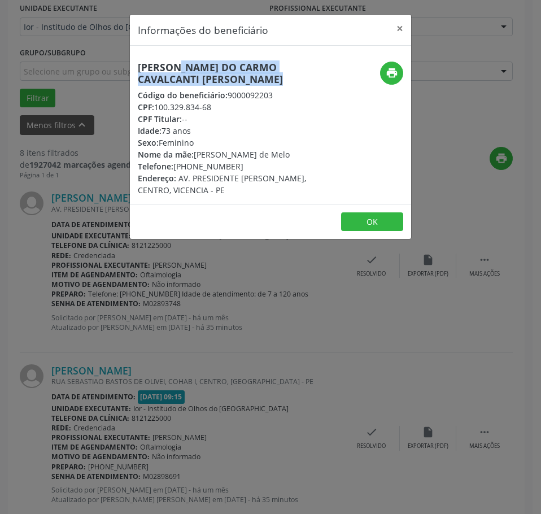
click at [238, 65] on h5 "[PERSON_NAME] do Carmo Cavalcanti [PERSON_NAME]" at bounding box center [224, 74] width 172 height 24
drag, startPoint x: 217, startPoint y: 108, endPoint x: 156, endPoint y: 101, distance: 61.4
click at [156, 101] on div "CPF: 100.329.834-68" at bounding box center [224, 107] width 172 height 12
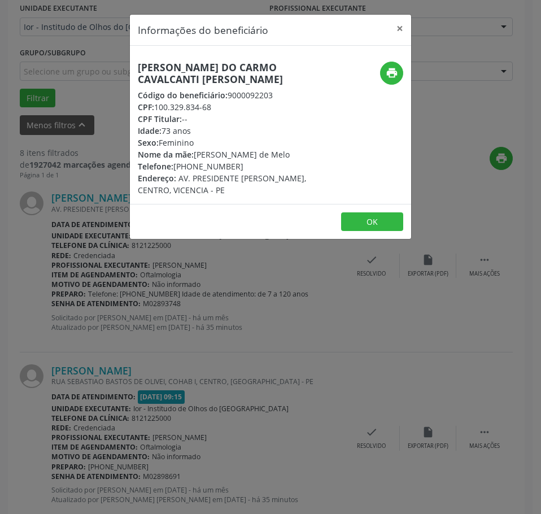
click at [135, 441] on div "Informações do beneficiário × Maria do Carmo Cavalcanti [PERSON_NAME] Código do…" at bounding box center [270, 257] width 541 height 514
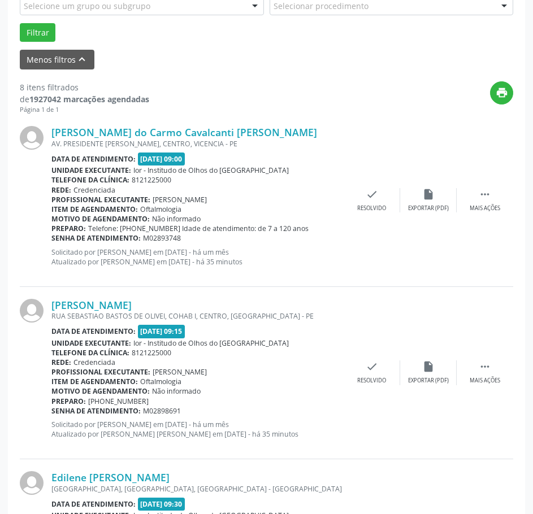
scroll to position [436, 0]
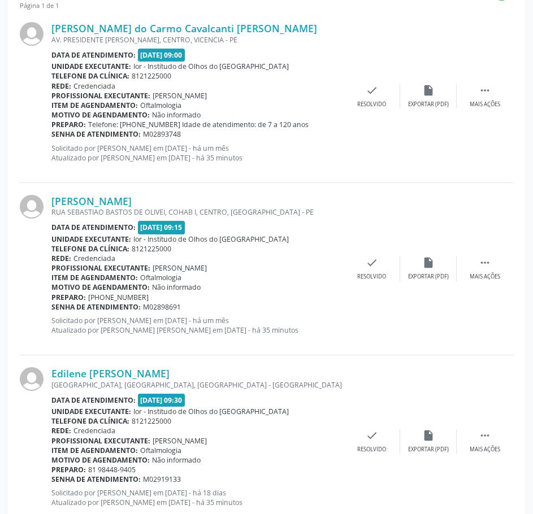
drag, startPoint x: 186, startPoint y: 135, endPoint x: 53, endPoint y: 134, distance: 132.7
click at [53, 134] on div "Senha de atendimento: M02893748" at bounding box center [197, 134] width 292 height 10
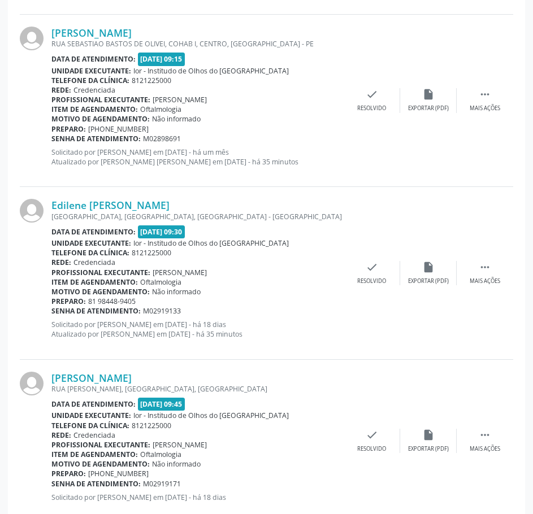
scroll to position [605, 0]
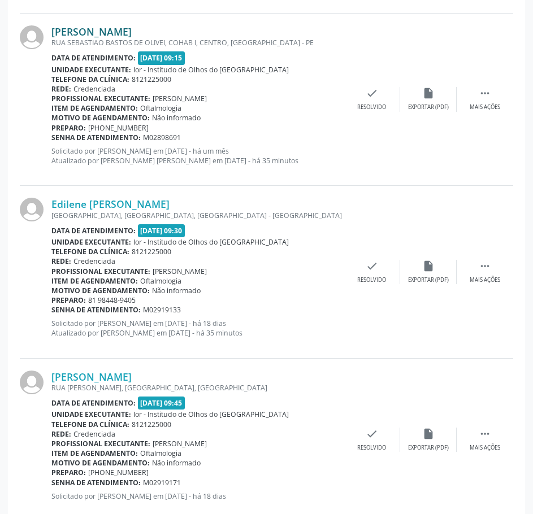
click at [132, 30] on link "[PERSON_NAME]" at bounding box center [91, 31] width 80 height 12
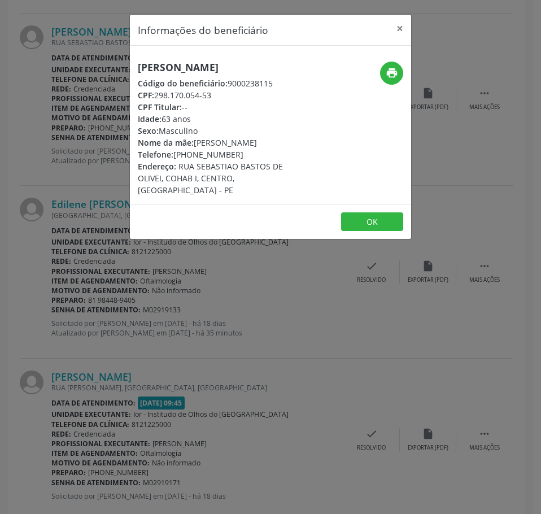
click at [188, 63] on h5 "[PERSON_NAME]" at bounding box center [224, 68] width 172 height 12
drag, startPoint x: 215, startPoint y: 95, endPoint x: 156, endPoint y: 95, distance: 58.7
click at [156, 95] on div "CPF: 298.170.054-53" at bounding box center [224, 95] width 172 height 12
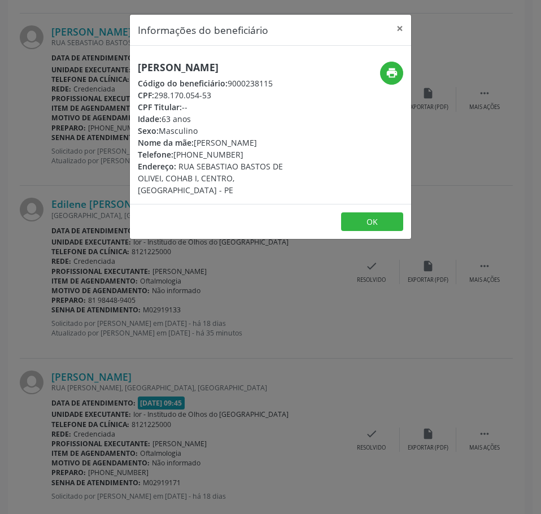
click at [91, 101] on div "Informações do beneficiário × [PERSON_NAME] Código do beneficiário: 9000238115 …" at bounding box center [270, 257] width 541 height 514
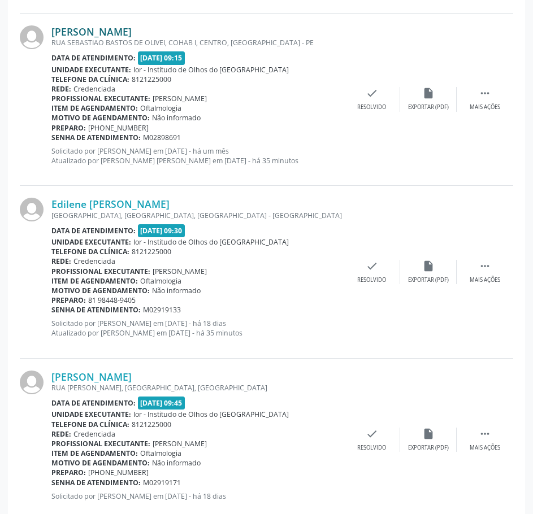
click at [116, 27] on link "[PERSON_NAME]" at bounding box center [91, 31] width 80 height 12
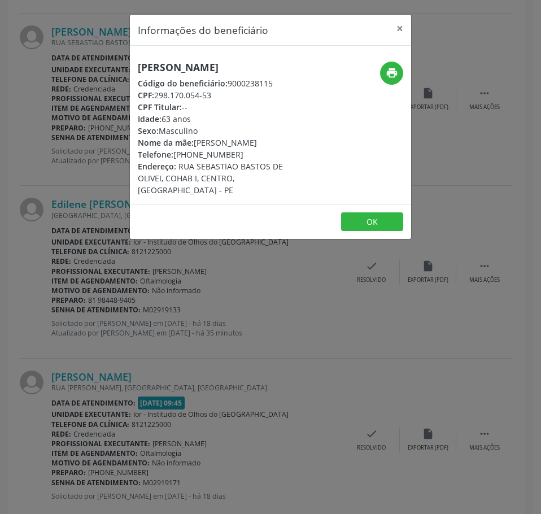
click at [182, 290] on div "Informações do beneficiário × [PERSON_NAME] Código do beneficiário: 9000238115 …" at bounding box center [270, 257] width 541 height 514
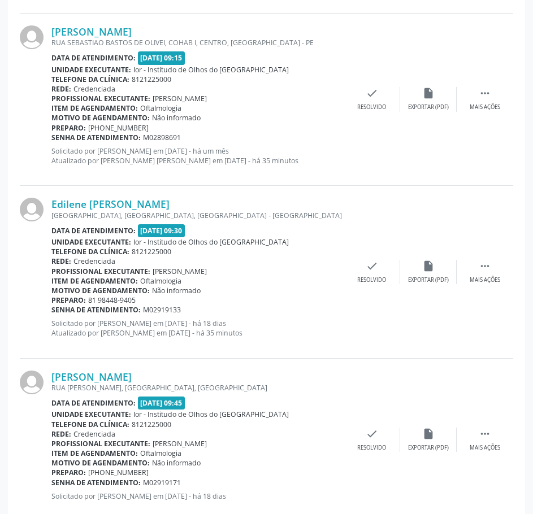
drag, startPoint x: 185, startPoint y: 139, endPoint x: 51, endPoint y: 139, distance: 133.9
click at [52, 139] on div "Senha de atendimento: M02898691" at bounding box center [197, 138] width 292 height 10
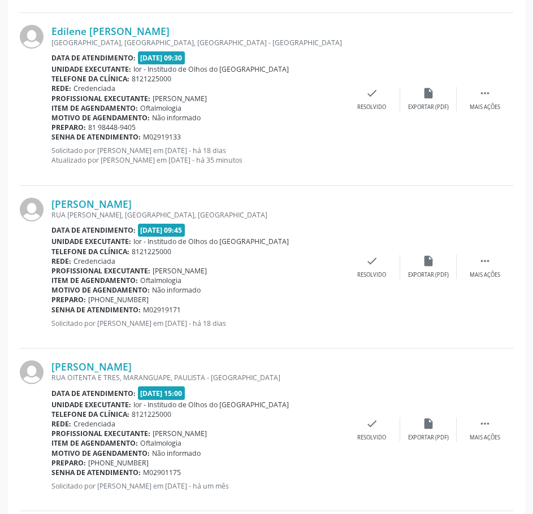
scroll to position [718, 0]
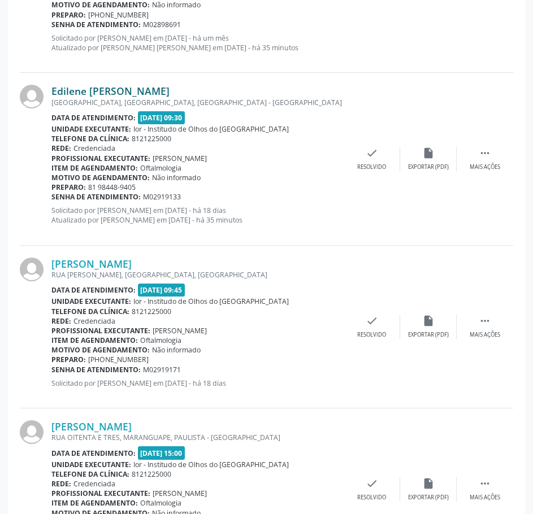
click at [143, 90] on link "Edilene [PERSON_NAME]" at bounding box center [110, 91] width 118 height 12
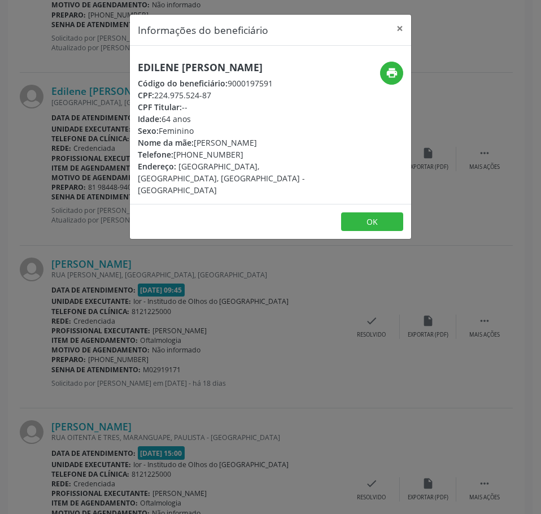
click at [168, 67] on h5 "Edilene [PERSON_NAME]" at bounding box center [224, 68] width 172 height 12
click at [169, 67] on h5 "Edilene [PERSON_NAME]" at bounding box center [224, 68] width 172 height 12
drag, startPoint x: 216, startPoint y: 97, endPoint x: 156, endPoint y: 94, distance: 59.3
click at [157, 95] on div "CPF: 224.975.524-87" at bounding box center [224, 95] width 172 height 12
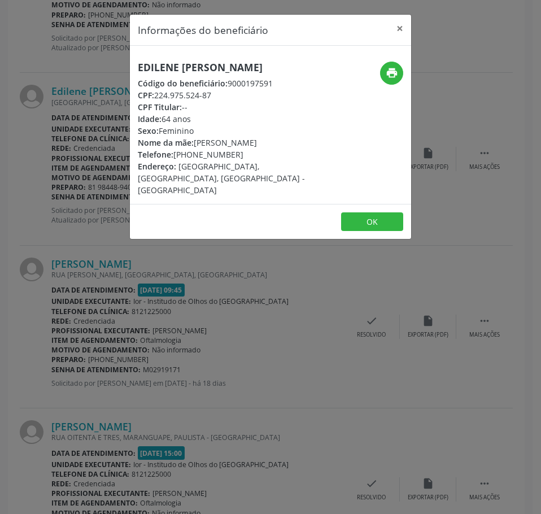
click at [136, 312] on div "Informações do beneficiário × Edilene [PERSON_NAME] Código do beneficiário: 900…" at bounding box center [270, 257] width 541 height 514
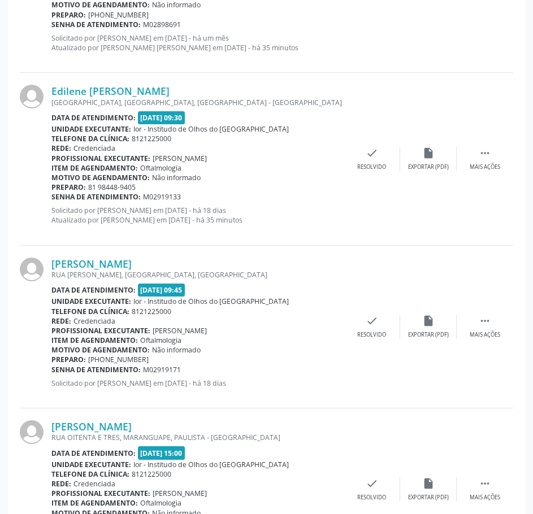
drag, startPoint x: 187, startPoint y: 193, endPoint x: 49, endPoint y: 196, distance: 137.8
click at [51, 196] on div "Edilene [PERSON_NAME] [GEOGRAPHIC_DATA], [GEOGRAPHIC_DATA], [GEOGRAPHIC_DATA] -…" at bounding box center [266, 159] width 493 height 172
click at [278, 141] on div "Telefone da clínica: 8121225000" at bounding box center [197, 139] width 292 height 10
click at [270, 167] on div "Item de agendamento: Oftalmologia" at bounding box center [197, 168] width 292 height 10
click at [284, 167] on div "Item de agendamento: Oftalmologia" at bounding box center [197, 168] width 292 height 10
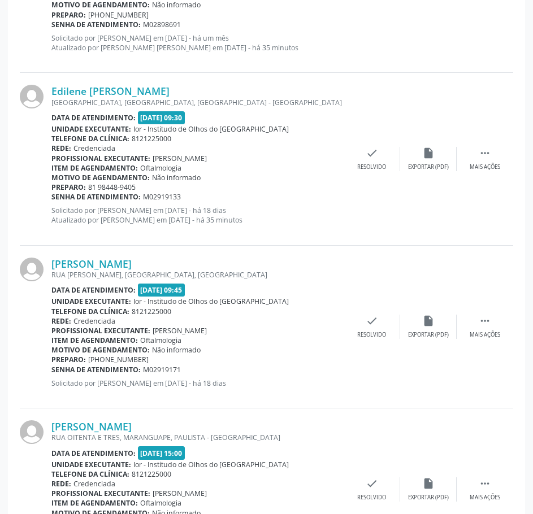
drag, startPoint x: 192, startPoint y: 198, endPoint x: 51, endPoint y: 195, distance: 140.7
click at [51, 195] on div "Senha de atendimento: M02919133" at bounding box center [197, 197] width 292 height 10
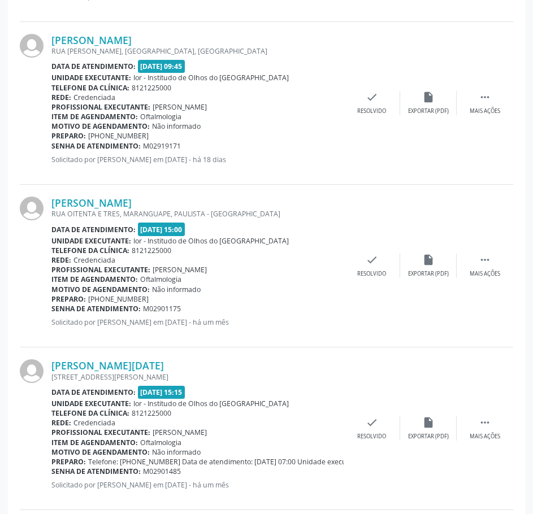
scroll to position [944, 0]
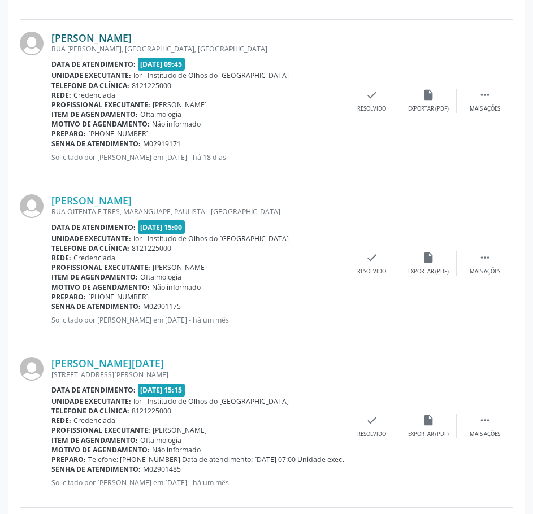
click at [132, 40] on link "[PERSON_NAME]" at bounding box center [91, 38] width 80 height 12
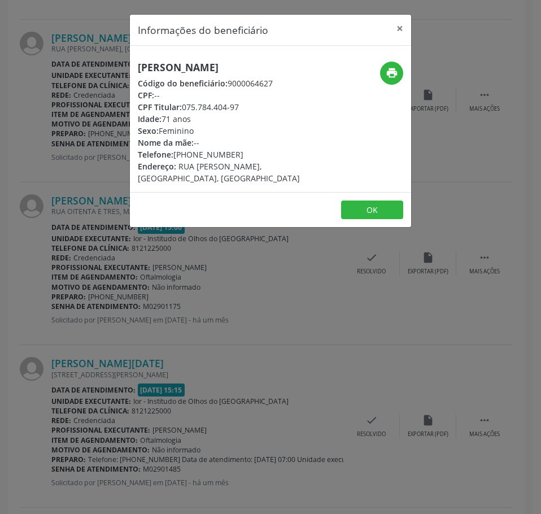
click at [201, 69] on h5 "[PERSON_NAME]" at bounding box center [224, 68] width 172 height 12
drag, startPoint x: 201, startPoint y: 69, endPoint x: 205, endPoint y: 64, distance: 6.4
click at [201, 68] on h5 "[PERSON_NAME]" at bounding box center [224, 68] width 172 height 12
click at [19, 140] on div "Informações do beneficiário × [PERSON_NAME] Código do beneficiário: 9000064627 …" at bounding box center [270, 257] width 541 height 514
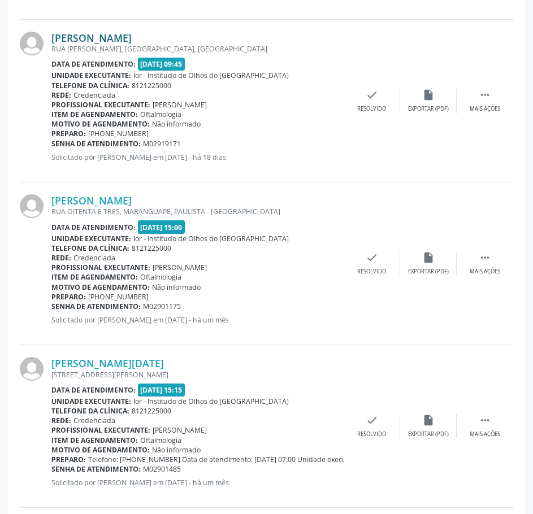
click at [132, 36] on link "[PERSON_NAME]" at bounding box center [91, 38] width 80 height 12
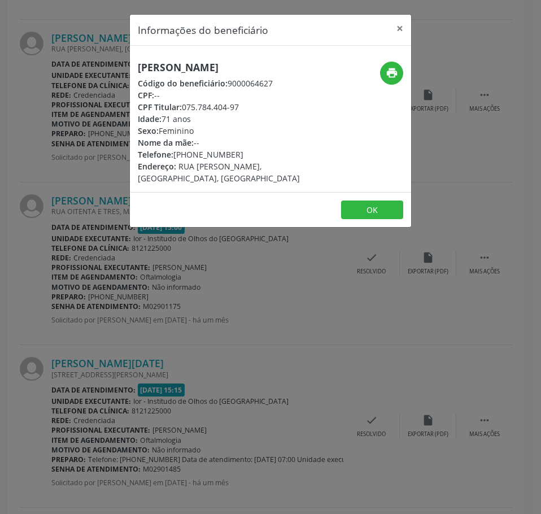
click at [377, 72] on div "print" at bounding box center [364, 73] width 78 height 23
click at [390, 72] on icon "print" at bounding box center [392, 73] width 12 height 12
click at [258, 315] on div "Informações do beneficiário × [PERSON_NAME] Código do beneficiário: 9000064627 …" at bounding box center [270, 257] width 541 height 514
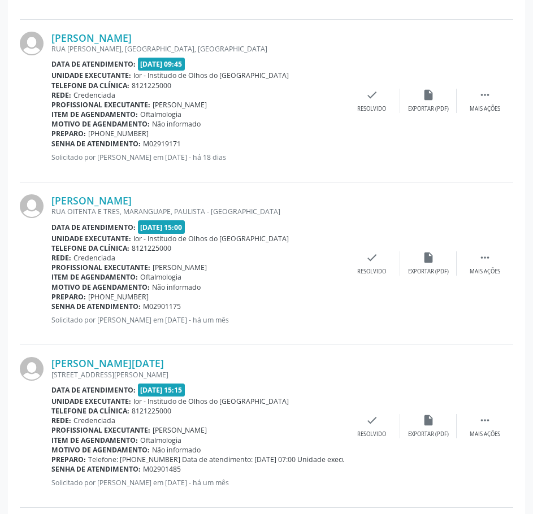
drag, startPoint x: 182, startPoint y: 145, endPoint x: 51, endPoint y: 142, distance: 131.0
click at [53, 143] on div "Senha de atendimento: M02919171" at bounding box center [197, 144] width 292 height 10
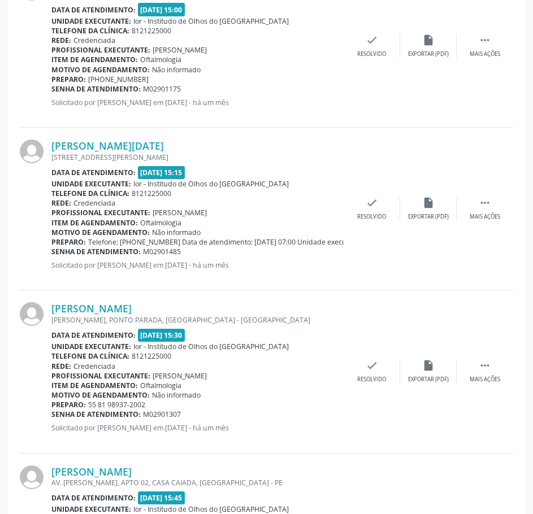
scroll to position [1057, 0]
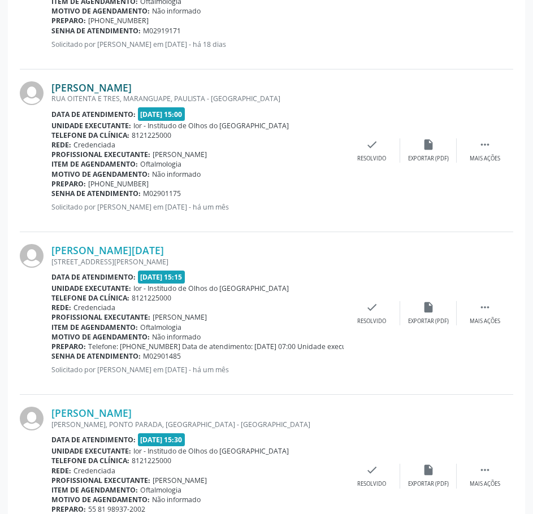
click at [132, 85] on link "[PERSON_NAME]" at bounding box center [91, 87] width 80 height 12
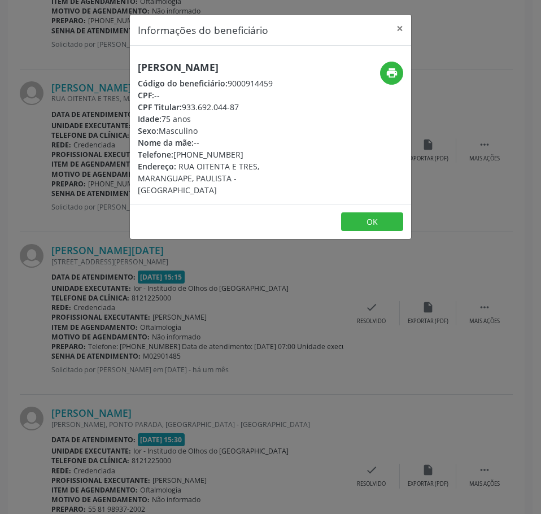
click at [209, 65] on h5 "[PERSON_NAME]" at bounding box center [224, 68] width 172 height 12
click at [73, 133] on div "Informações do beneficiário × [PERSON_NAME] Código do beneficiário: 9000914459 …" at bounding box center [270, 257] width 541 height 514
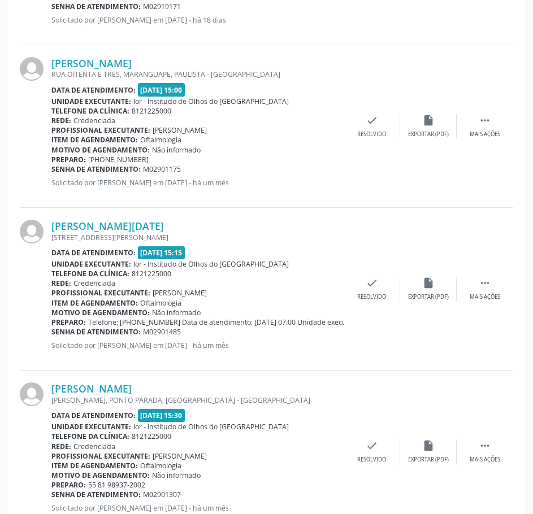
scroll to position [1114, 0]
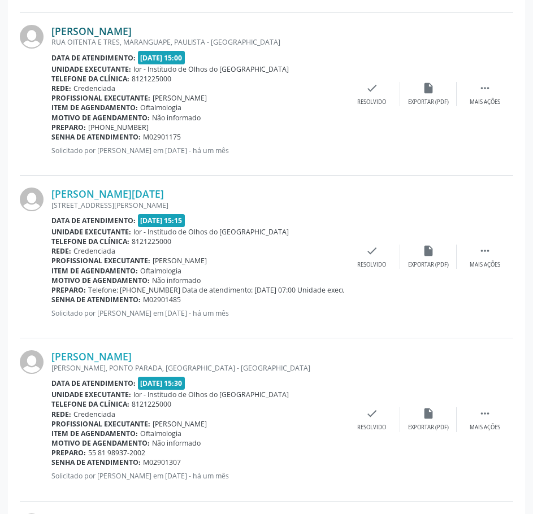
click at [132, 34] on link "[PERSON_NAME]" at bounding box center [91, 31] width 80 height 12
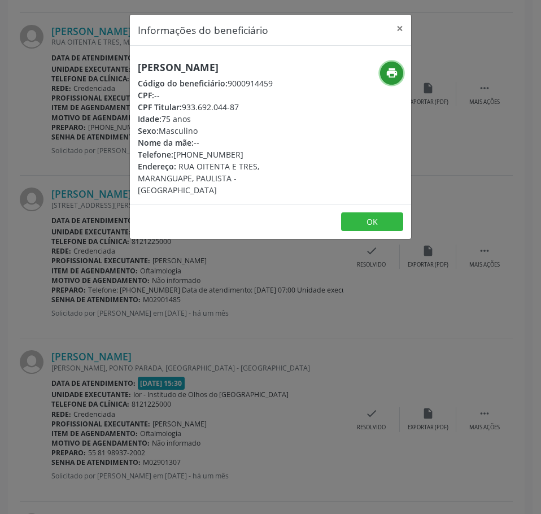
click at [391, 71] on icon "print" at bounding box center [392, 73] width 12 height 12
click at [272, 271] on div "Informações do beneficiário × [PERSON_NAME] Código do beneficiário: 9000914459 …" at bounding box center [270, 257] width 541 height 514
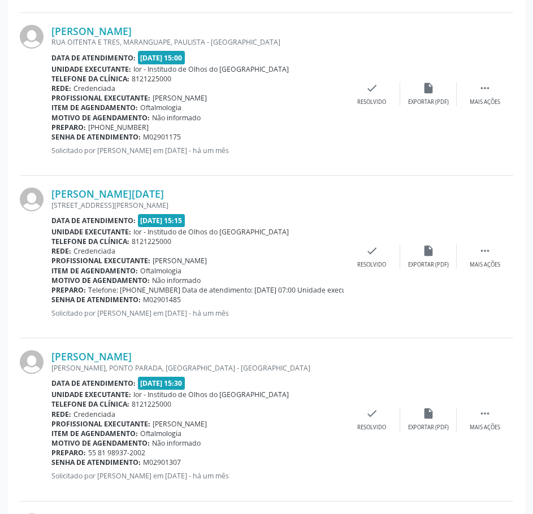
drag, startPoint x: 182, startPoint y: 141, endPoint x: 51, endPoint y: 136, distance: 131.1
click at [51, 136] on div "Senha de atendimento: M02901175" at bounding box center [197, 137] width 292 height 10
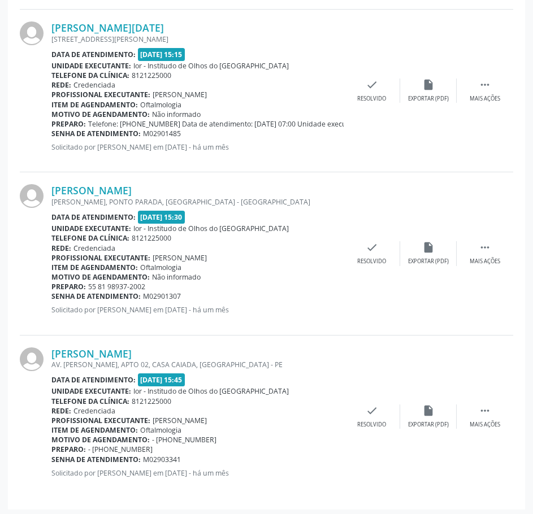
scroll to position [1283, 0]
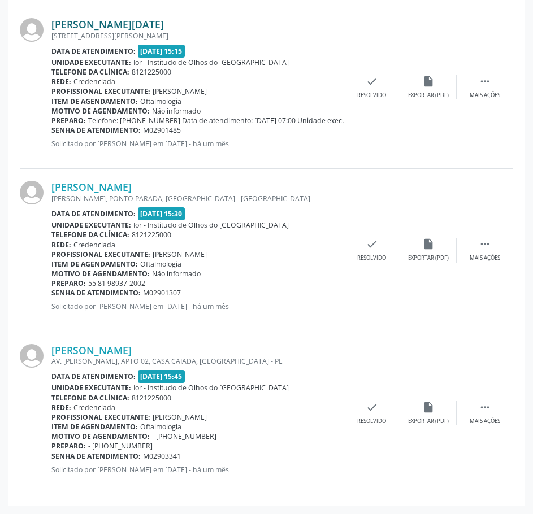
click at [139, 23] on link "[PERSON_NAME][DATE]" at bounding box center [107, 24] width 112 height 12
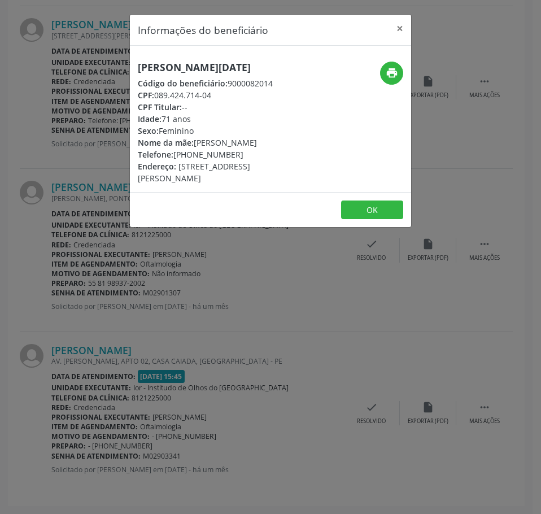
drag, startPoint x: 222, startPoint y: 95, endPoint x: 158, endPoint y: 91, distance: 64.5
click at [158, 91] on div "CPF: 089.424.714-04" at bounding box center [224, 95] width 172 height 12
click at [111, 227] on div "Informações do beneficiário × [PERSON_NAME][DATE] Código do beneficiário: 90000…" at bounding box center [270, 257] width 541 height 514
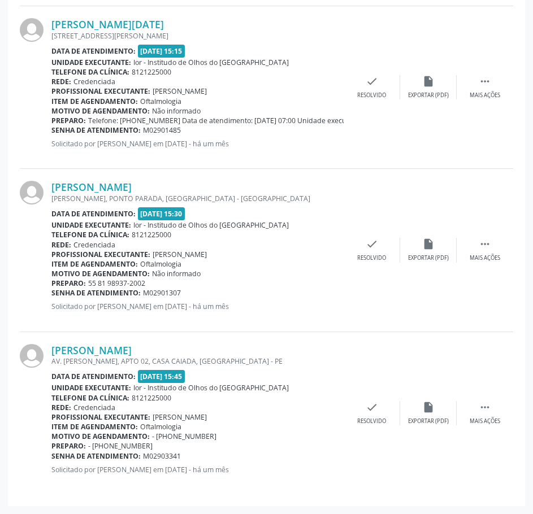
drag, startPoint x: 185, startPoint y: 129, endPoint x: 52, endPoint y: 130, distance: 132.7
click at [52, 130] on div "Senha de atendimento: M02901485" at bounding box center [197, 130] width 292 height 10
click at [124, 25] on link "[PERSON_NAME][DATE]" at bounding box center [107, 24] width 112 height 12
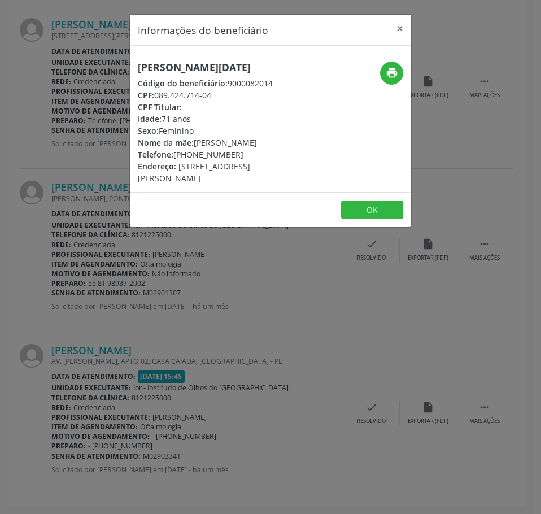
click at [202, 63] on h5 "[PERSON_NAME][DATE]" at bounding box center [224, 68] width 172 height 12
click at [84, 219] on div "Informações do beneficiário × [PERSON_NAME][DATE] Código do beneficiário: 90000…" at bounding box center [270, 257] width 541 height 514
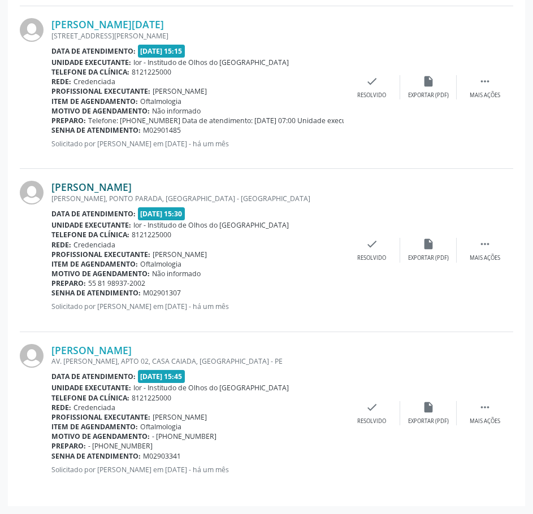
click at [132, 187] on link "[PERSON_NAME]" at bounding box center [91, 187] width 80 height 12
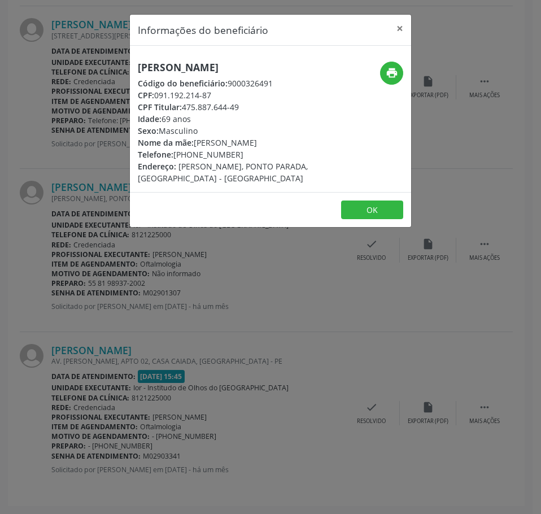
click at [190, 66] on h5 "[PERSON_NAME]" at bounding box center [224, 68] width 172 height 12
drag, startPoint x: 215, startPoint y: 107, endPoint x: 156, endPoint y: 107, distance: 58.7
click at [156, 101] on div "CPF: 091.192.214-87" at bounding box center [224, 95] width 172 height 12
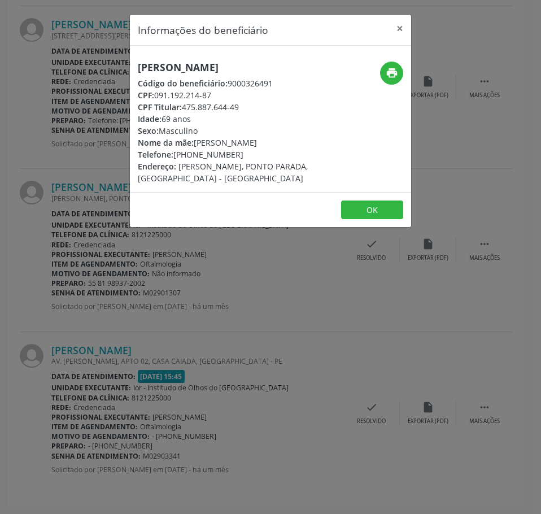
click at [132, 276] on div "Informações do beneficiário × [PERSON_NAME] Código do beneficiário: 9000326491 …" at bounding box center [270, 257] width 541 height 514
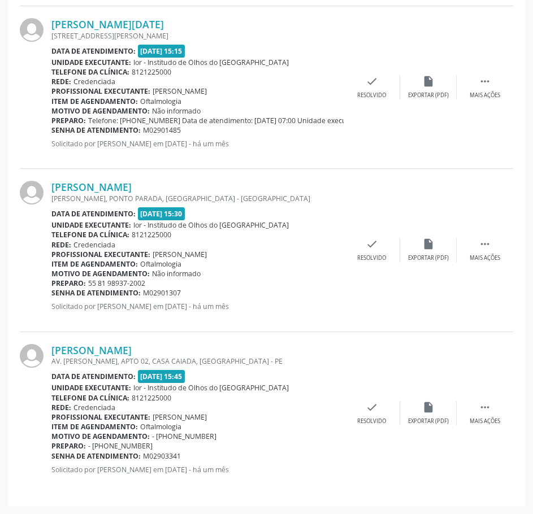
drag, startPoint x: 181, startPoint y: 292, endPoint x: 51, endPoint y: 298, distance: 129.5
click at [51, 298] on div "Senha de atendimento: M02901307" at bounding box center [197, 293] width 292 height 10
click at [103, 352] on link "[PERSON_NAME]" at bounding box center [91, 350] width 80 height 12
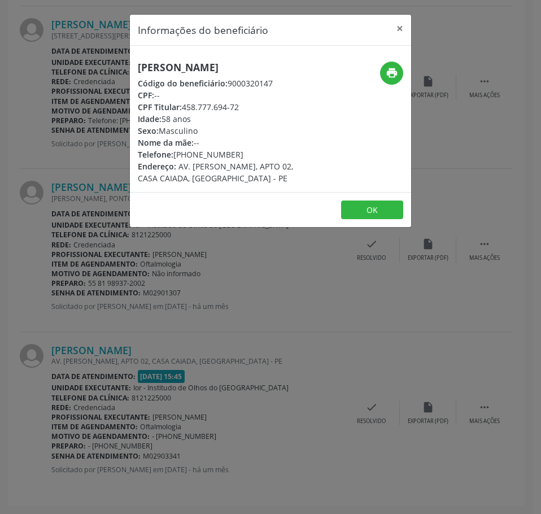
click at [178, 62] on h5 "[PERSON_NAME]" at bounding box center [224, 68] width 172 height 12
click at [66, 339] on div "Informações do beneficiário × [PERSON_NAME] Código do beneficiário: 9000320147 …" at bounding box center [270, 257] width 541 height 514
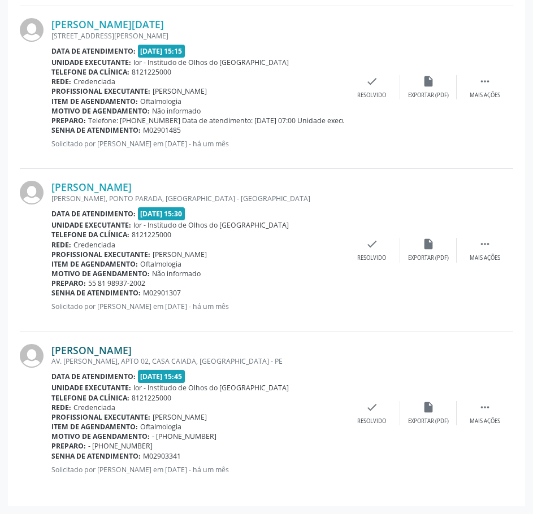
click at [132, 350] on link "[PERSON_NAME]" at bounding box center [91, 350] width 80 height 12
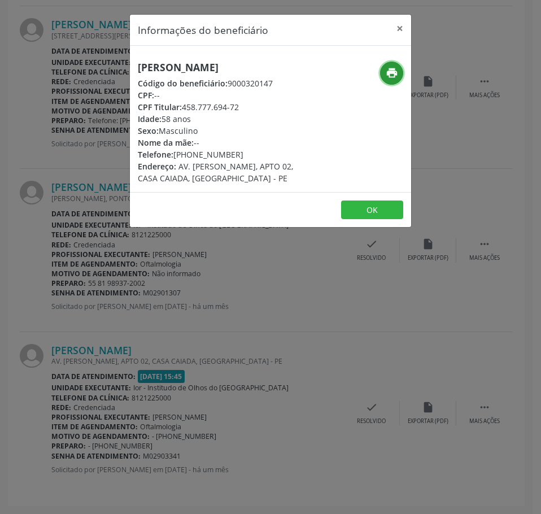
click at [388, 79] on icon "print" at bounding box center [392, 73] width 12 height 12
drag, startPoint x: 133, startPoint y: 410, endPoint x: 172, endPoint y: 435, distance: 46.7
click at [133, 410] on div "Informações do beneficiário × [PERSON_NAME] Código do beneficiário: 9000320147 …" at bounding box center [270, 257] width 541 height 514
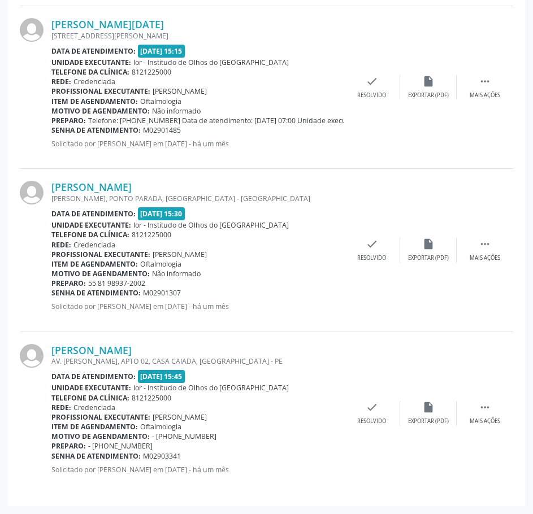
drag, startPoint x: 180, startPoint y: 454, endPoint x: 51, endPoint y: 455, distance: 128.8
click at [51, 455] on div "[PERSON_NAME] AV. [PERSON_NAME], APTO 02, CASA CAIADA, [GEOGRAPHIC_DATA] - PE D…" at bounding box center [266, 413] width 493 height 162
click at [268, 427] on div "Item de agendamento: Oftalmologia" at bounding box center [197, 427] width 292 height 10
drag, startPoint x: 176, startPoint y: 459, endPoint x: 53, endPoint y: 457, distance: 123.1
click at [53, 457] on div "Senha de atendimento: M02903341" at bounding box center [197, 456] width 292 height 10
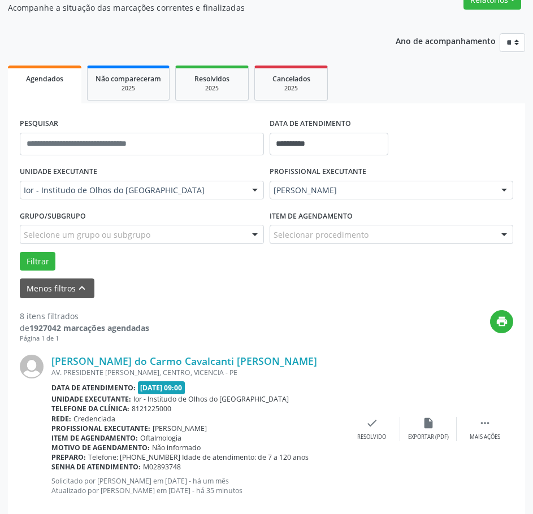
scroll to position [0, 0]
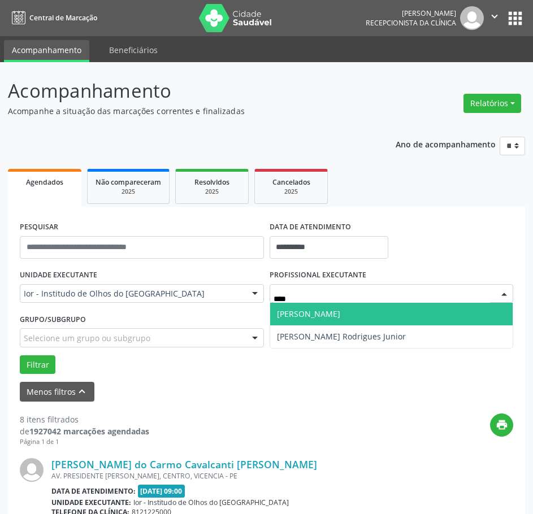
type input "*****"
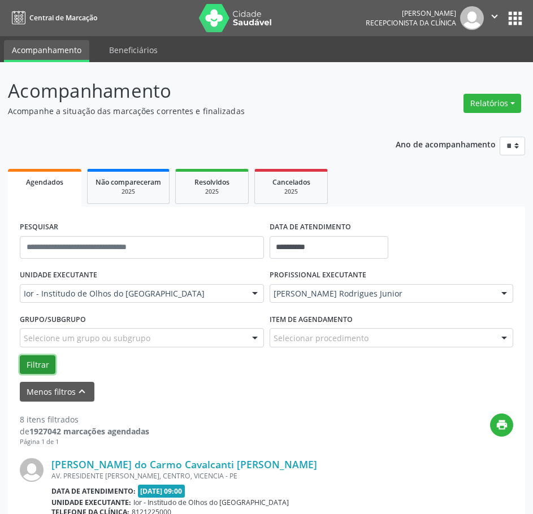
click at [45, 365] on button "Filtrar" at bounding box center [38, 364] width 36 height 19
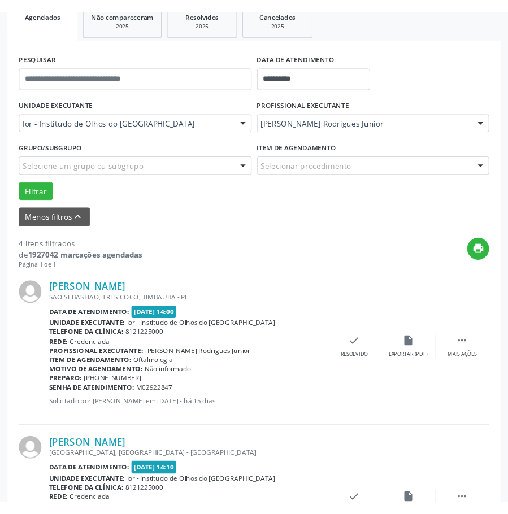
scroll to position [169, 0]
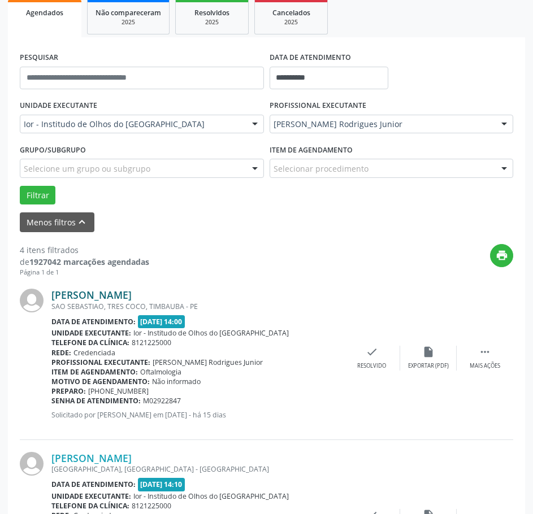
click at [102, 294] on link "[PERSON_NAME]" at bounding box center [91, 295] width 80 height 12
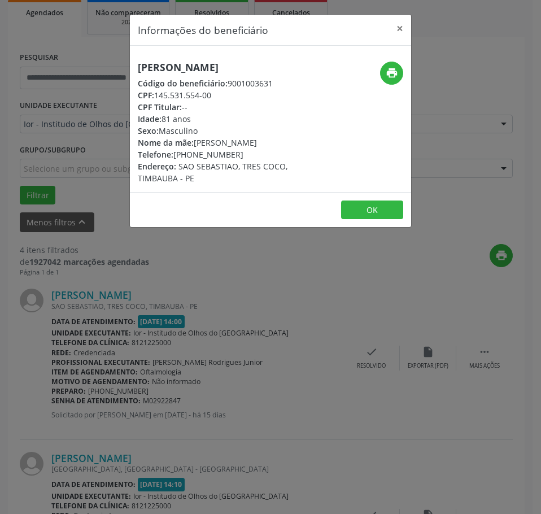
click at [184, 66] on h5 "[PERSON_NAME]" at bounding box center [224, 68] width 172 height 12
drag, startPoint x: 217, startPoint y: 98, endPoint x: 157, endPoint y: 95, distance: 60.5
click at [157, 95] on div "CPF: 145.531.554-00" at bounding box center [224, 95] width 172 height 12
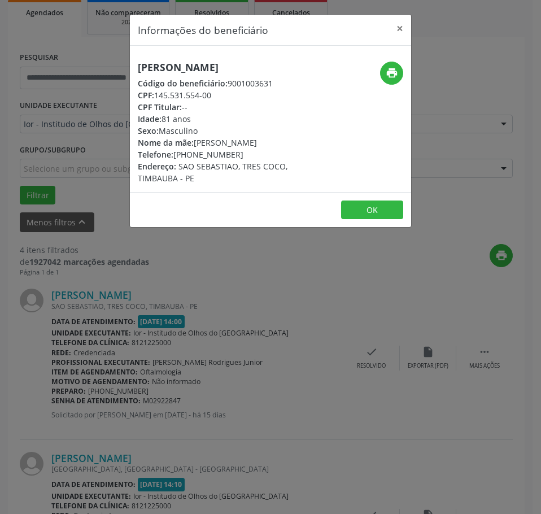
click at [251, 322] on div "Informações do beneficiário × [PERSON_NAME] Código do beneficiário: 9001003631 …" at bounding box center [270, 257] width 541 height 514
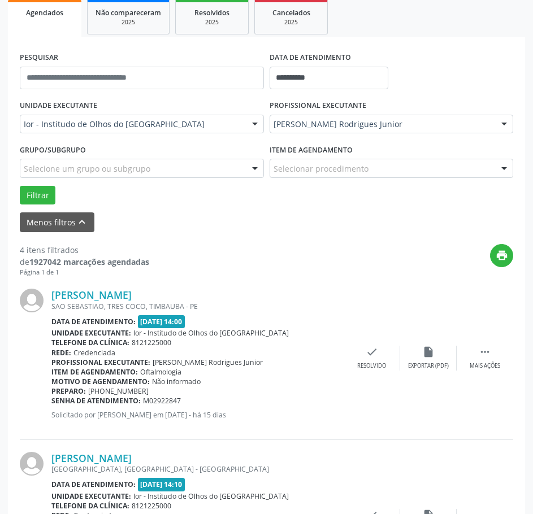
drag, startPoint x: 186, startPoint y: 404, endPoint x: 52, endPoint y: 402, distance: 133.9
click at [52, 402] on div "Senha de atendimento: M02922847" at bounding box center [197, 401] width 292 height 10
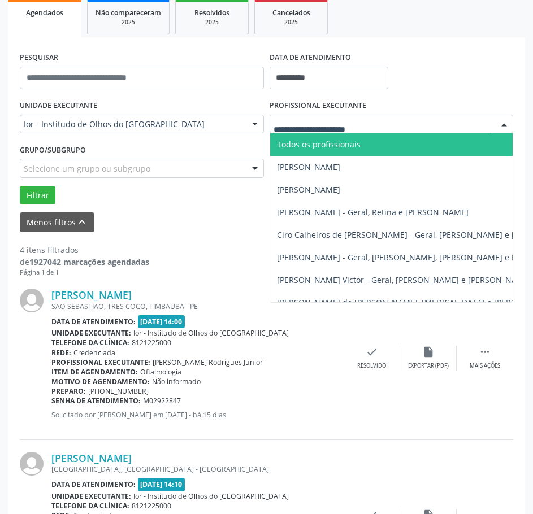
click at [324, 121] on input "text" at bounding box center [381, 130] width 217 height 23
click at [302, 69] on input "**********" at bounding box center [328, 78] width 119 height 23
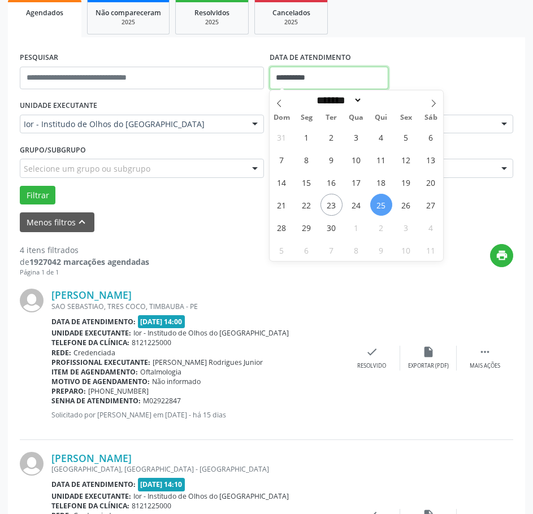
click at [302, 69] on input "**********" at bounding box center [328, 78] width 119 height 23
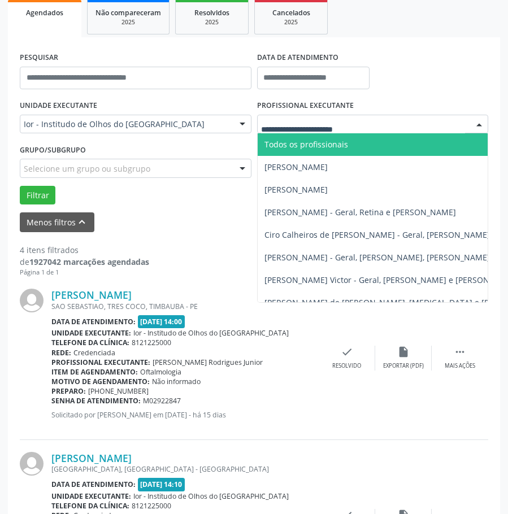
click at [457, 131] on div at bounding box center [373, 124] width 232 height 19
click at [440, 124] on input "text" at bounding box center [363, 130] width 204 height 23
click at [387, 140] on span "Todos os profissionais" at bounding box center [413, 144] width 311 height 23
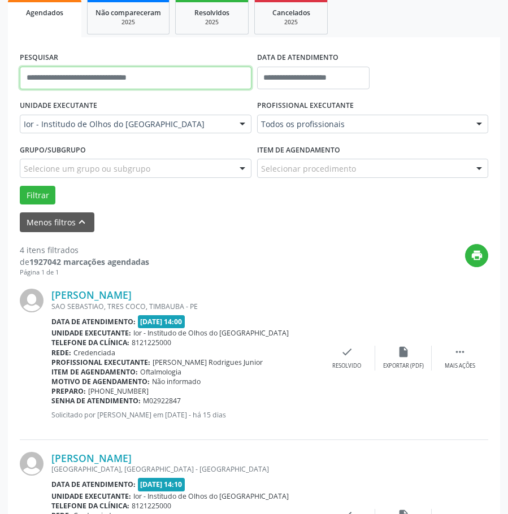
click at [145, 74] on input "text" at bounding box center [136, 78] width 232 height 23
type input "**********"
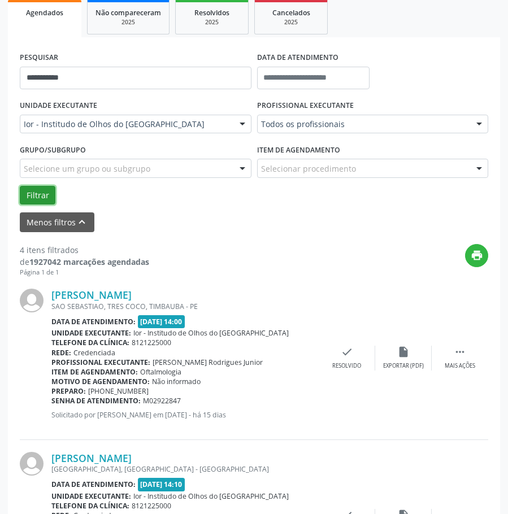
click at [46, 189] on button "Filtrar" at bounding box center [38, 195] width 36 height 19
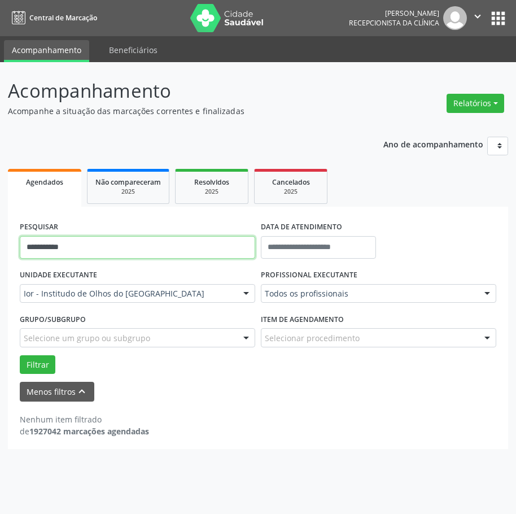
click at [37, 245] on input "**********" at bounding box center [138, 247] width 236 height 23
click at [51, 246] on input "**********" at bounding box center [138, 247] width 236 height 23
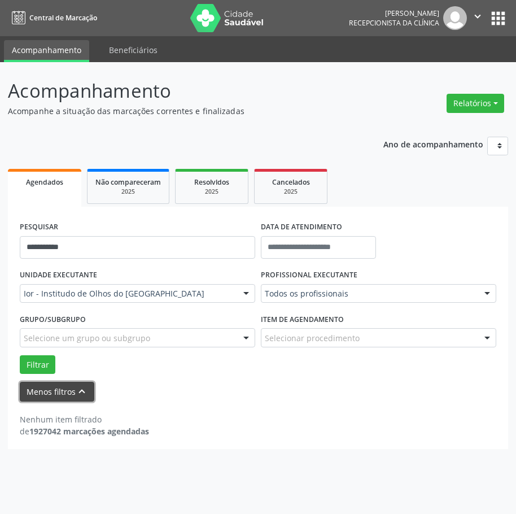
click at [53, 394] on button "Menos filtros keyboard_arrow_up" at bounding box center [57, 392] width 75 height 20
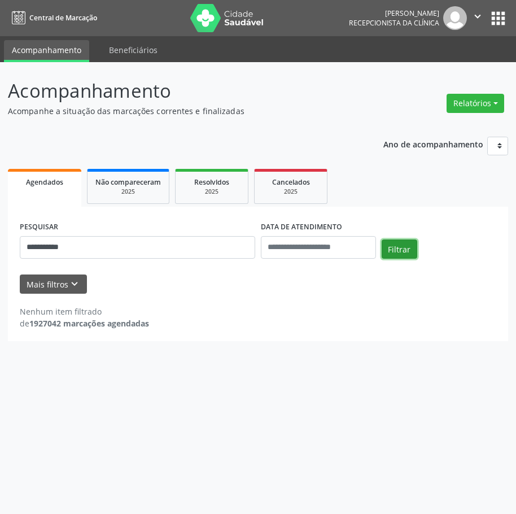
click at [390, 246] on button "Filtrar" at bounding box center [400, 248] width 36 height 19
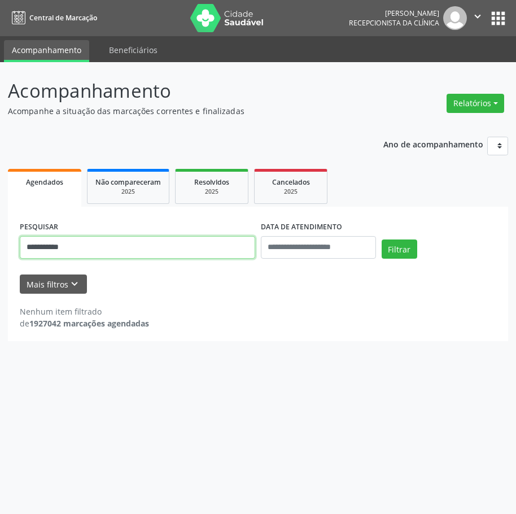
click at [84, 243] on input "**********" at bounding box center [138, 247] width 236 height 23
type input "**********"
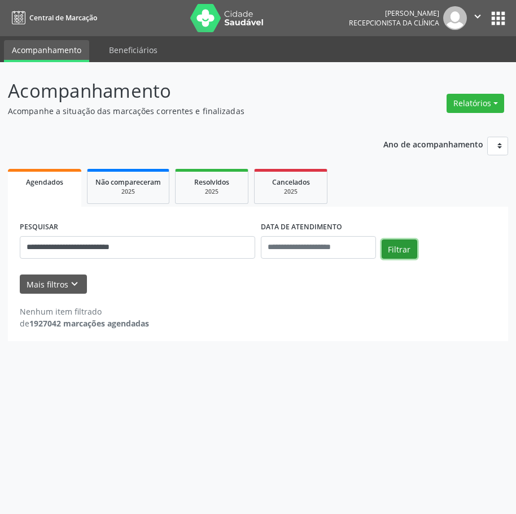
click at [396, 249] on button "Filtrar" at bounding box center [400, 248] width 36 height 19
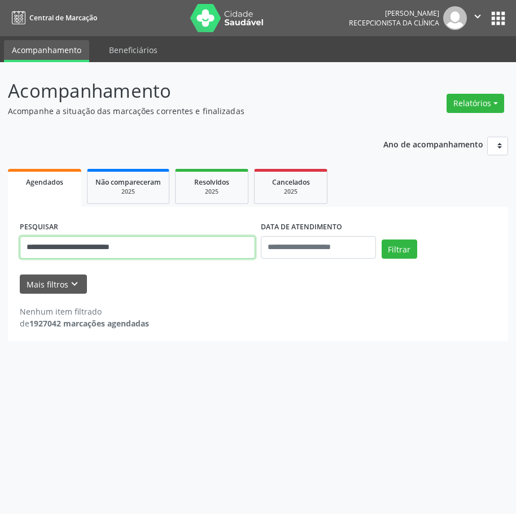
drag, startPoint x: 139, startPoint y: 247, endPoint x: -1, endPoint y: 243, distance: 140.1
click at [0, 243] on html "**********" at bounding box center [258, 257] width 516 height 514
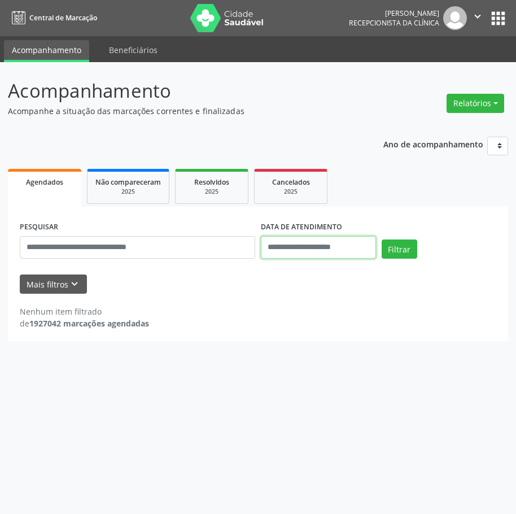
click at [352, 258] on input "text" at bounding box center [318, 247] width 115 height 23
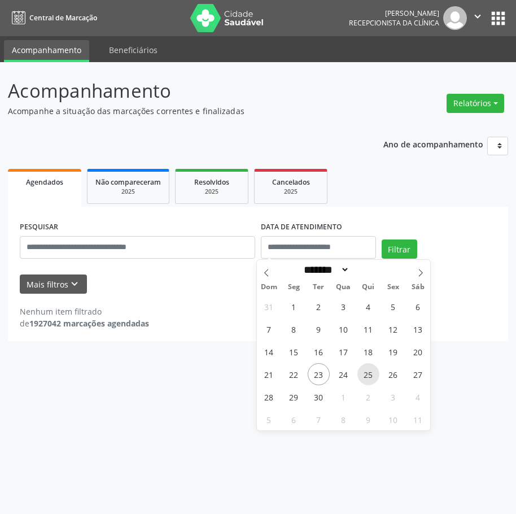
click at [368, 374] on span "25" at bounding box center [369, 374] width 22 height 22
type input "**********"
click at [368, 374] on span "25" at bounding box center [369, 374] width 22 height 22
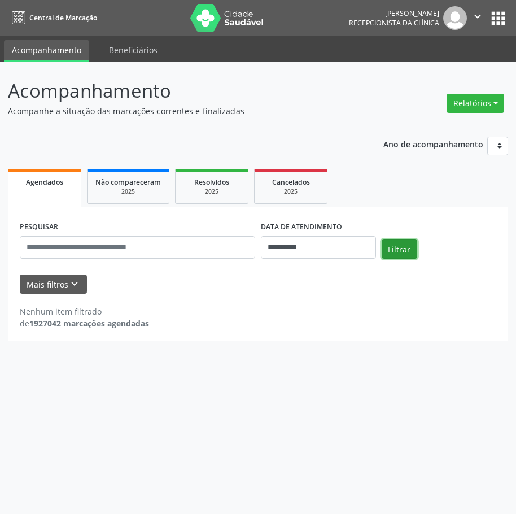
click at [395, 245] on button "Filtrar" at bounding box center [400, 248] width 36 height 19
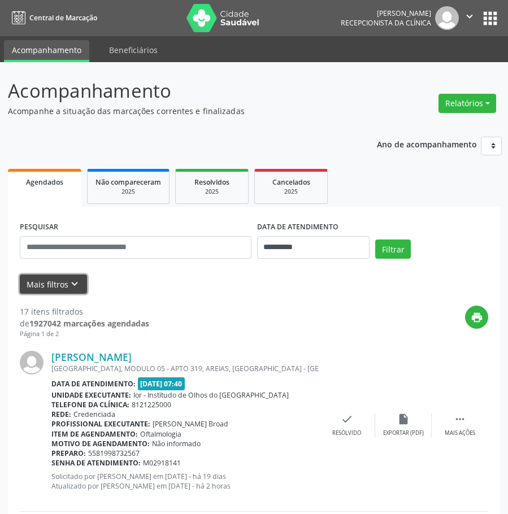
drag, startPoint x: 79, startPoint y: 284, endPoint x: 147, endPoint y: 289, distance: 68.5
click at [79, 284] on icon "keyboard_arrow_down" at bounding box center [74, 284] width 12 height 12
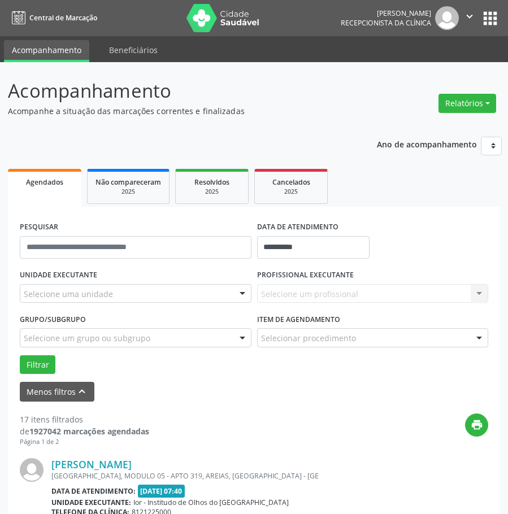
click at [321, 289] on div "Selecione um profissional Todos os profissionais [PERSON_NAME] [PERSON_NAME] [P…" at bounding box center [373, 293] width 232 height 19
click at [180, 284] on div "Selecione uma unidade" at bounding box center [136, 293] width 232 height 19
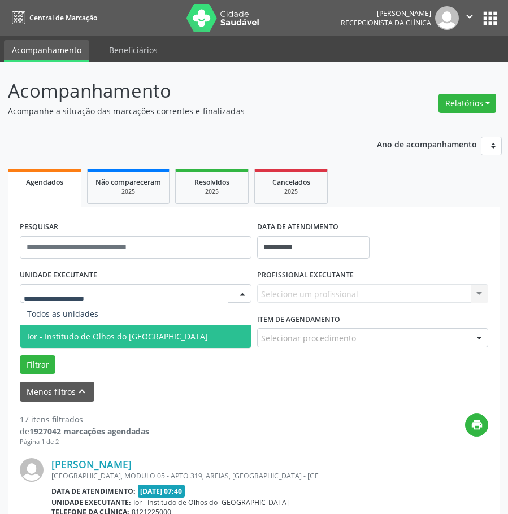
click at [149, 338] on span "Ior - Institudo de Olhos do [GEOGRAPHIC_DATA]" at bounding box center [135, 336] width 230 height 23
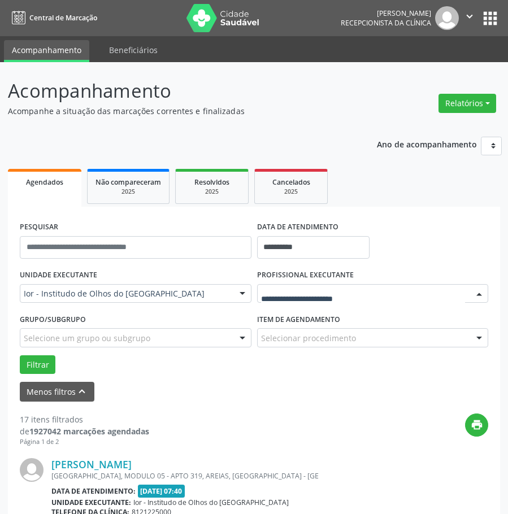
click at [321, 287] on div at bounding box center [373, 293] width 232 height 19
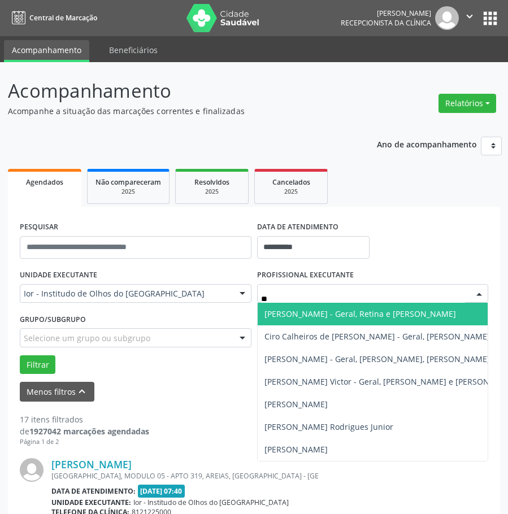
type input "***"
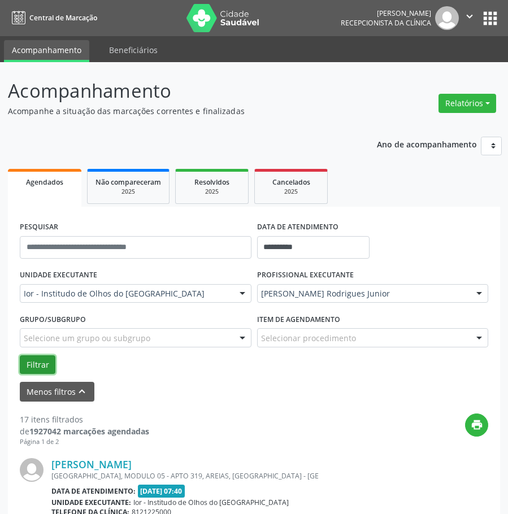
click at [25, 362] on button "Filtrar" at bounding box center [38, 364] width 36 height 19
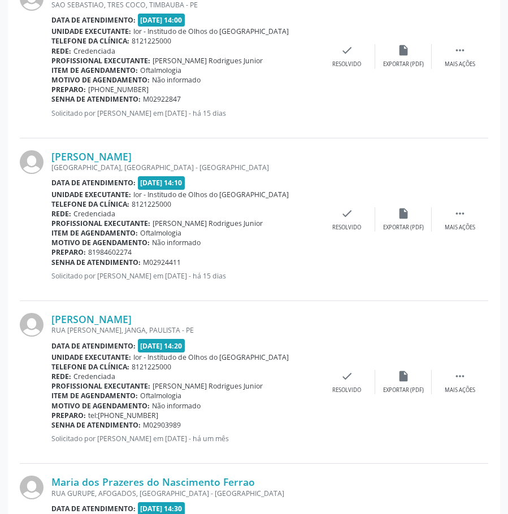
scroll to position [508, 0]
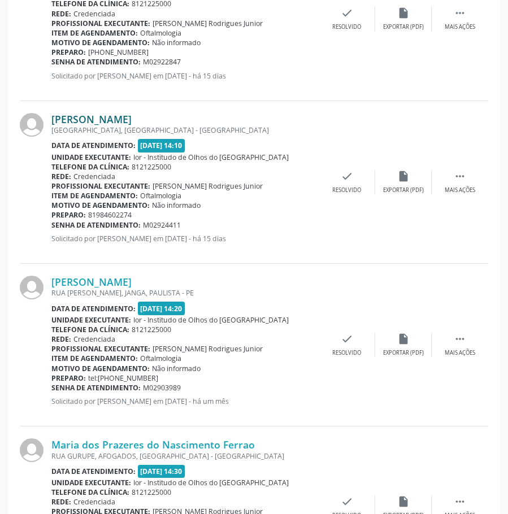
click at [132, 117] on link "[PERSON_NAME]" at bounding box center [91, 119] width 80 height 12
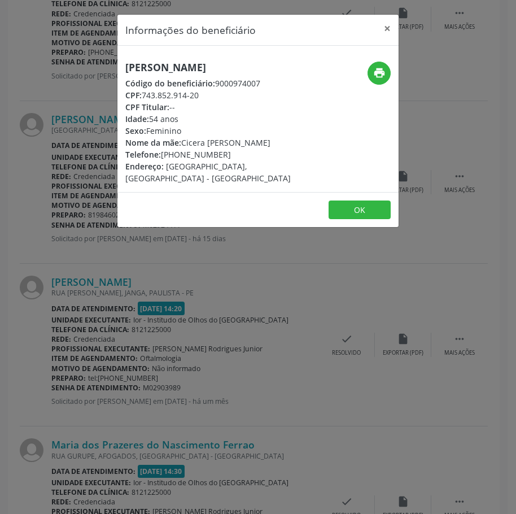
drag, startPoint x: 201, startPoint y: 109, endPoint x: 145, endPoint y: 106, distance: 56.5
click at [143, 101] on div "CPF: 743.852.914-20" at bounding box center [211, 95] width 172 height 12
click at [63, 187] on div "Informações do beneficiário × [PERSON_NAME] Código do beneficiário: 9000974007 …" at bounding box center [258, 257] width 516 height 514
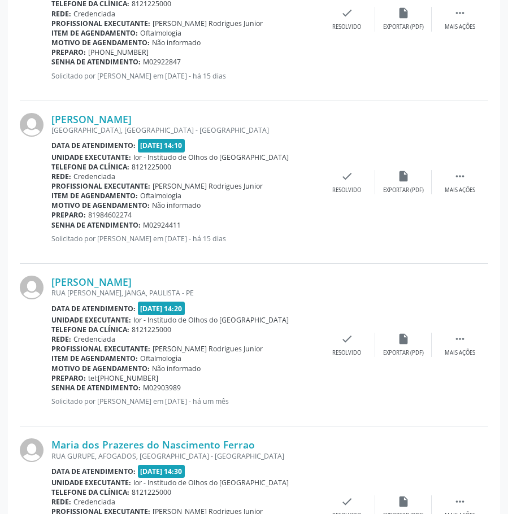
drag, startPoint x: 181, startPoint y: 225, endPoint x: 53, endPoint y: 226, distance: 128.8
click at [53, 226] on div "Senha de atendimento: M02924411" at bounding box center [184, 225] width 267 height 10
click at [123, 116] on link "[PERSON_NAME]" at bounding box center [91, 119] width 80 height 12
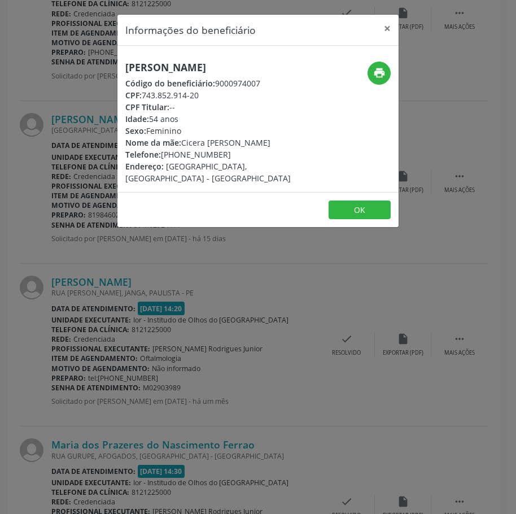
click at [198, 58] on div "[PERSON_NAME] Código do beneficiário: 9000974007 CPF: 743.852.914-20 CPF Titula…" at bounding box center [257, 119] width 281 height 146
click at [200, 63] on h5 "[PERSON_NAME]" at bounding box center [211, 68] width 172 height 12
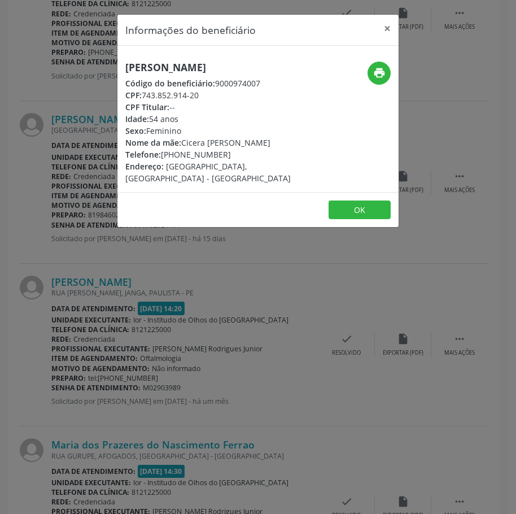
click at [81, 215] on div "Informações do beneficiário × [PERSON_NAME] Código do beneficiário: 9000974007 …" at bounding box center [258, 257] width 516 height 514
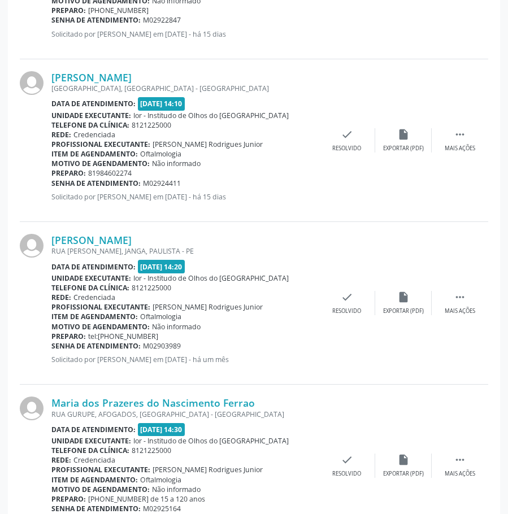
scroll to position [603, 0]
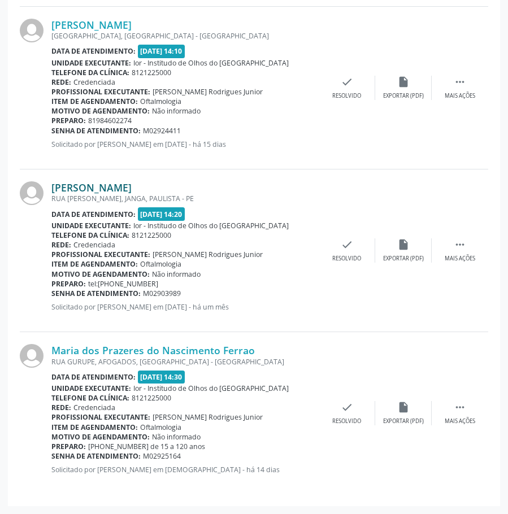
click at [132, 186] on link "[PERSON_NAME]" at bounding box center [91, 187] width 80 height 12
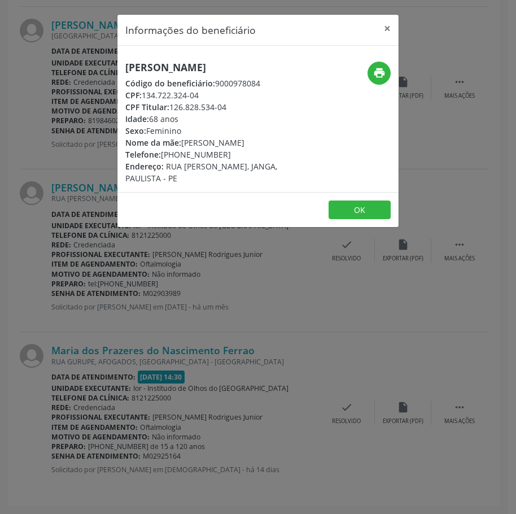
click at [216, 67] on h5 "[PERSON_NAME]" at bounding box center [211, 68] width 172 height 12
drag, startPoint x: 204, startPoint y: 98, endPoint x: 141, endPoint y: 94, distance: 62.8
click at [142, 95] on div "CPF: 134.722.324-04" at bounding box center [211, 95] width 172 height 12
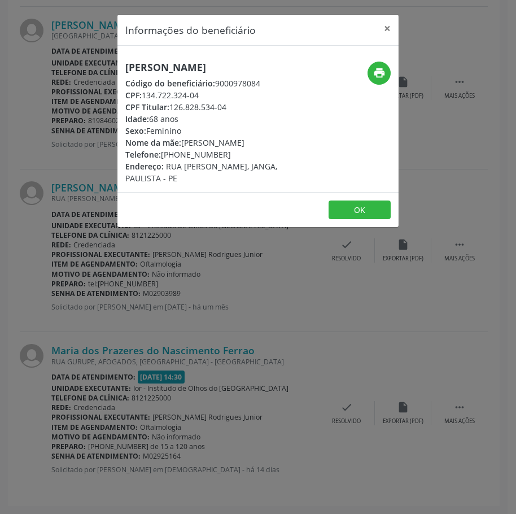
click at [144, 250] on div "Informações do beneficiário × [PERSON_NAME] Código do beneficiário: 9000978084 …" at bounding box center [258, 257] width 516 height 514
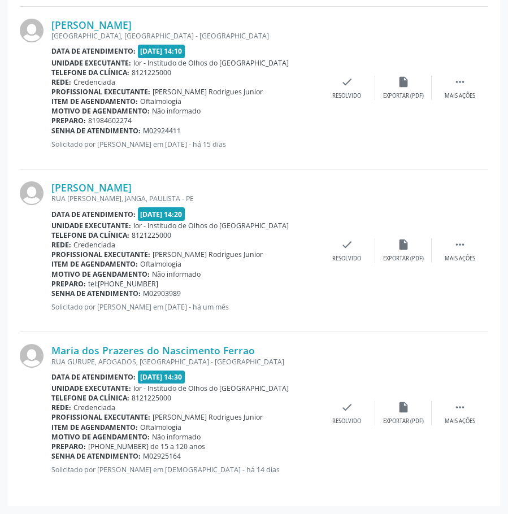
click at [136, 194] on div "RUA [PERSON_NAME], JANGA, PAULISTA - PE" at bounding box center [184, 199] width 267 height 10
click at [132, 183] on link "[PERSON_NAME]" at bounding box center [91, 187] width 80 height 12
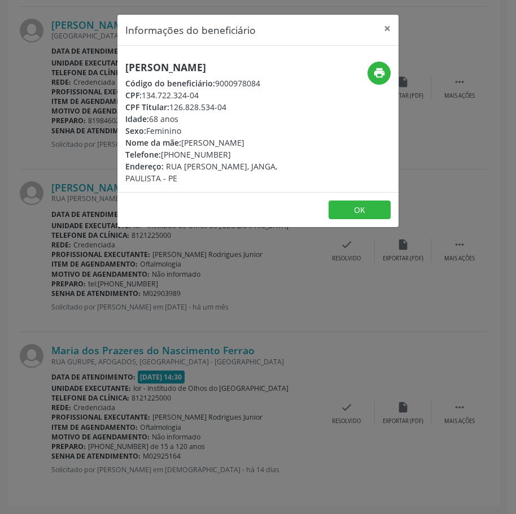
click at [147, 266] on div "Informações do beneficiário × [PERSON_NAME] Código do beneficiário: 9000978084 …" at bounding box center [258, 257] width 516 height 514
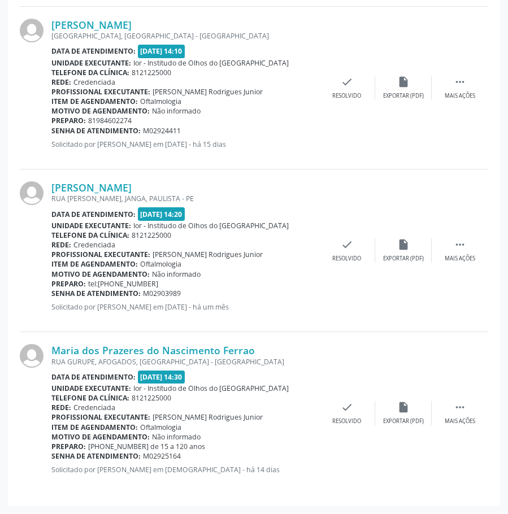
drag, startPoint x: 189, startPoint y: 294, endPoint x: 51, endPoint y: 294, distance: 137.2
click at [51, 294] on div "Senha de atendimento: M02903989" at bounding box center [184, 294] width 267 height 10
click at [162, 352] on link "Maria dos Prazeres do Nascimento Ferrao" at bounding box center [152, 350] width 203 height 12
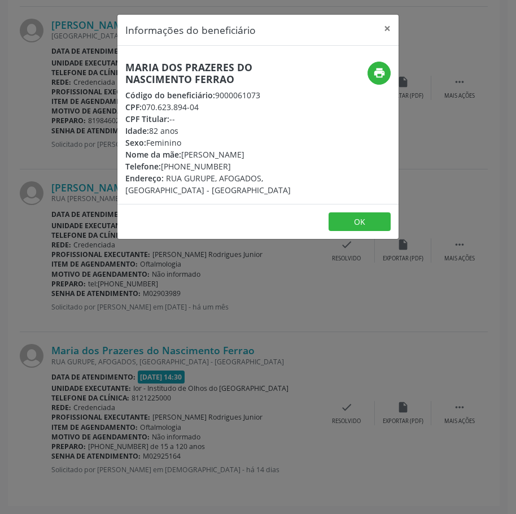
drag, startPoint x: 188, startPoint y: 82, endPoint x: 189, endPoint y: 71, distance: 11.4
click at [189, 71] on h5 "Maria dos Prazeres do Nascimento Ferrao" at bounding box center [211, 74] width 172 height 24
drag, startPoint x: 206, startPoint y: 108, endPoint x: 145, endPoint y: 106, distance: 61.6
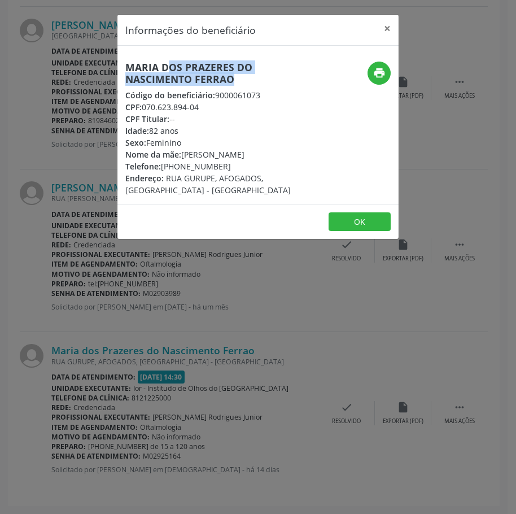
click at [145, 106] on div "CPF: 070.623.894-04" at bounding box center [211, 107] width 172 height 12
drag, startPoint x: 227, startPoint y: 171, endPoint x: 163, endPoint y: 169, distance: 63.8
click at [163, 169] on div "Telefone: [PHONE_NUMBER]" at bounding box center [211, 166] width 172 height 12
click at [297, 362] on div "Informações do beneficiário × Maria dos Prazeres do Nascimento Ferrao Código do…" at bounding box center [258, 257] width 516 height 514
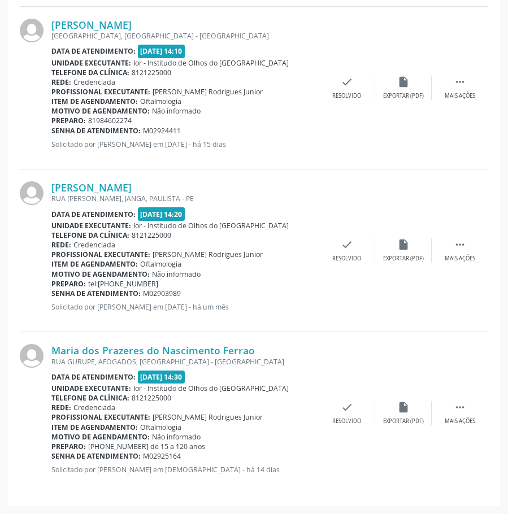
drag, startPoint x: 187, startPoint y: 460, endPoint x: 53, endPoint y: 455, distance: 134.5
click at [53, 455] on div "Senha de atendimento: M02925164" at bounding box center [184, 456] width 267 height 10
click at [227, 345] on link "Maria dos Prazeres do Nascimento Ferrao" at bounding box center [152, 350] width 203 height 12
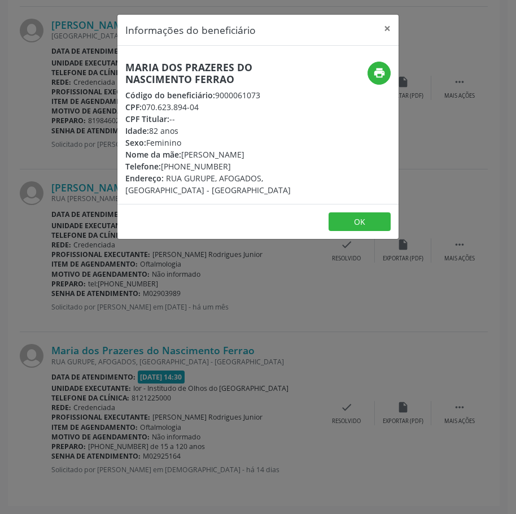
click at [197, 72] on h5 "Maria dos Prazeres do Nascimento Ferrao" at bounding box center [211, 74] width 172 height 24
click at [183, 291] on div "Informações do beneficiário × Maria dos Prazeres do Nascimento Ferrao Código do…" at bounding box center [258, 257] width 516 height 514
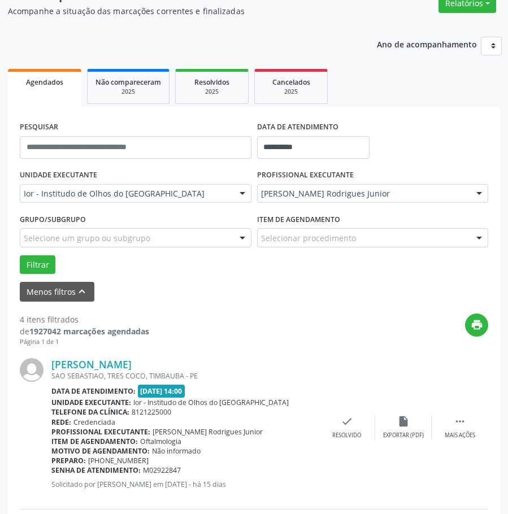
scroll to position [0, 0]
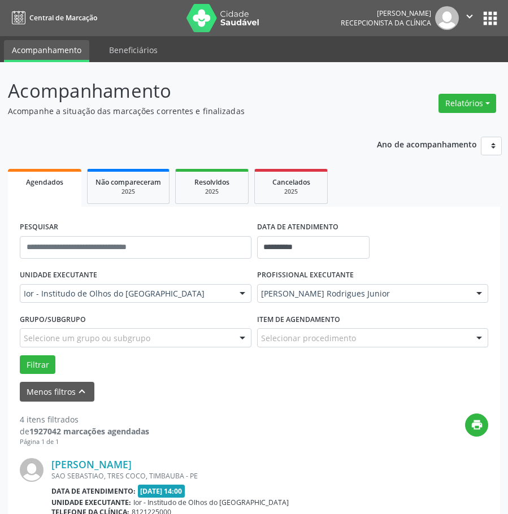
click at [469, 19] on icon "" at bounding box center [469, 16] width 12 height 12
click at [445, 68] on link "Sair" at bounding box center [441, 69] width 78 height 16
